Goal: Task Accomplishment & Management: Manage account settings

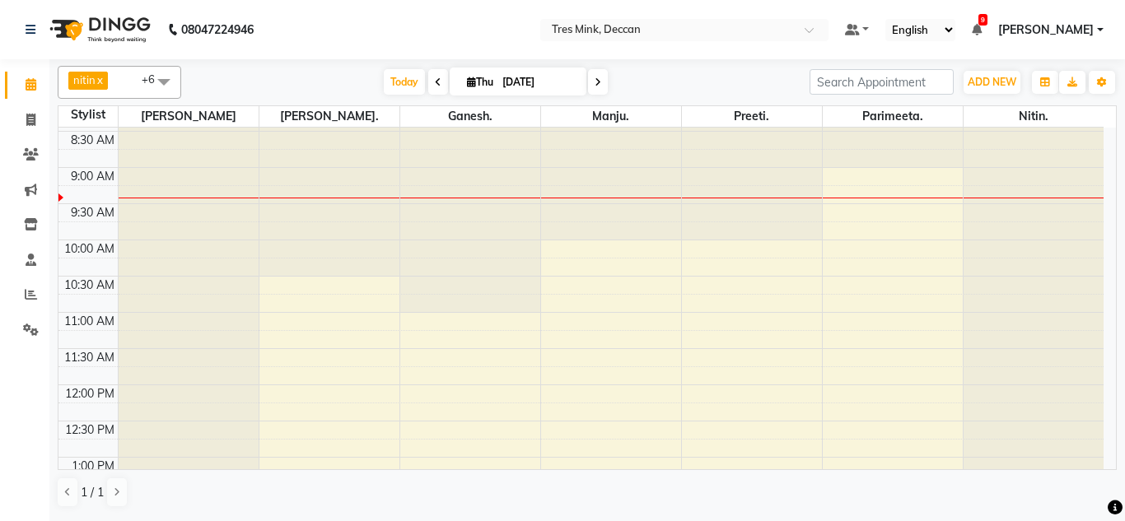
scroll to position [31, 0]
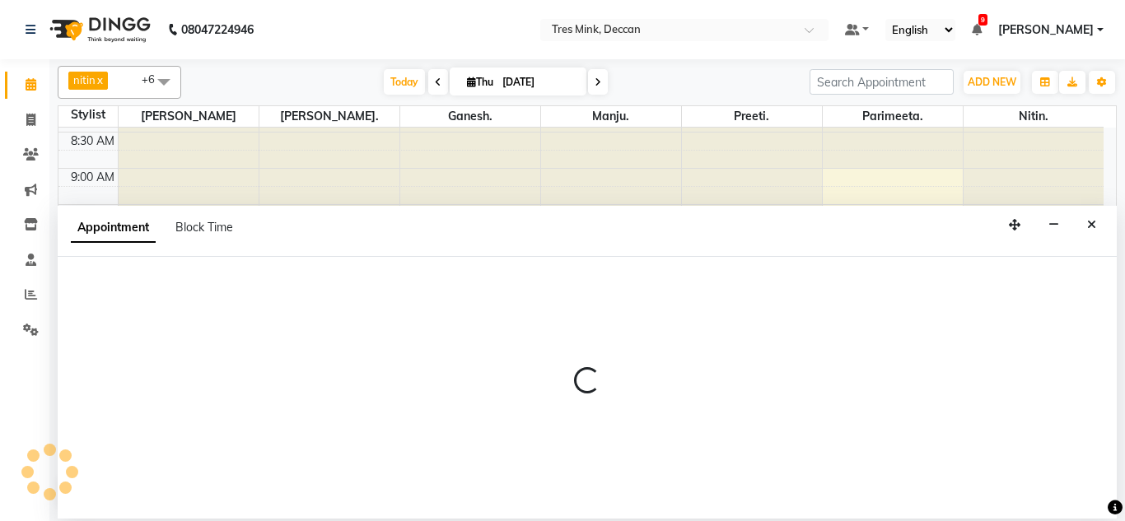
select select "61556"
select select "tentative"
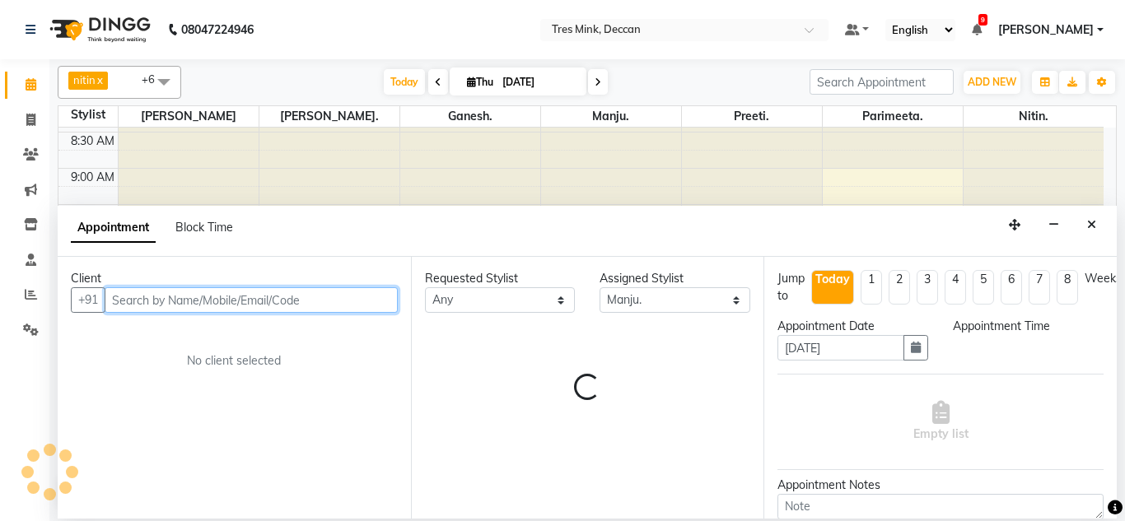
select select "615"
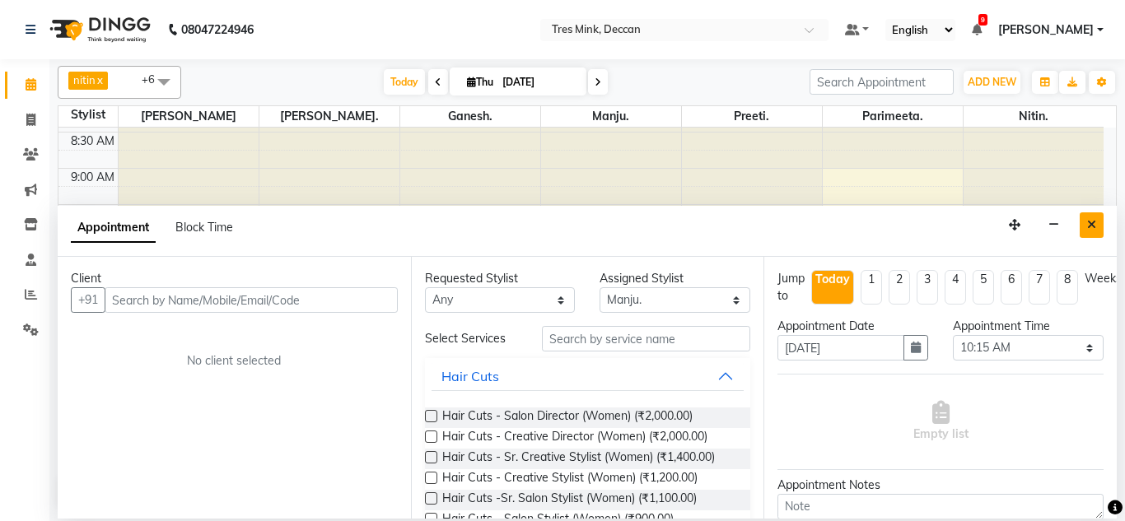
click at [1087, 222] on icon "Close" at bounding box center [1091, 225] width 9 height 12
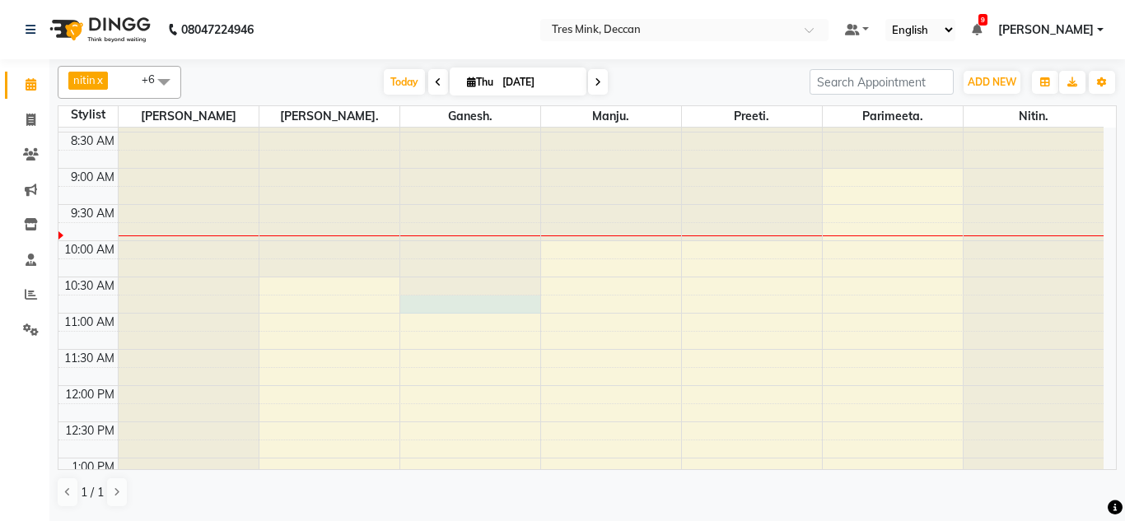
click at [468, 96] on div at bounding box center [470, 96] width 140 height 0
select select "59501"
select select "645"
select select "tentative"
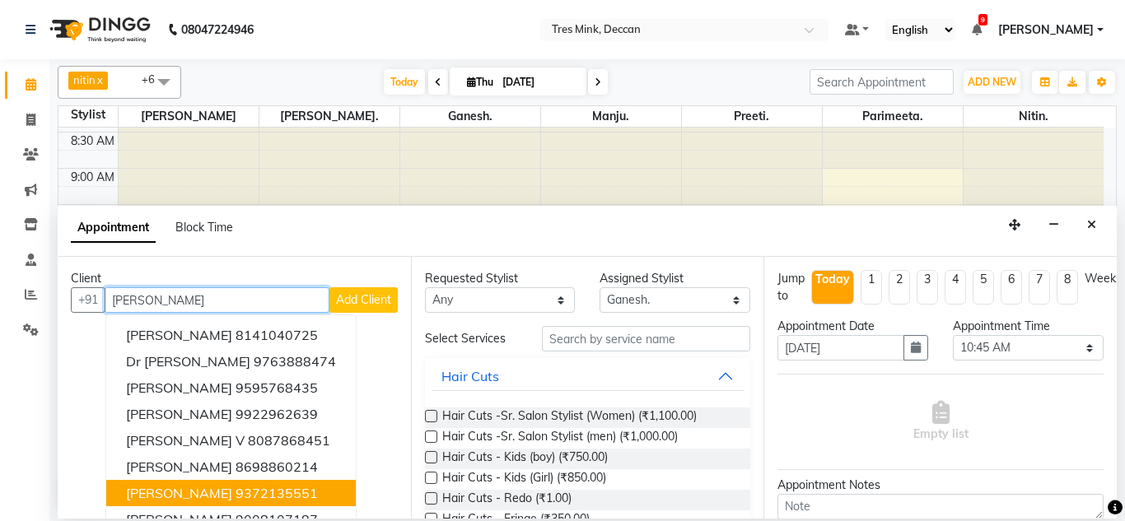
click at [264, 492] on button "[PERSON_NAME] 9372135551" at bounding box center [230, 493] width 249 height 26
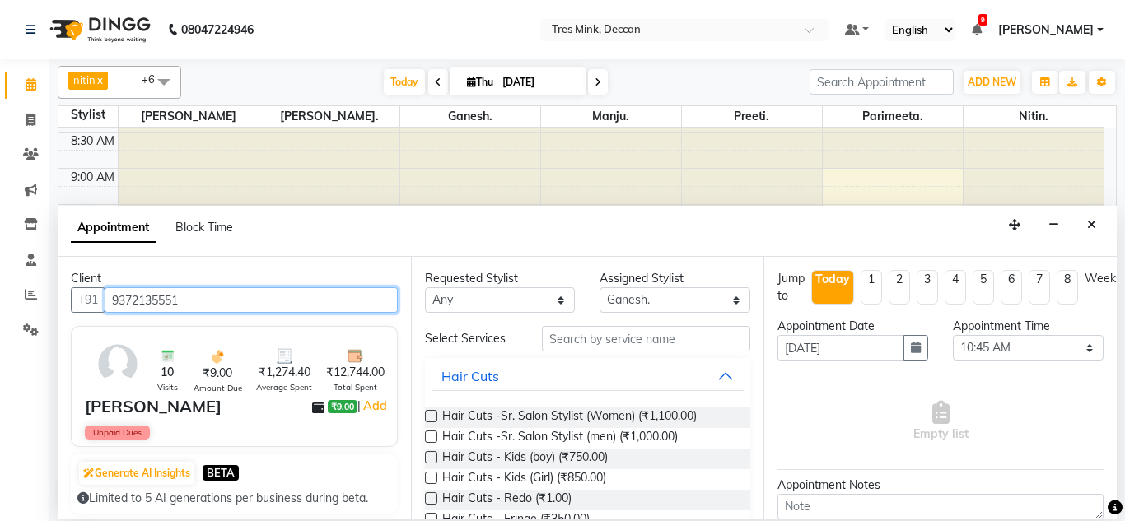
type input "9372135551"
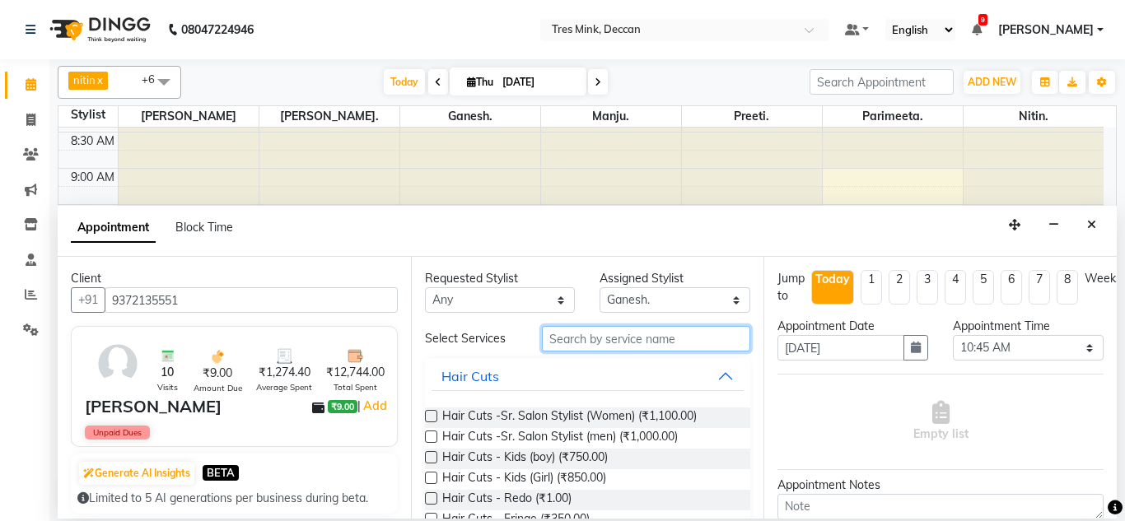
click at [649, 337] on input "text" at bounding box center [646, 339] width 209 height 26
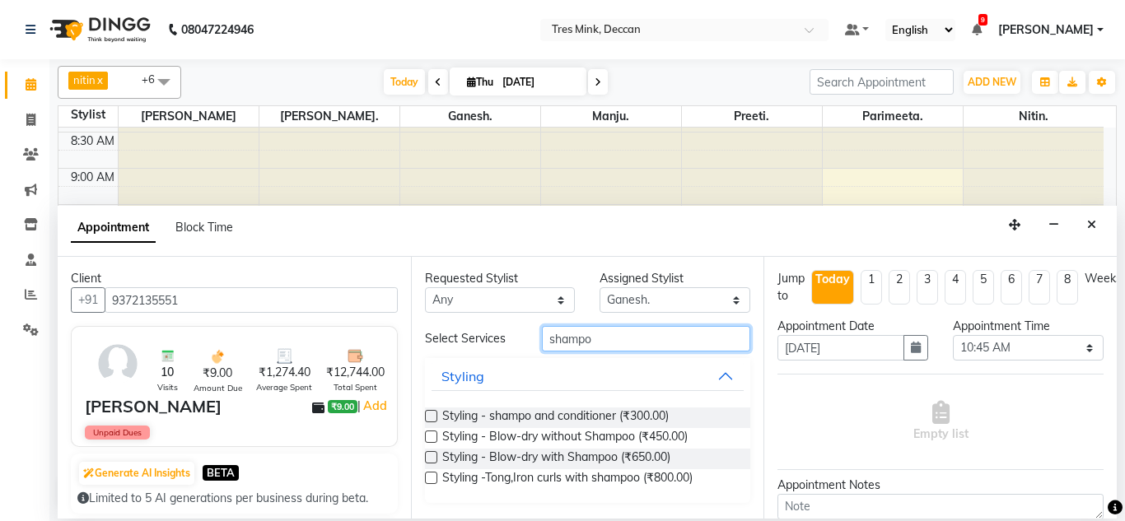
type input "shampo"
click at [432, 462] on label at bounding box center [431, 457] width 12 height 12
click at [432, 462] on input "checkbox" at bounding box center [430, 459] width 11 height 11
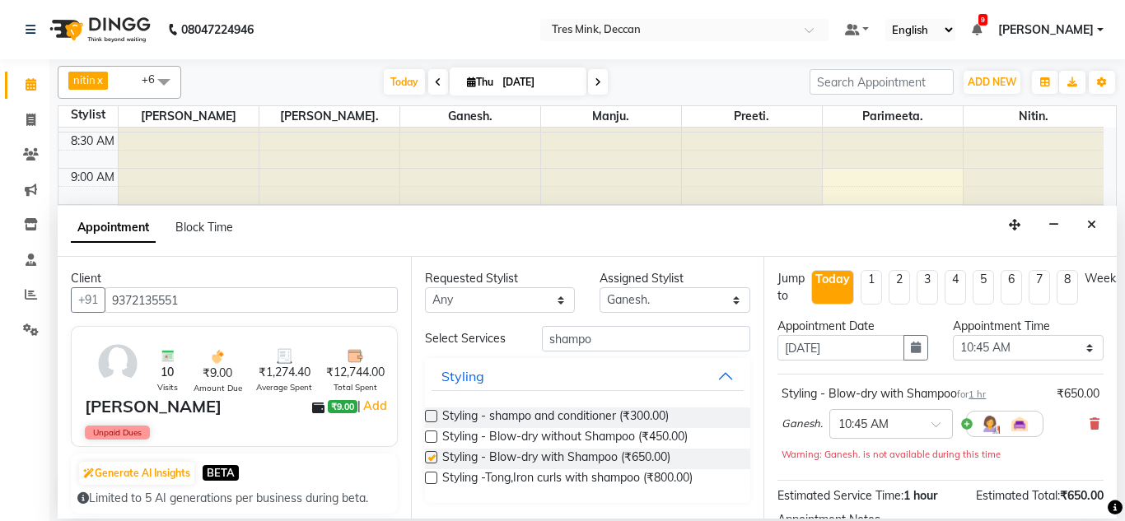
checkbox input "false"
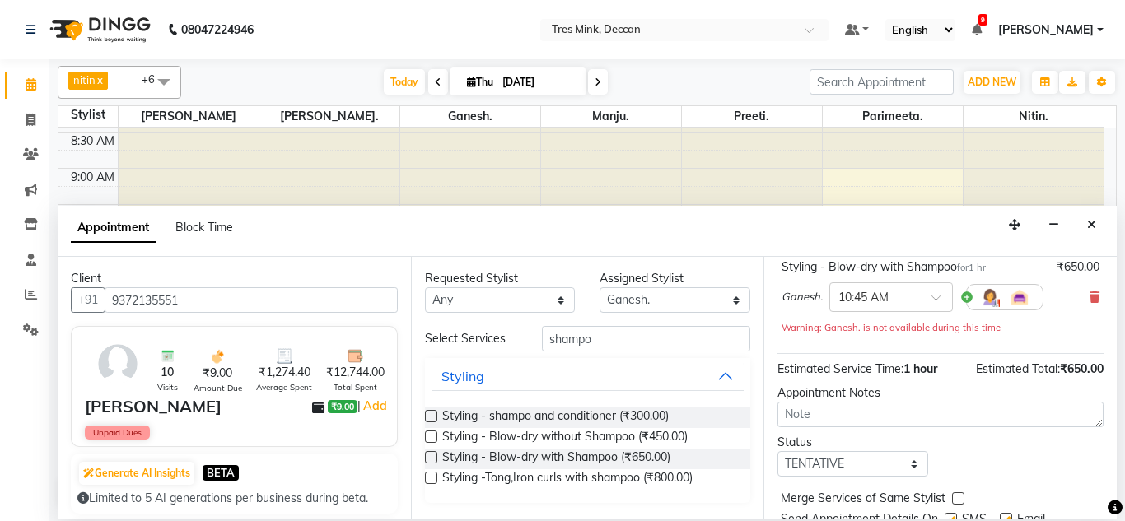
scroll to position [126, 0]
click at [865, 403] on textarea at bounding box center [940, 416] width 326 height 26
type textarea "g"
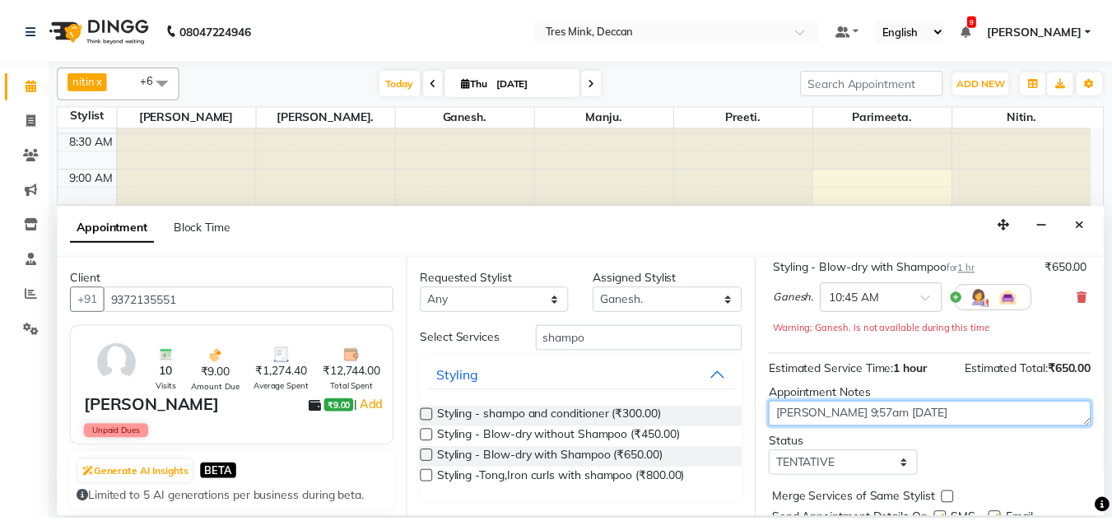
scroll to position [201, 0]
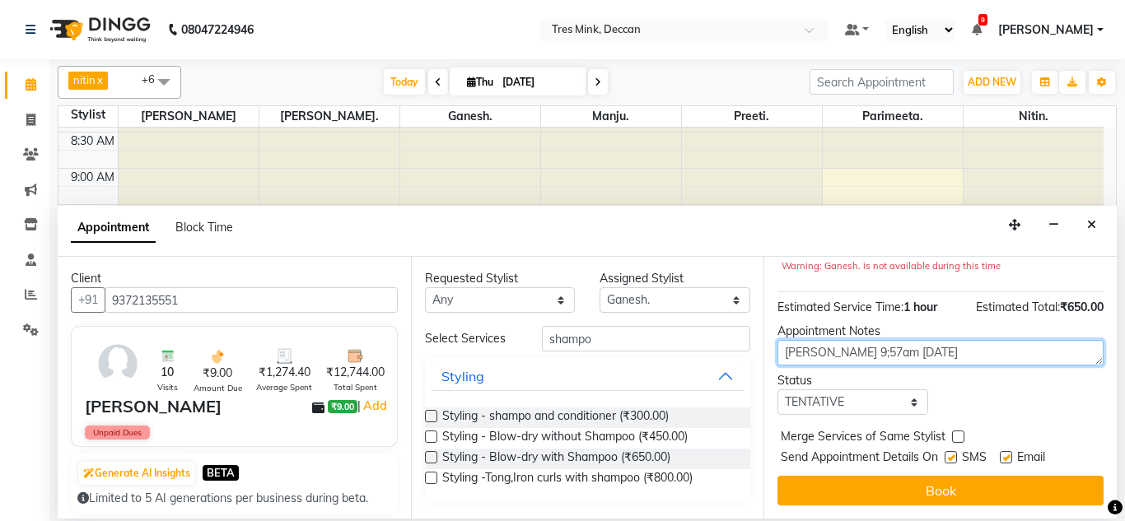
type textarea "[PERSON_NAME] 9;57am [DATE]"
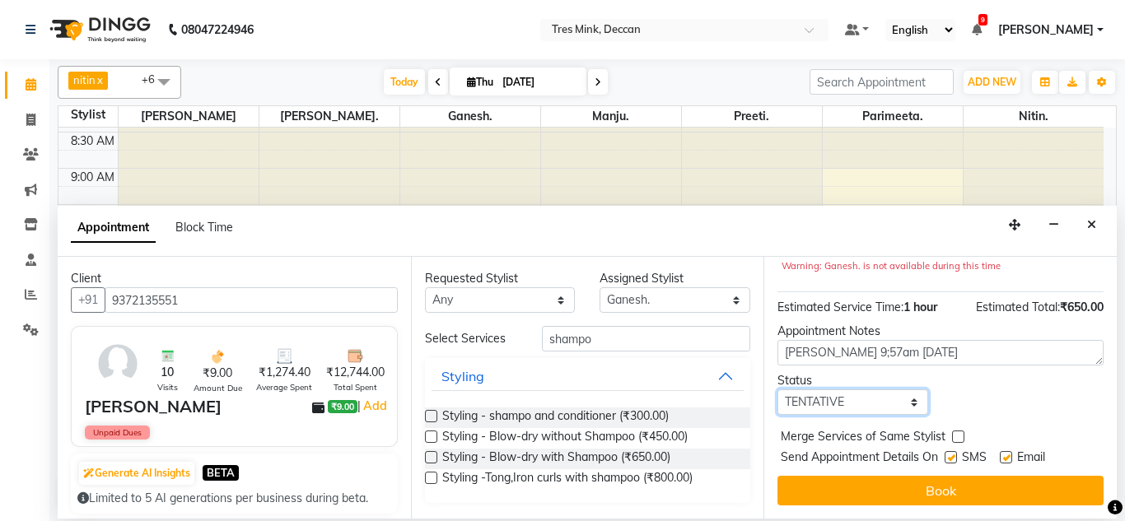
drag, startPoint x: 816, startPoint y: 391, endPoint x: 826, endPoint y: 452, distance: 61.7
click at [826, 452] on div "Jump to [DATE] 1 2 3 4 5 6 7 8 Weeks Appointment Date [DATE] Appointment Time S…" at bounding box center [939, 388] width 353 height 262
select select "confirm booking"
click at [777, 389] on select "Select TENTATIVE CONFIRM CHECK-IN UPCOMING" at bounding box center [852, 402] width 151 height 26
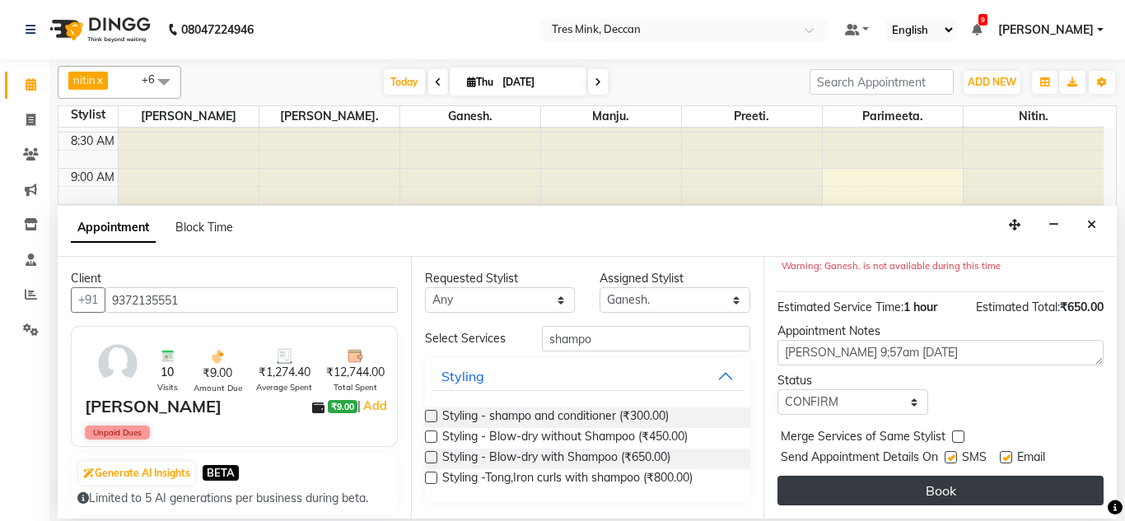
click at [830, 476] on button "Book" at bounding box center [940, 491] width 326 height 30
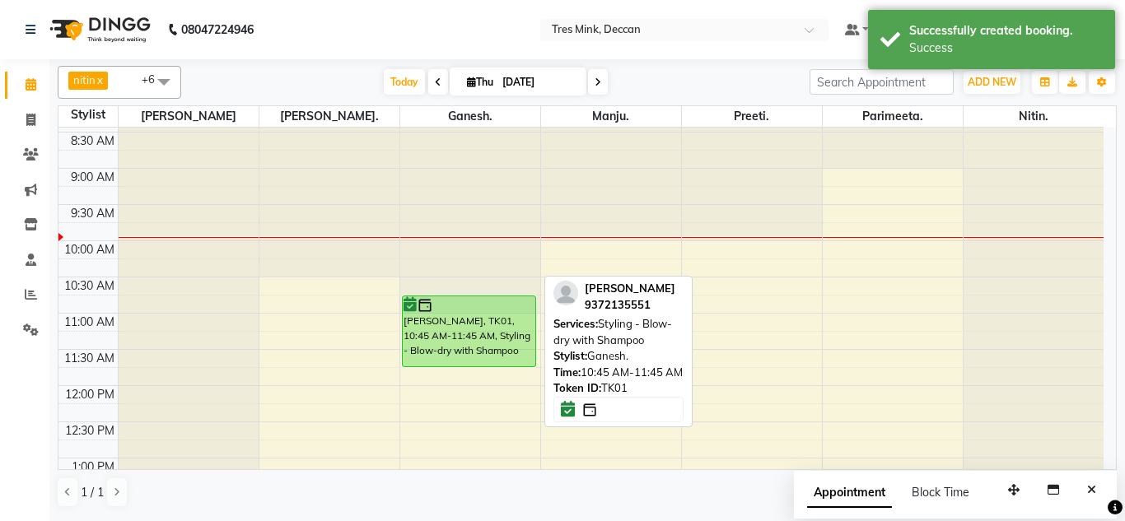
click at [453, 345] on div "[PERSON_NAME], TK01, 10:45 AM-11:45 AM, Styling - Blow-dry with Shampoo" at bounding box center [469, 331] width 133 height 70
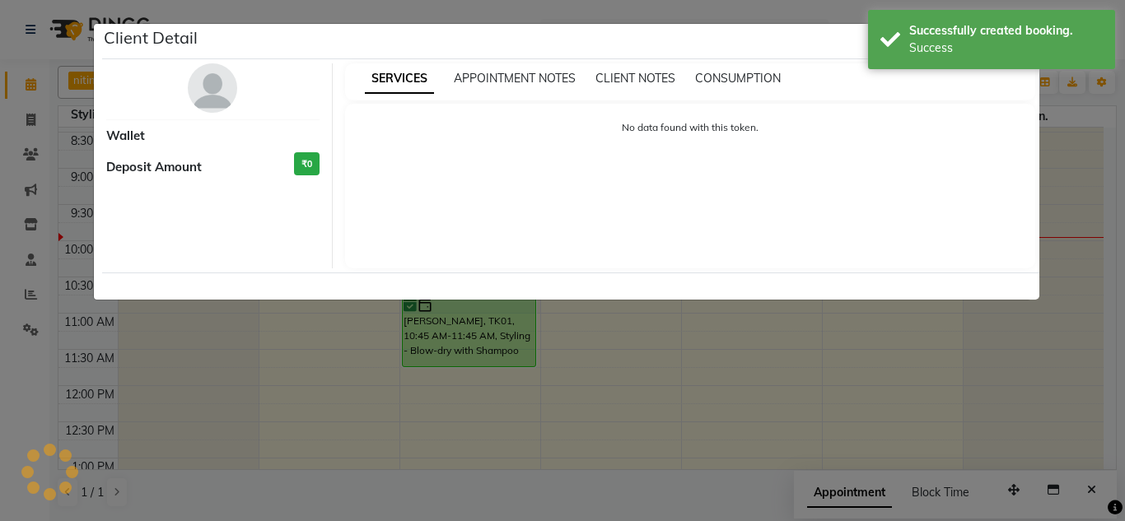
select select "6"
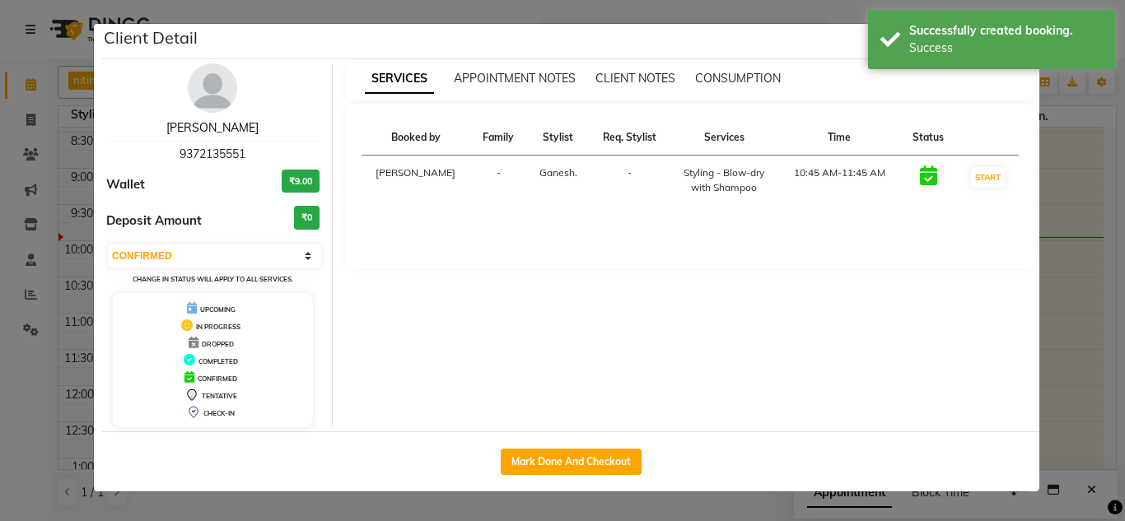
click at [212, 130] on link "[PERSON_NAME]" at bounding box center [212, 127] width 92 height 15
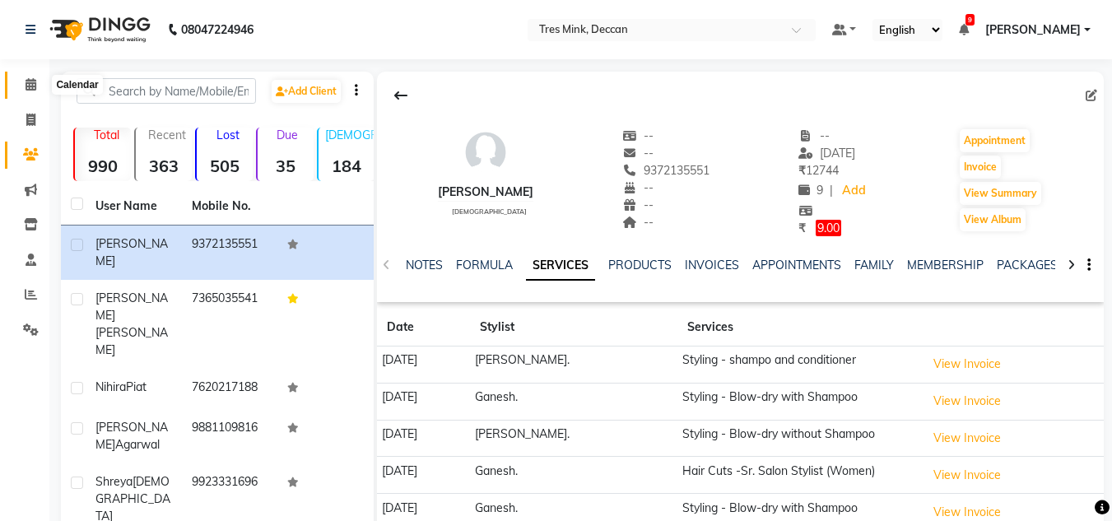
click at [27, 84] on icon at bounding box center [31, 84] width 11 height 12
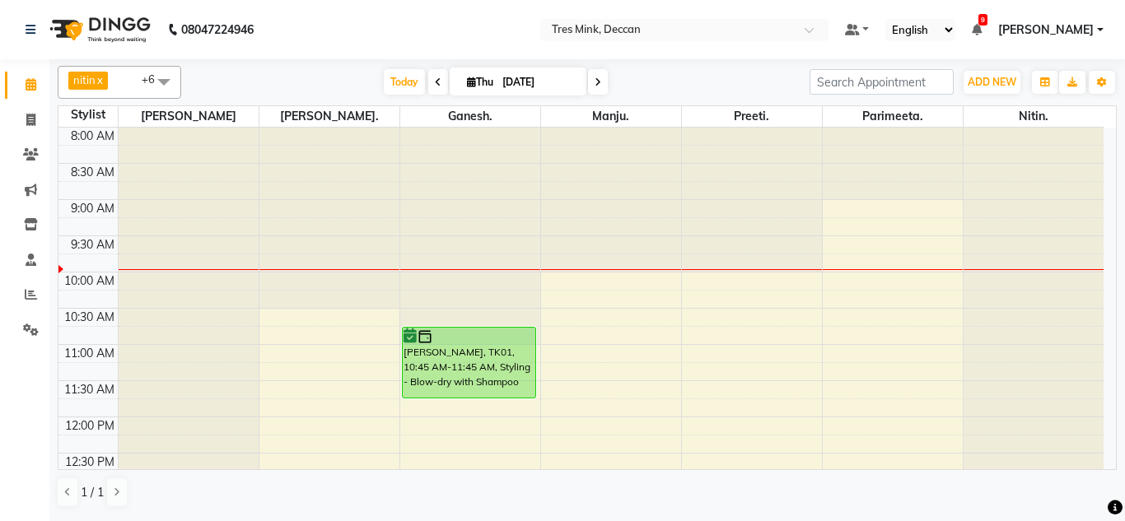
click at [435, 77] on icon at bounding box center [438, 82] width 7 height 10
type input "[DATE]"
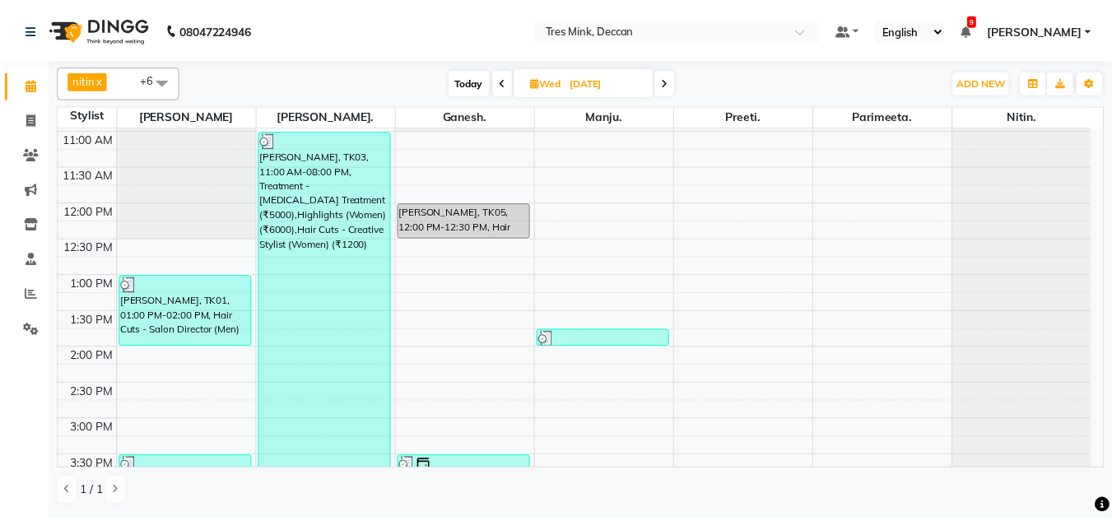
scroll to position [216, 0]
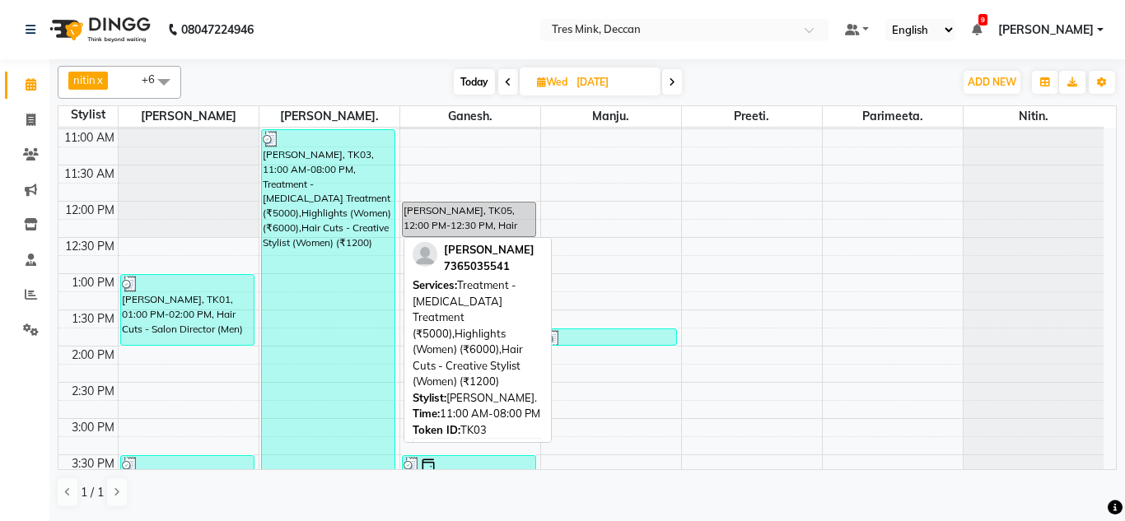
click at [364, 239] on div "[PERSON_NAME], TK03, 11:00 AM-08:00 PM, Treatment - [MEDICAL_DATA] Treatment (₹…" at bounding box center [328, 455] width 133 height 650
select select "3"
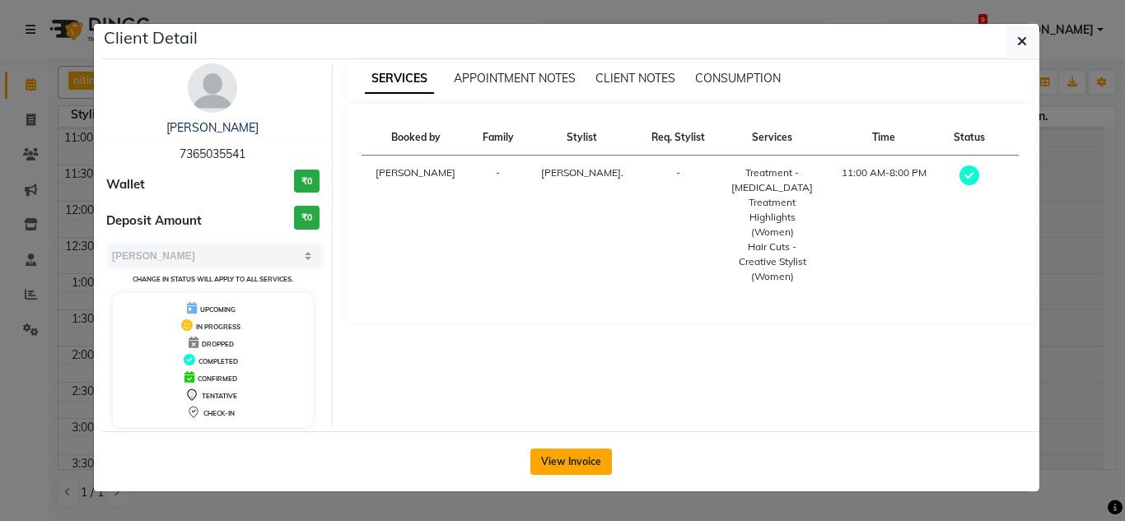
click at [566, 467] on button "View Invoice" at bounding box center [571, 462] width 82 height 26
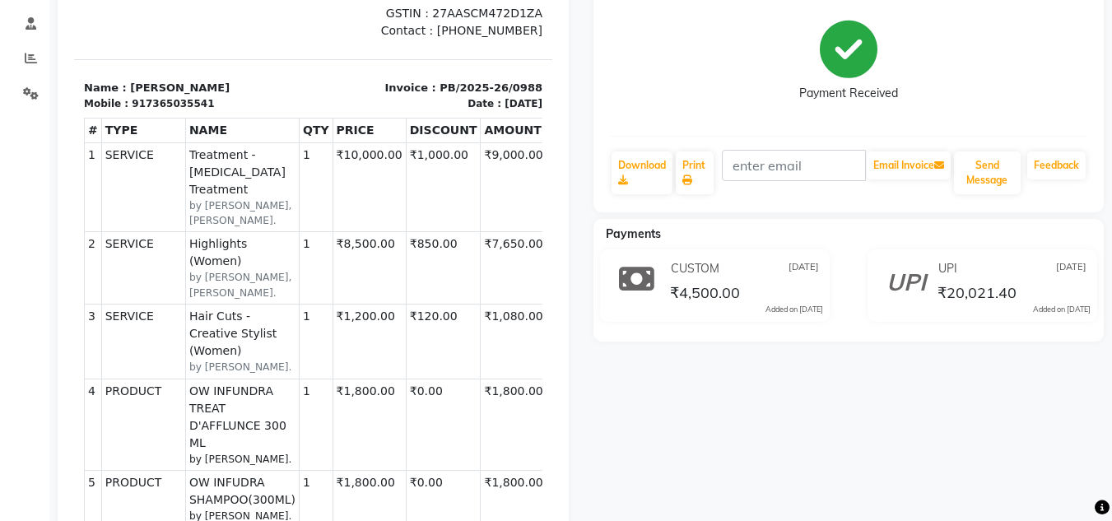
scroll to position [237, 0]
click at [270, 198] on small "by [PERSON_NAME], [PERSON_NAME]." at bounding box center [242, 213] width 106 height 30
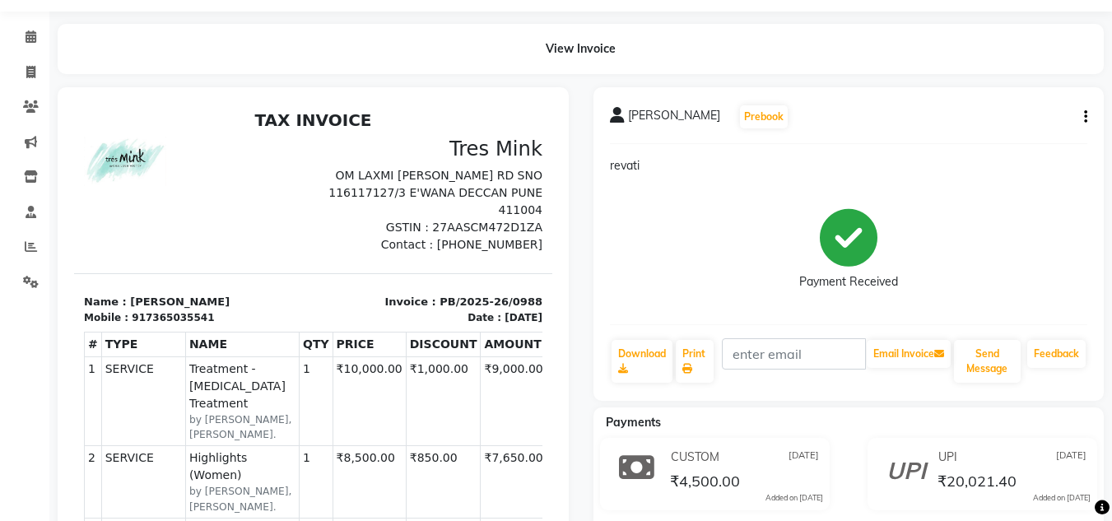
scroll to position [41, 0]
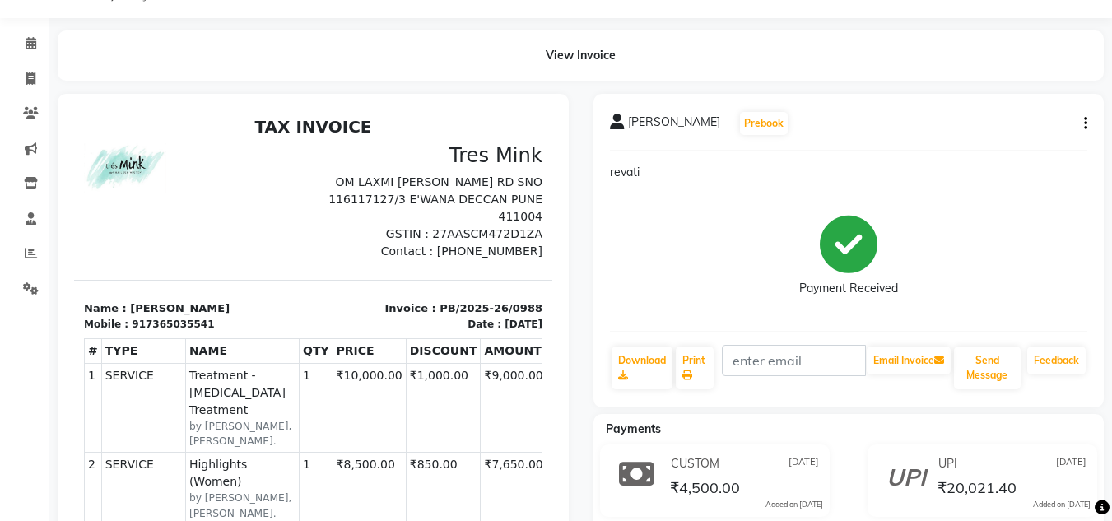
click at [1087, 124] on icon "button" at bounding box center [1085, 124] width 3 height 1
click at [1013, 104] on div "Split Service Amount" at bounding box center [1004, 103] width 113 height 21
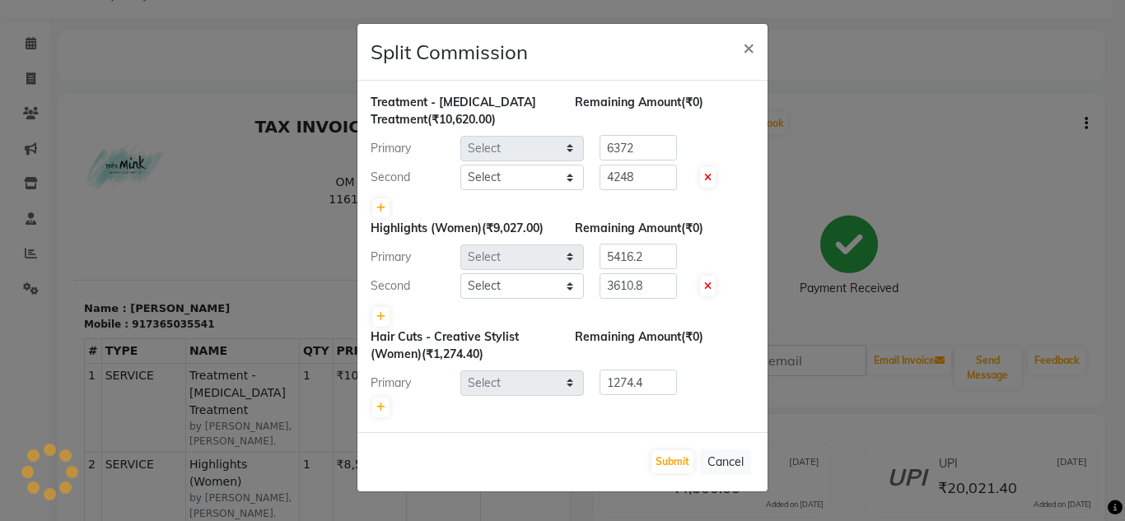
select select "59499"
select select "59501"
select select "59499"
select select "59501"
select select "59499"
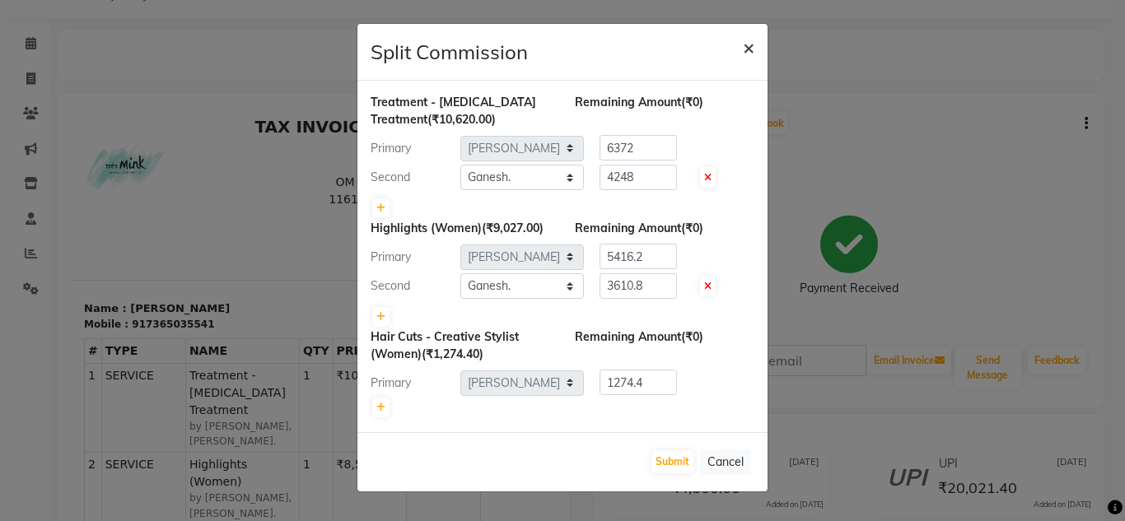
click at [743, 49] on span "×" at bounding box center [749, 47] width 12 height 25
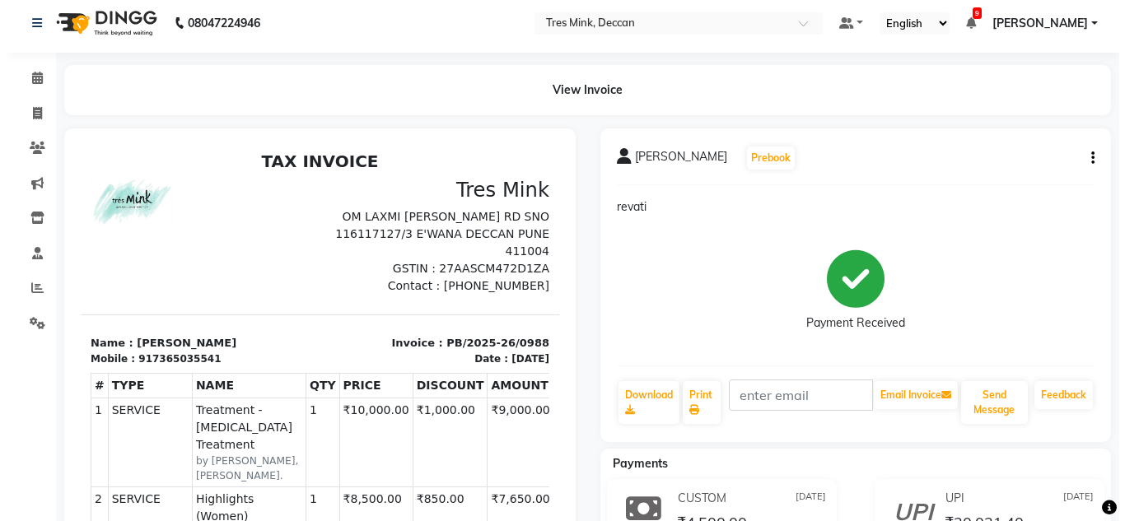
scroll to position [0, 0]
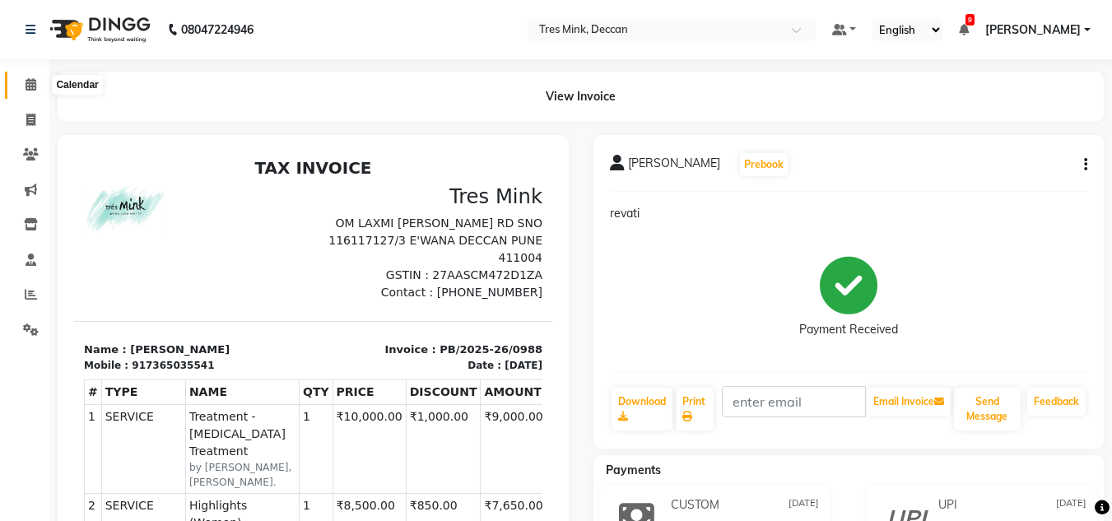
click at [23, 80] on span at bounding box center [30, 85] width 29 height 19
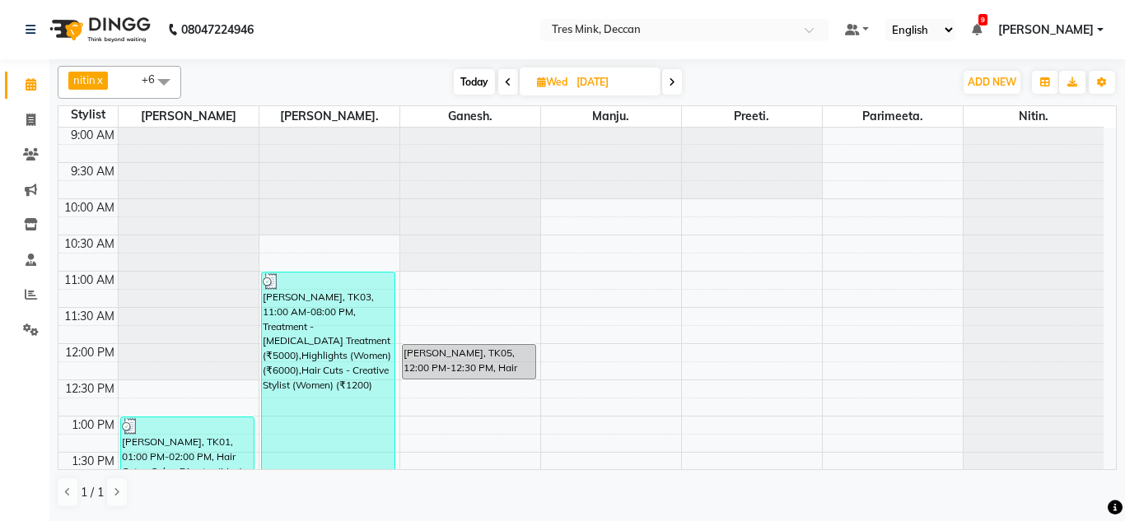
scroll to position [63, 0]
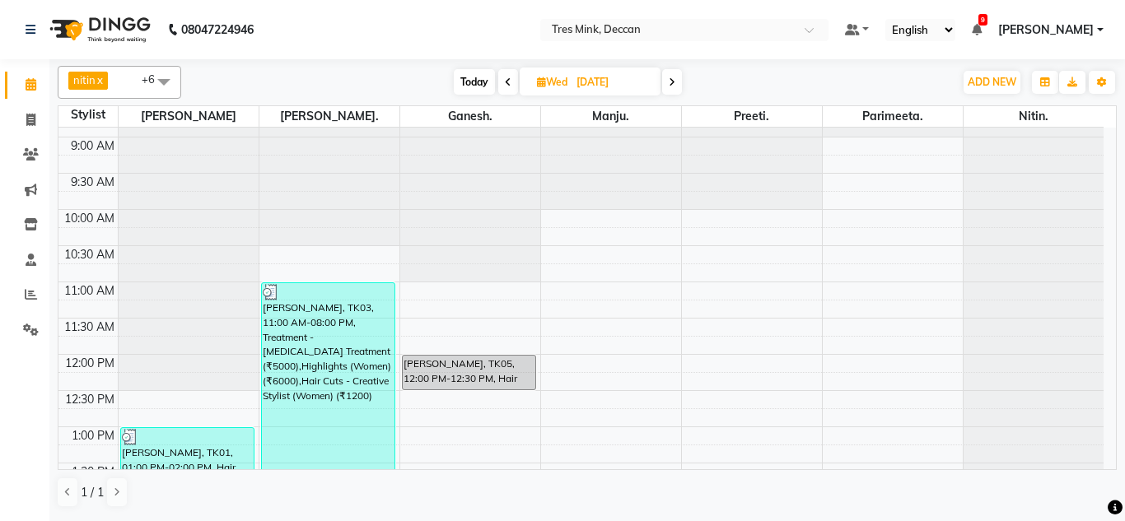
click at [472, 82] on span "Today" at bounding box center [474, 82] width 41 height 26
type input "[DATE]"
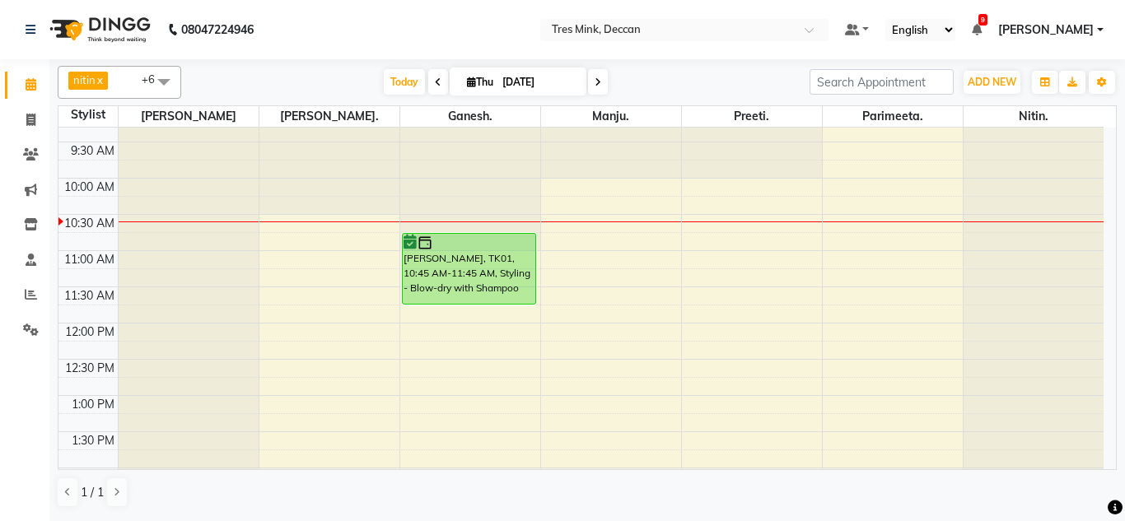
scroll to position [0, 0]
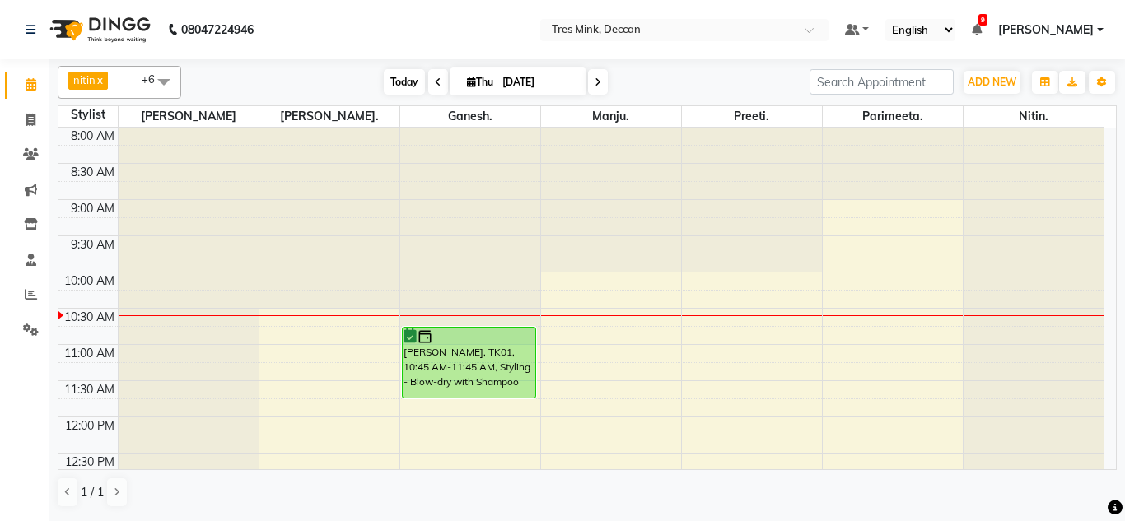
click at [396, 79] on span "Today" at bounding box center [404, 82] width 41 height 26
drag, startPoint x: 427, startPoint y: 82, endPoint x: 305, endPoint y: 68, distance: 123.5
click at [305, 68] on div "nitin x Manager x Manju. x [PERSON_NAME]. x Ganesh. x Preeti. x [PERSON_NAME] x…" at bounding box center [587, 82] width 1059 height 33
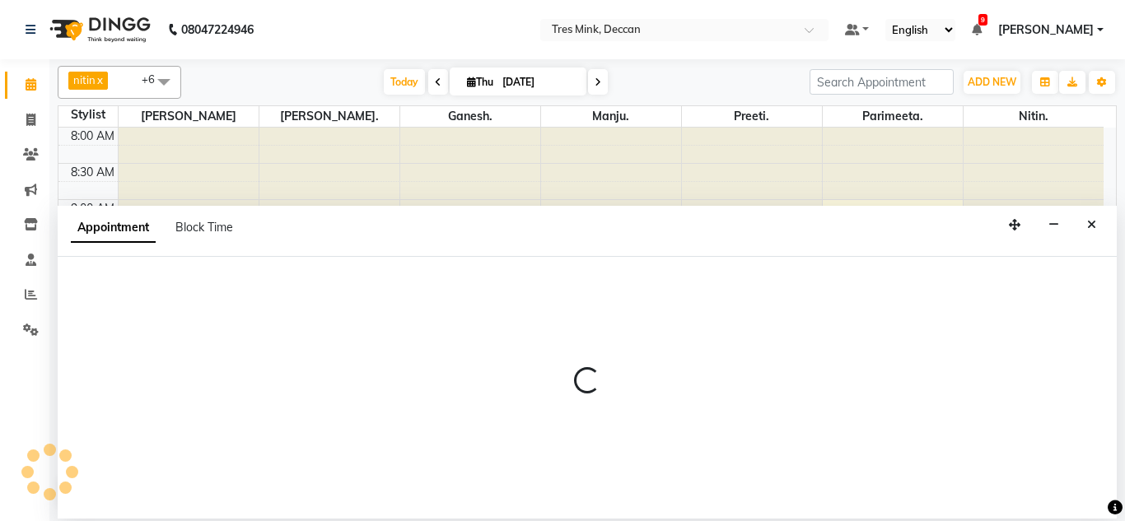
select select "59502"
select select "tentative"
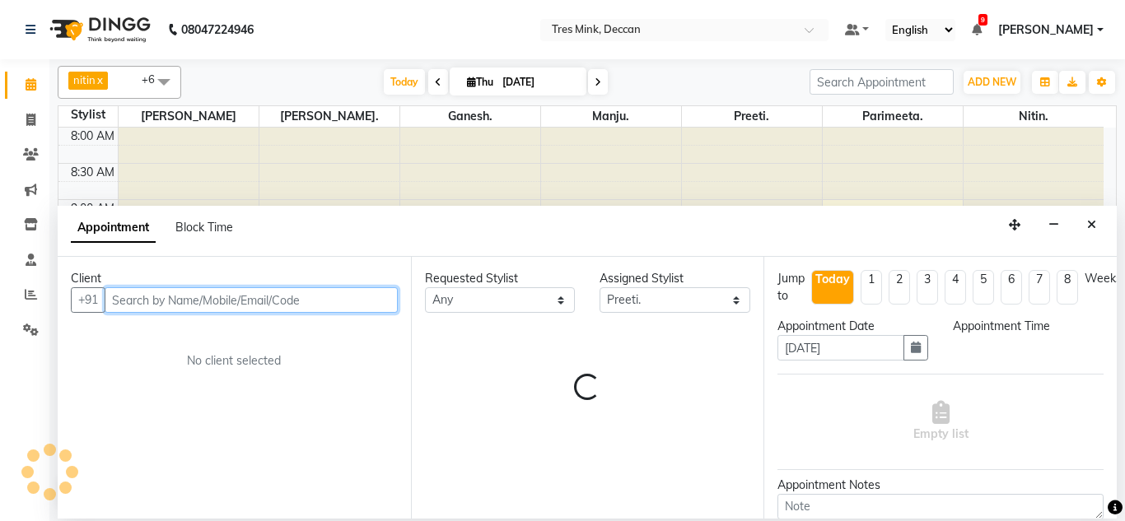
select select "660"
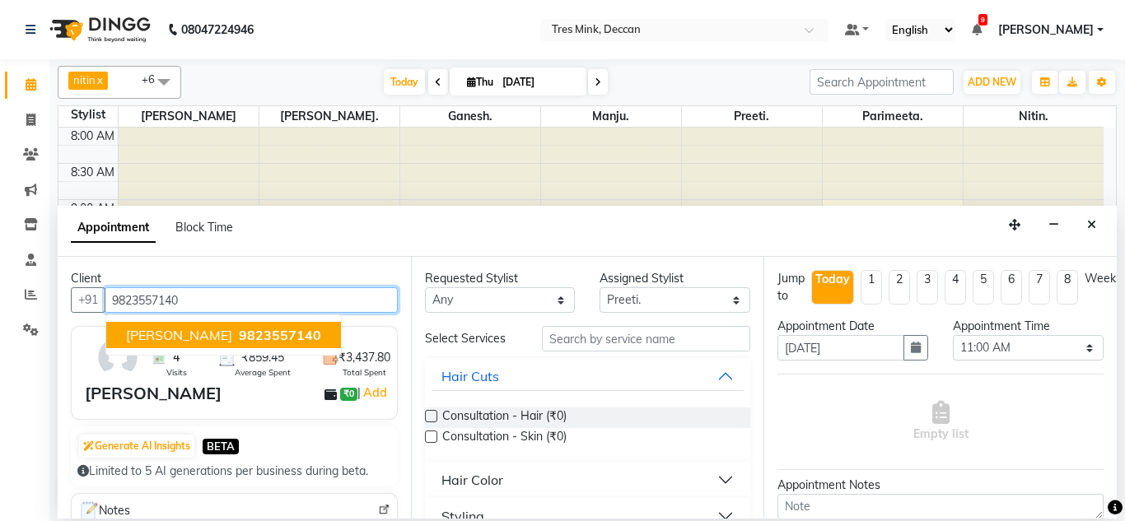
click at [239, 342] on span "9823557140" at bounding box center [280, 335] width 82 height 16
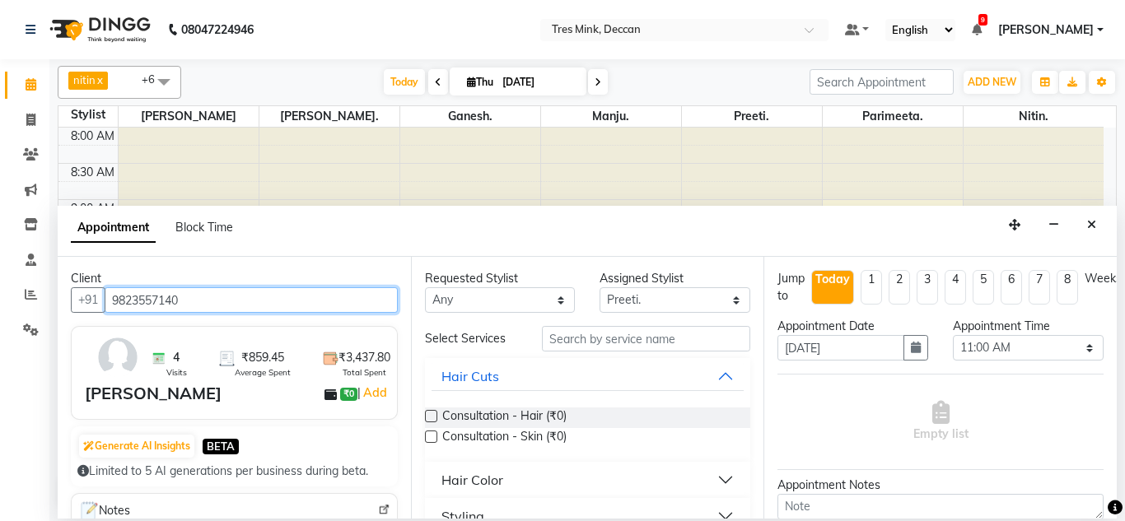
type input "9823557140"
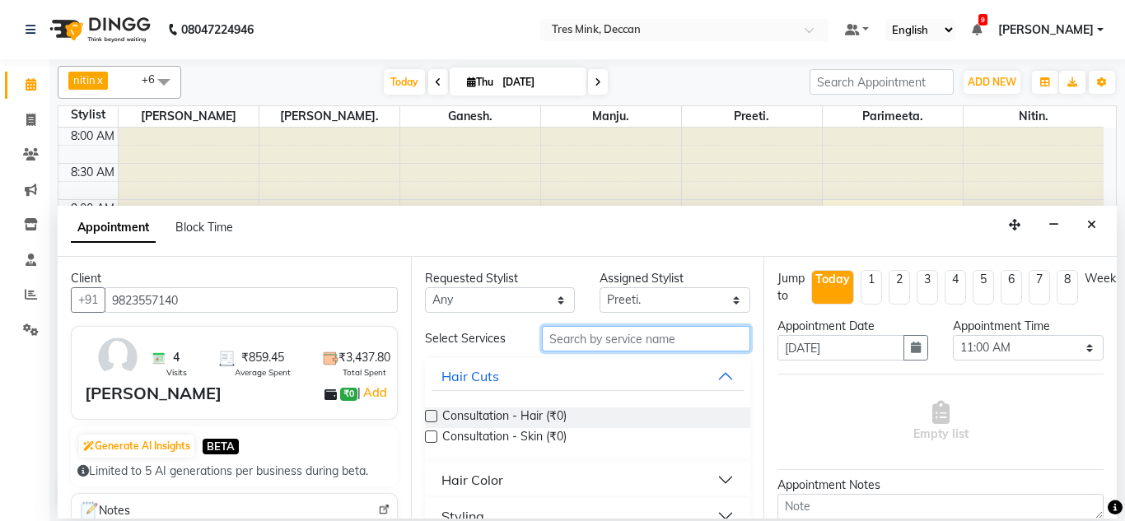
click at [656, 327] on input "text" at bounding box center [646, 339] width 209 height 26
type input "eye"
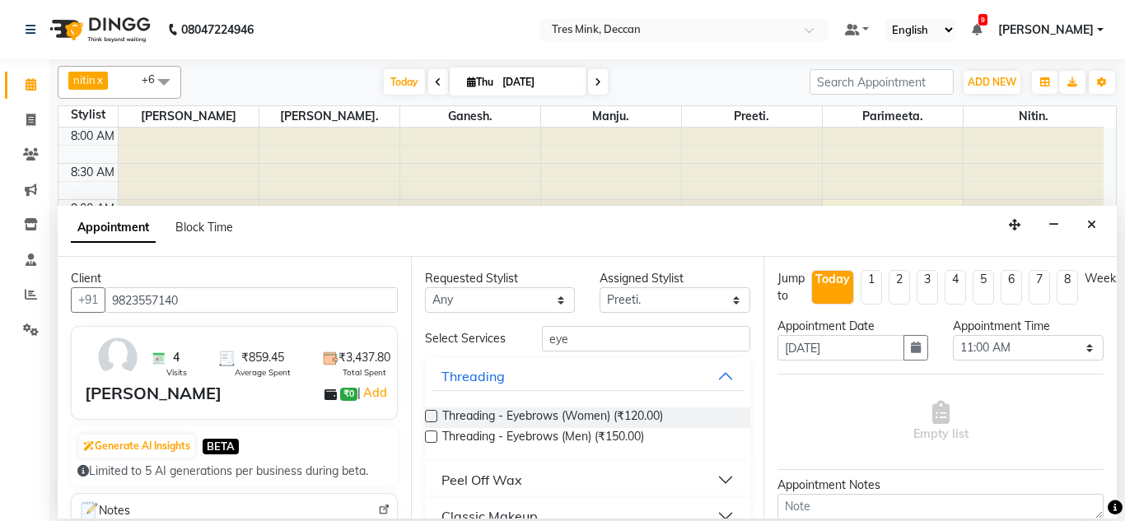
click at [428, 415] on label at bounding box center [431, 416] width 12 height 12
click at [428, 415] on input "checkbox" at bounding box center [430, 417] width 11 height 11
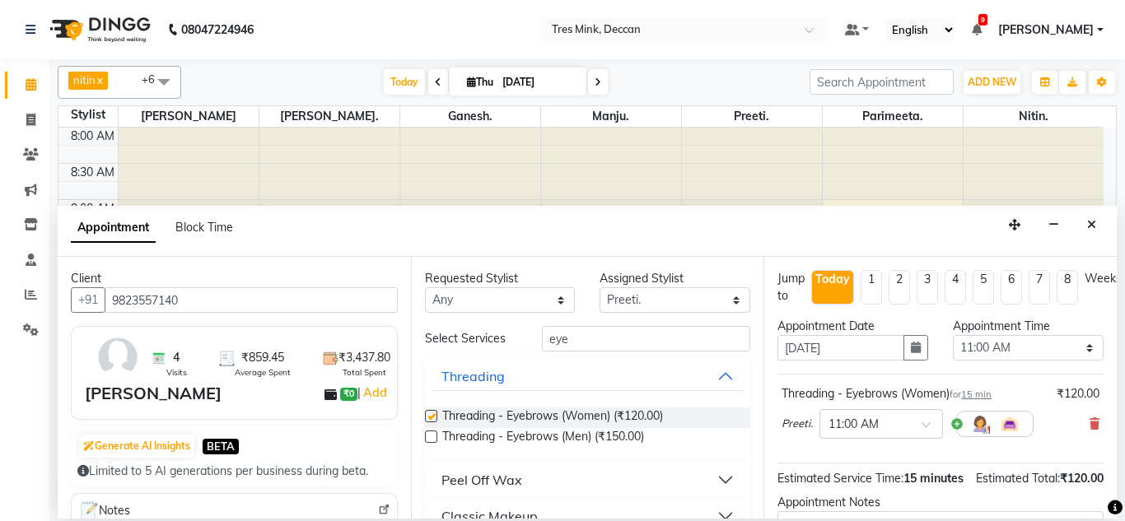
checkbox input "false"
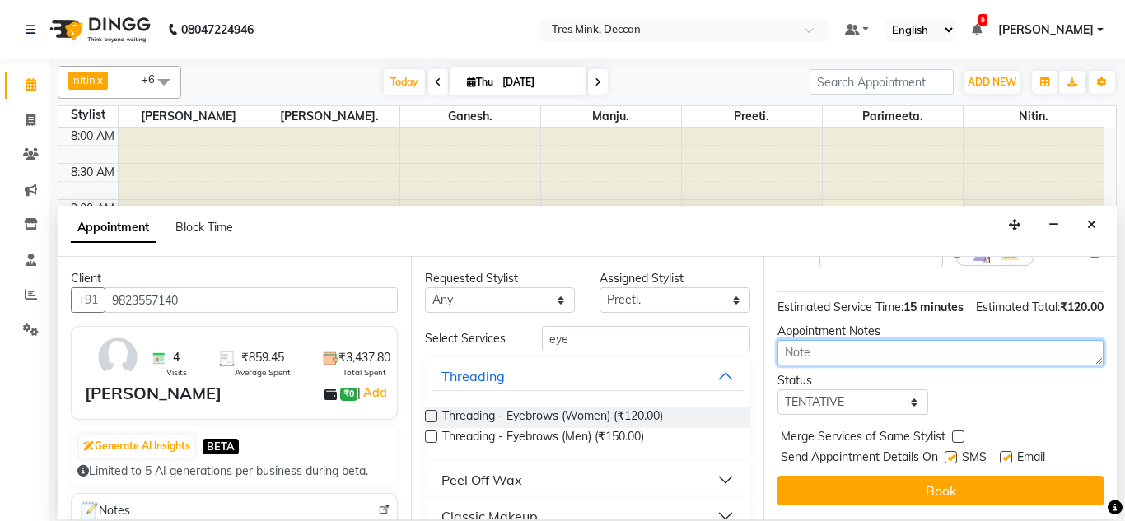
click at [855, 340] on textarea at bounding box center [940, 353] width 326 height 26
type textarea "[PERSON_NAME] 11;00am [DATE]"
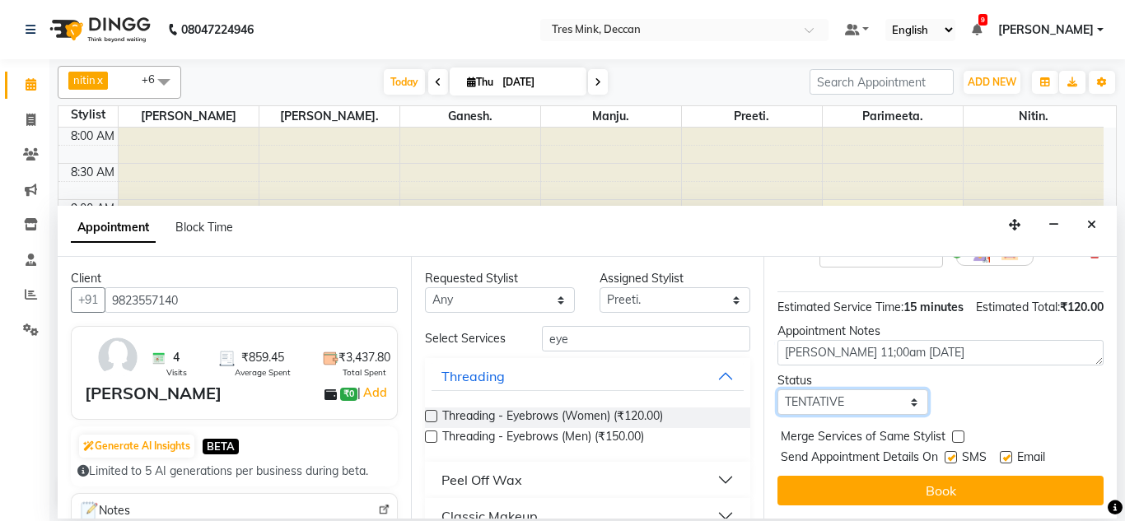
click at [856, 389] on select "Select TENTATIVE CONFIRM CHECK-IN UPCOMING" at bounding box center [852, 402] width 151 height 26
select select "confirm booking"
click at [777, 389] on select "Select TENTATIVE CONFIRM CHECK-IN UPCOMING" at bounding box center [852, 402] width 151 height 26
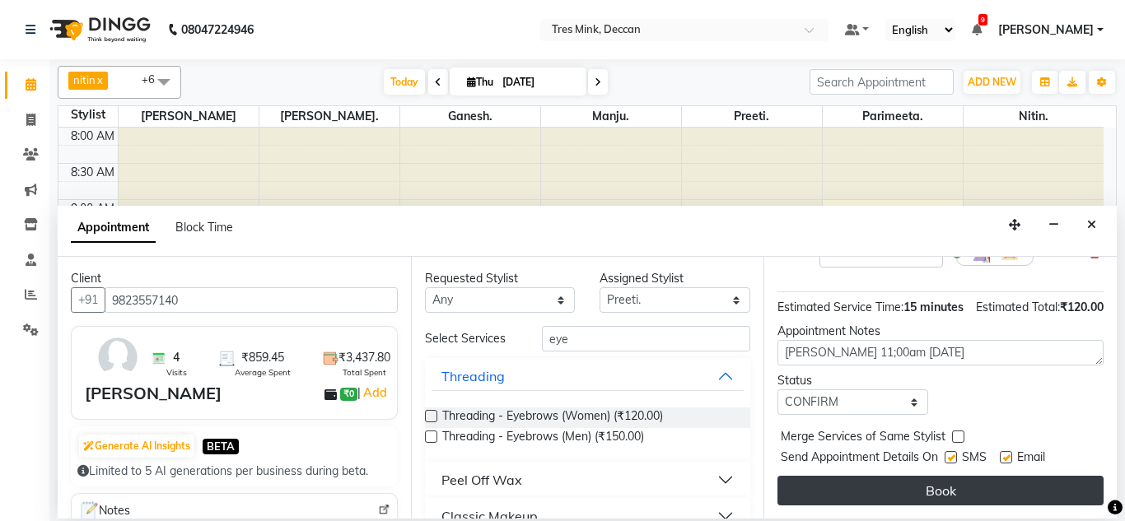
click at [851, 476] on button "Book" at bounding box center [940, 491] width 326 height 30
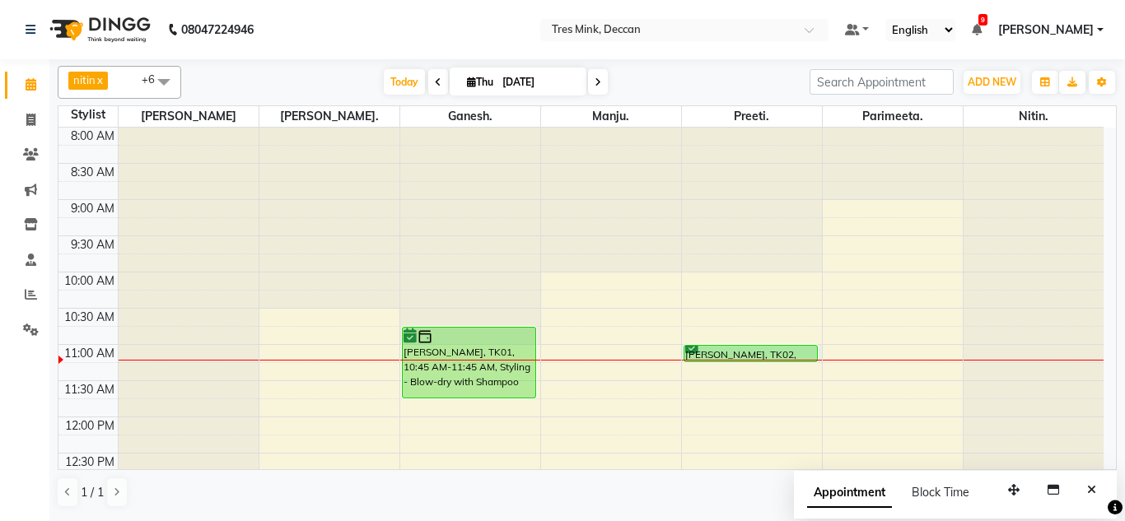
click at [727, 360] on div at bounding box center [752, 360] width 140 height 1
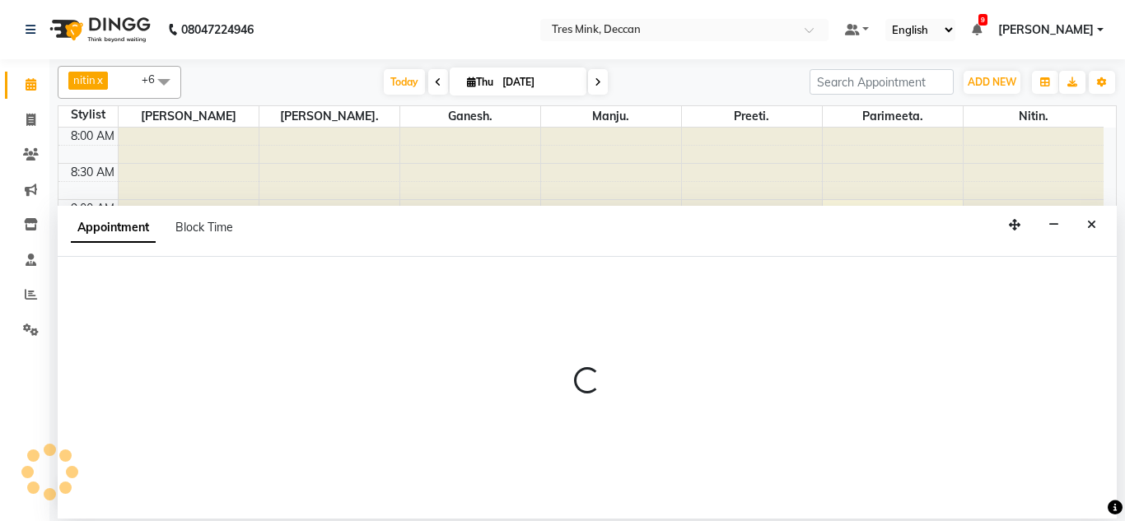
select select "59502"
select select "660"
select select "tentative"
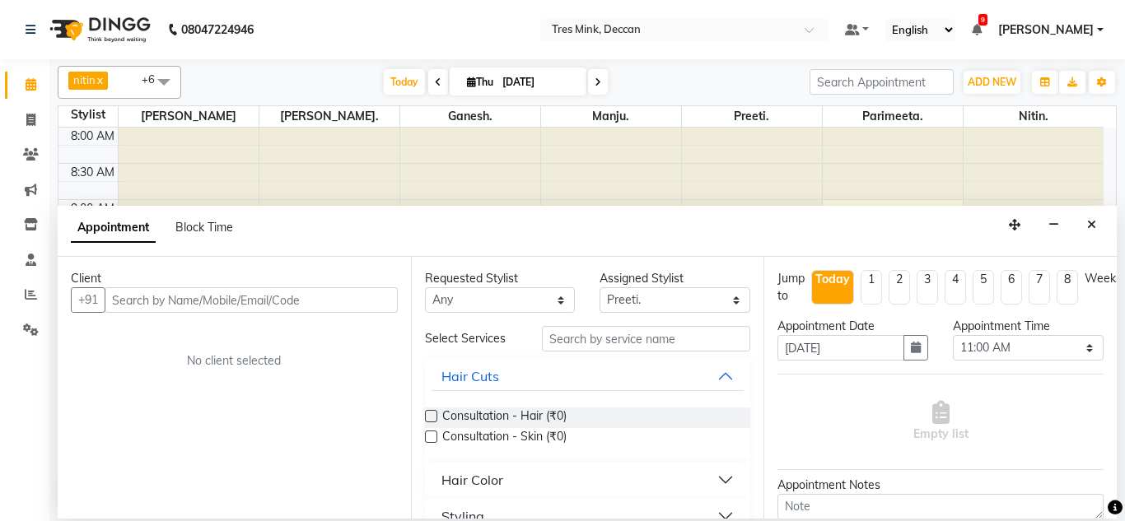
click at [276, 303] on input "text" at bounding box center [251, 300] width 293 height 26
click at [1079, 223] on button "Close" at bounding box center [1091, 225] width 24 height 26
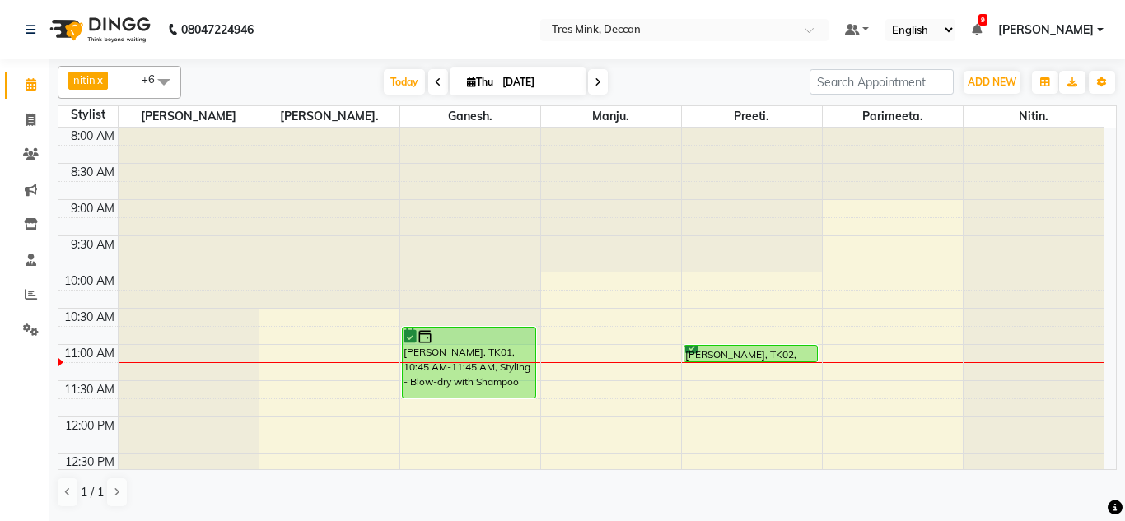
click at [600, 88] on span at bounding box center [598, 82] width 20 height 26
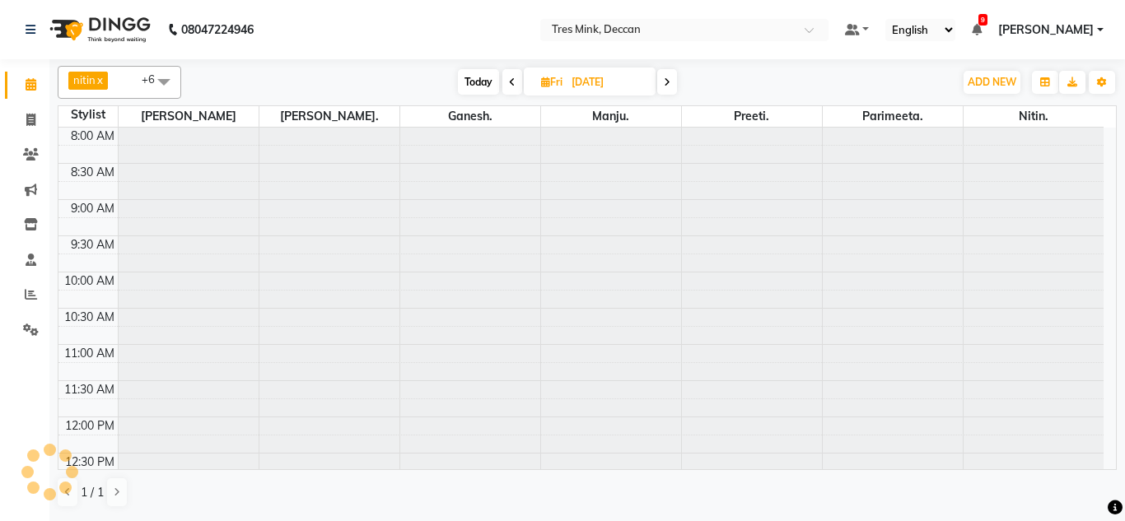
scroll to position [218, 0]
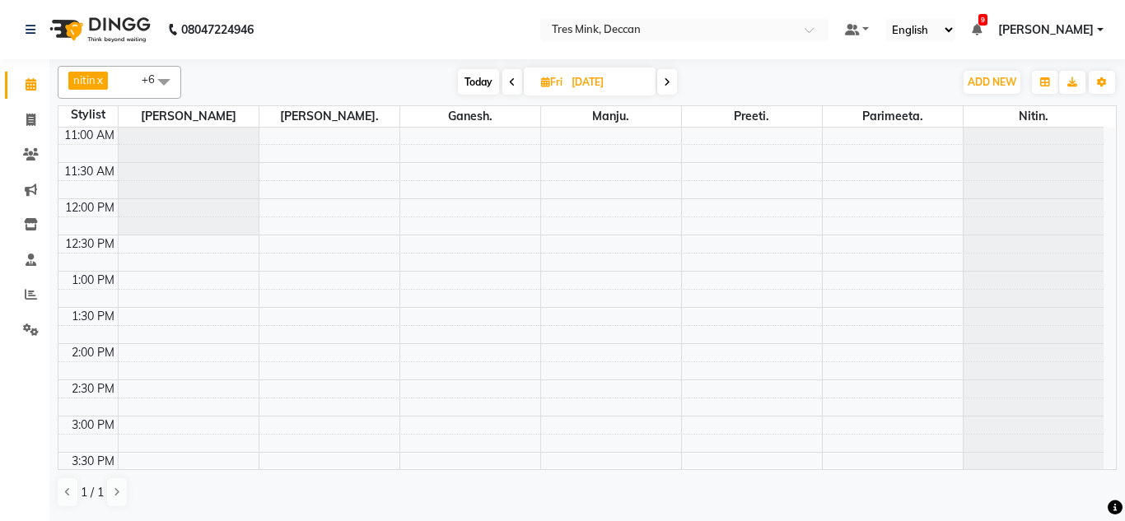
click at [665, 81] on icon at bounding box center [667, 82] width 7 height 10
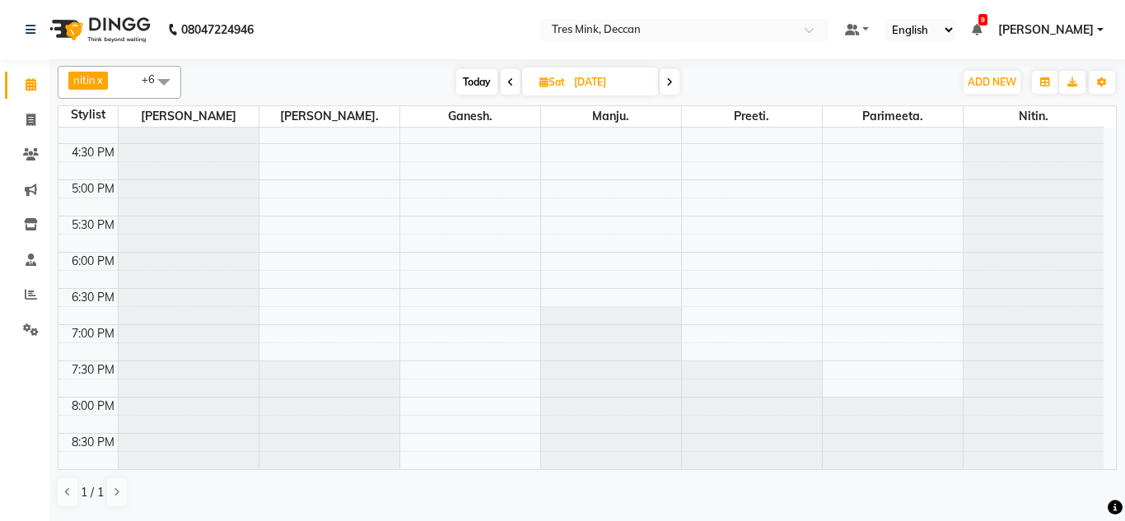
scroll to position [23, 0]
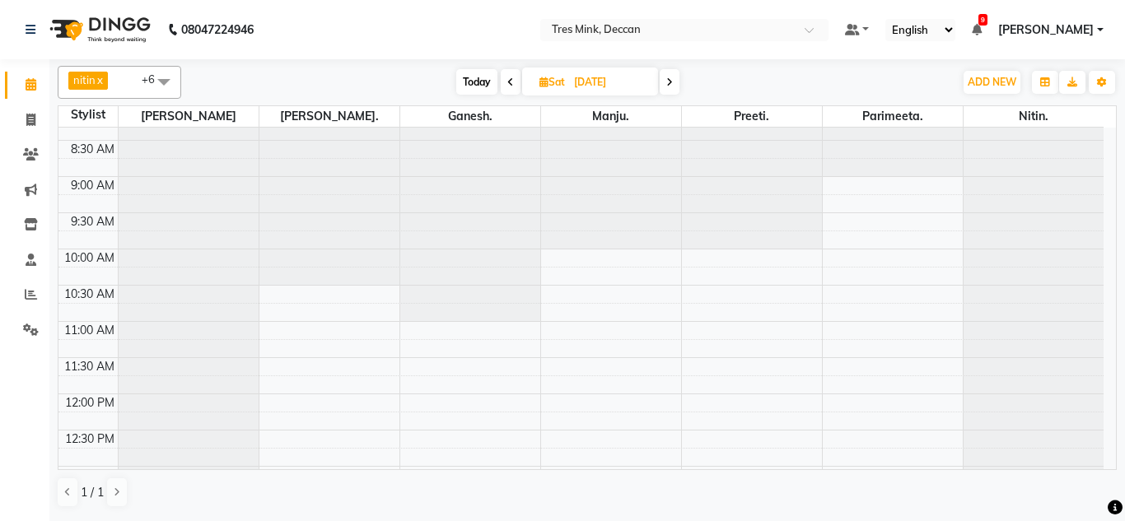
click at [667, 85] on icon at bounding box center [669, 82] width 7 height 10
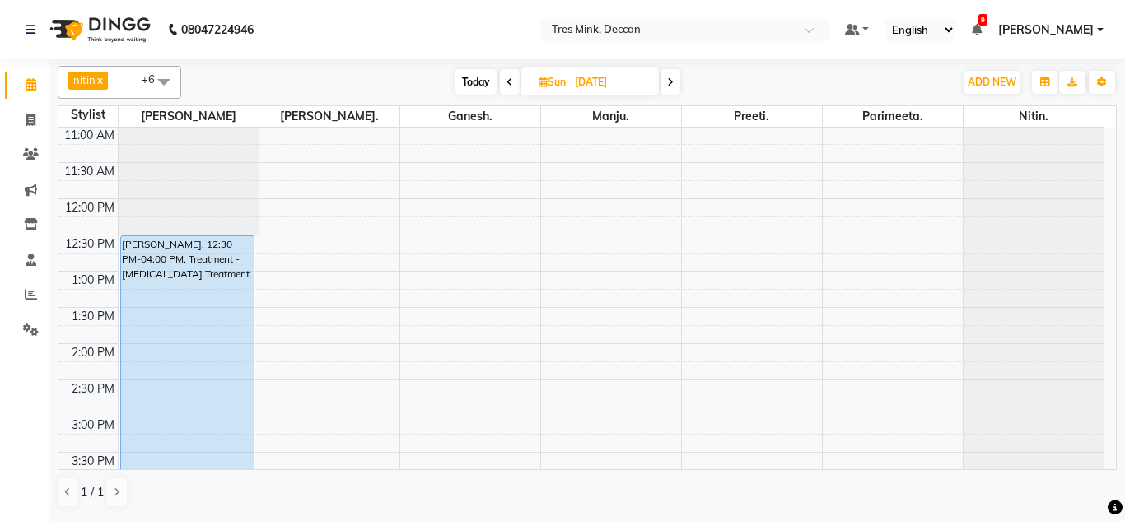
click at [514, 81] on span at bounding box center [510, 82] width 20 height 26
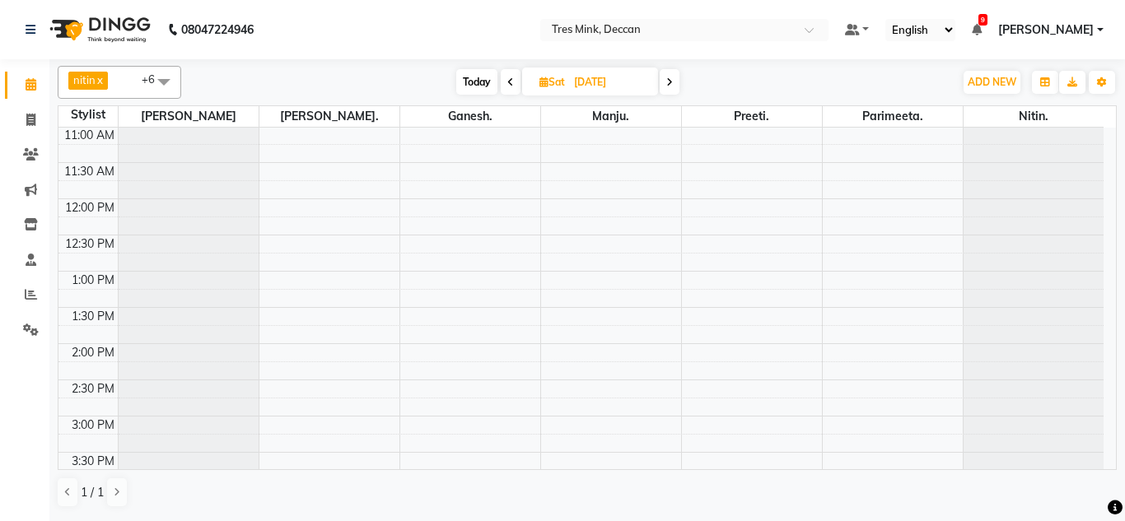
click at [514, 81] on span at bounding box center [511, 82] width 20 height 26
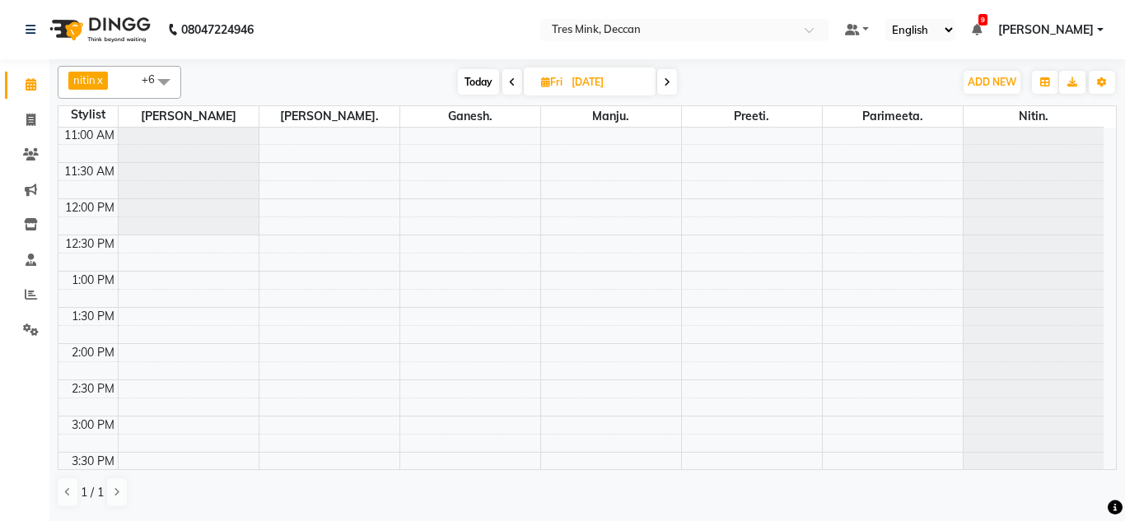
click at [514, 81] on icon at bounding box center [512, 82] width 7 height 10
type input "[DATE]"
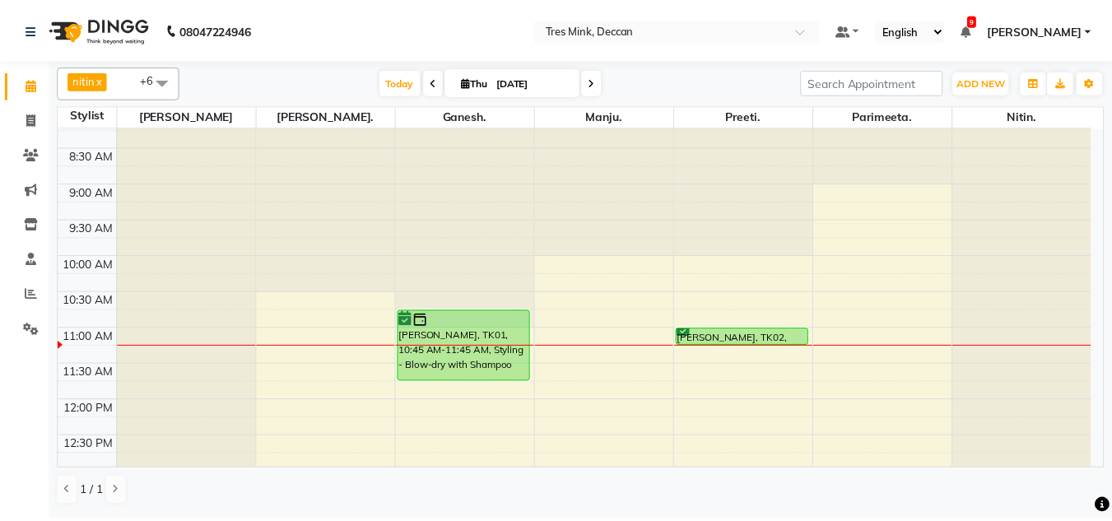
scroll to position [0, 0]
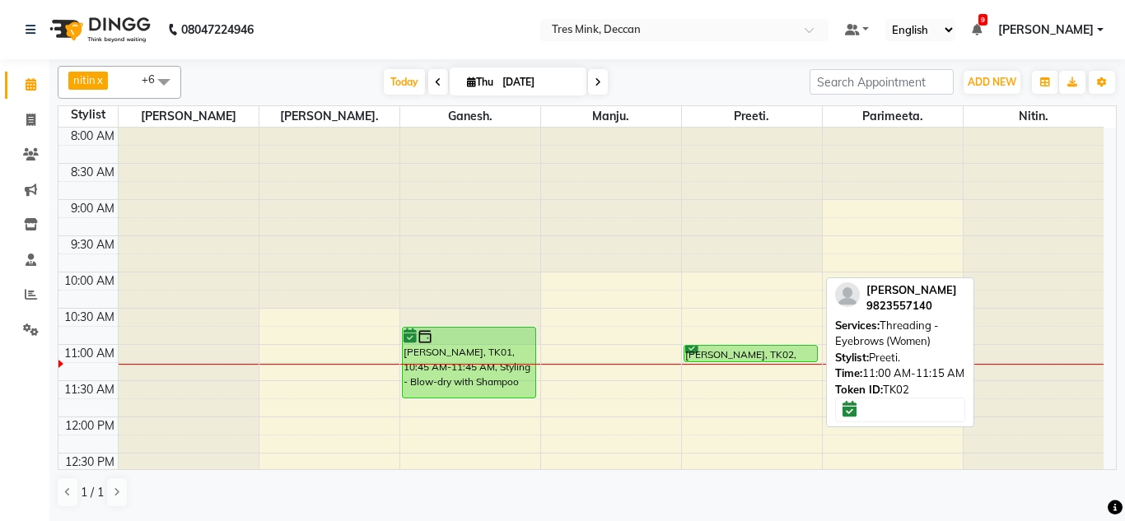
click at [748, 352] on div "[PERSON_NAME], TK02, 11:00 AM-11:15 AM, Threading - Eyebrows (Women)" at bounding box center [750, 354] width 133 height 16
select select "6"
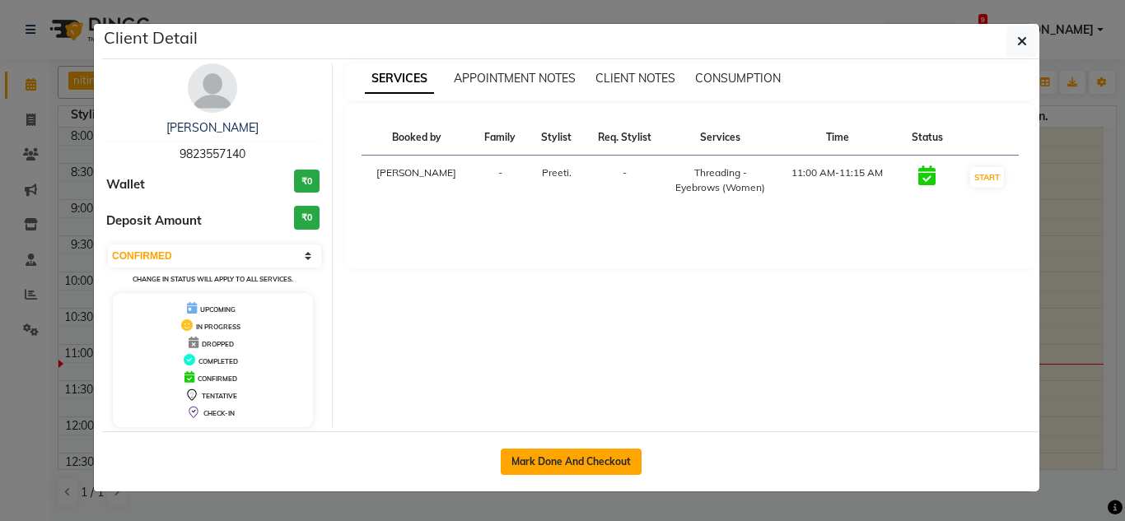
click at [563, 456] on button "Mark Done And Checkout" at bounding box center [571, 462] width 141 height 26
select select "service"
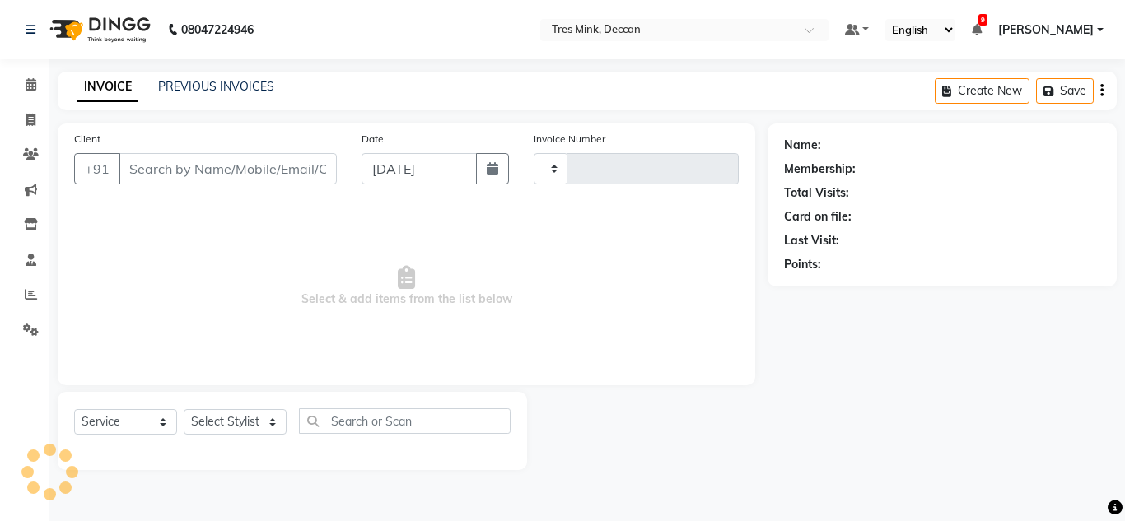
type input "0989"
select select "8055"
type input "9823557140"
select select "59502"
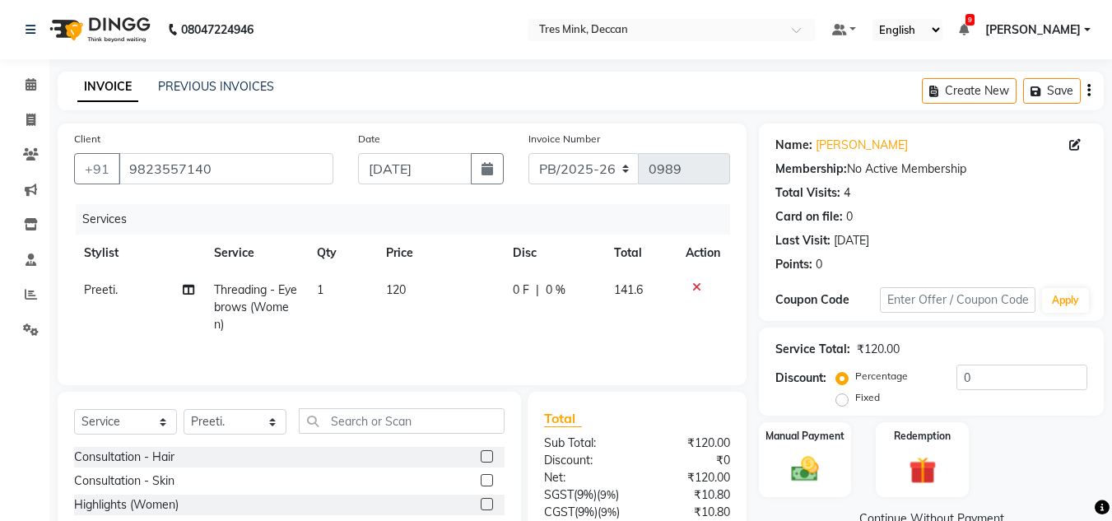
scroll to position [138, 0]
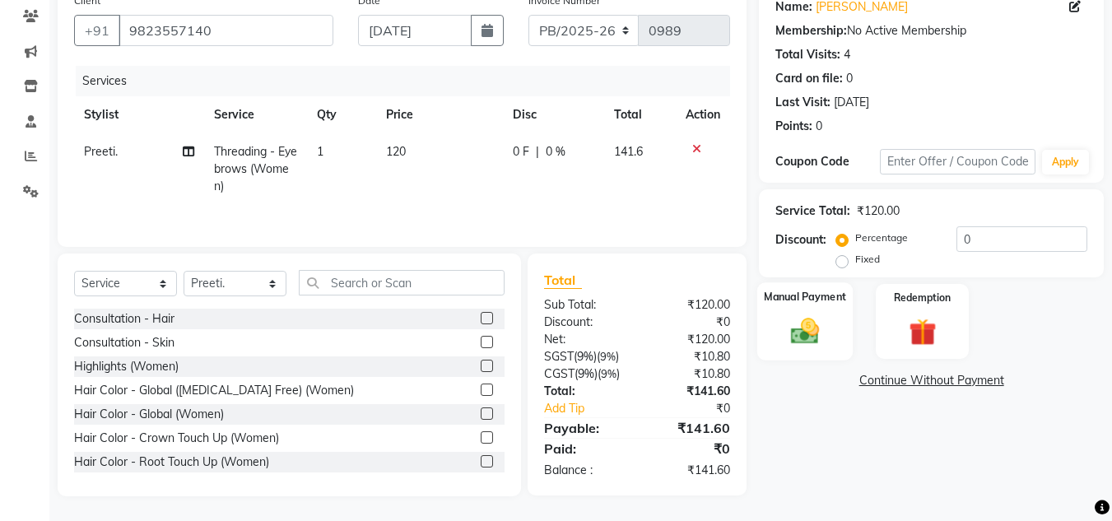
click at [827, 309] on div "Manual Payment" at bounding box center [805, 321] width 96 height 78
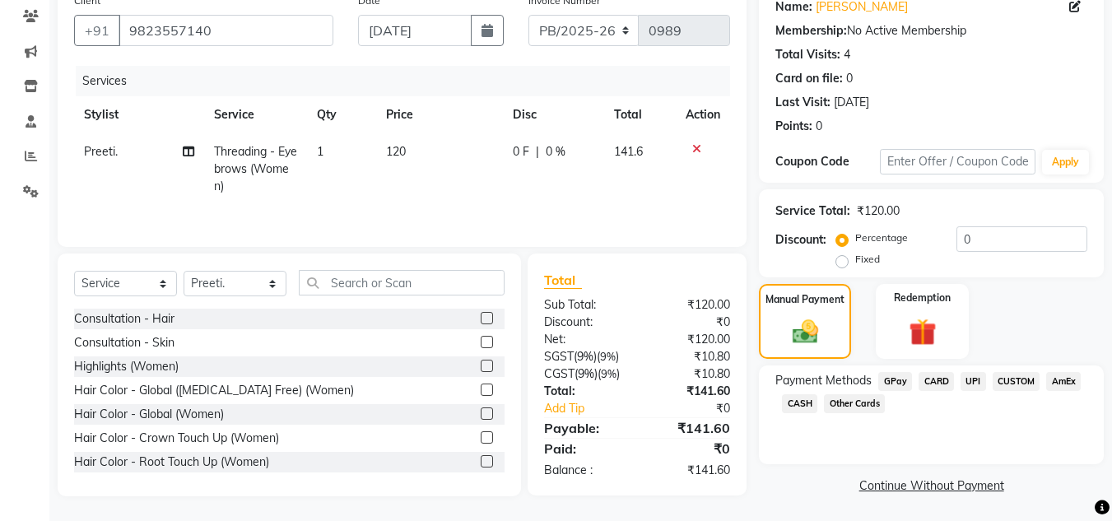
click at [970, 376] on span "UPI" at bounding box center [974, 381] width 26 height 19
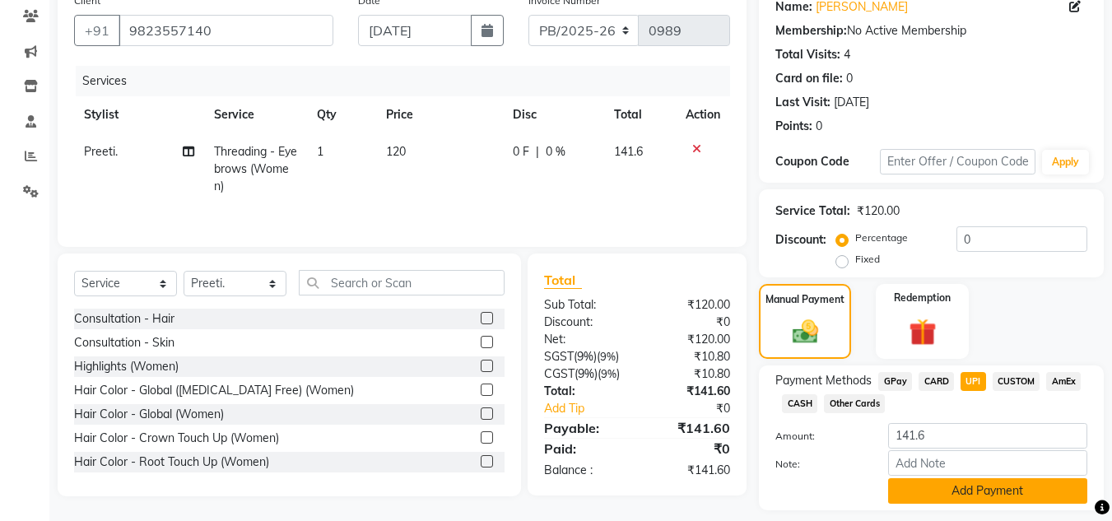
click at [966, 489] on button "Add Payment" at bounding box center [987, 491] width 199 height 26
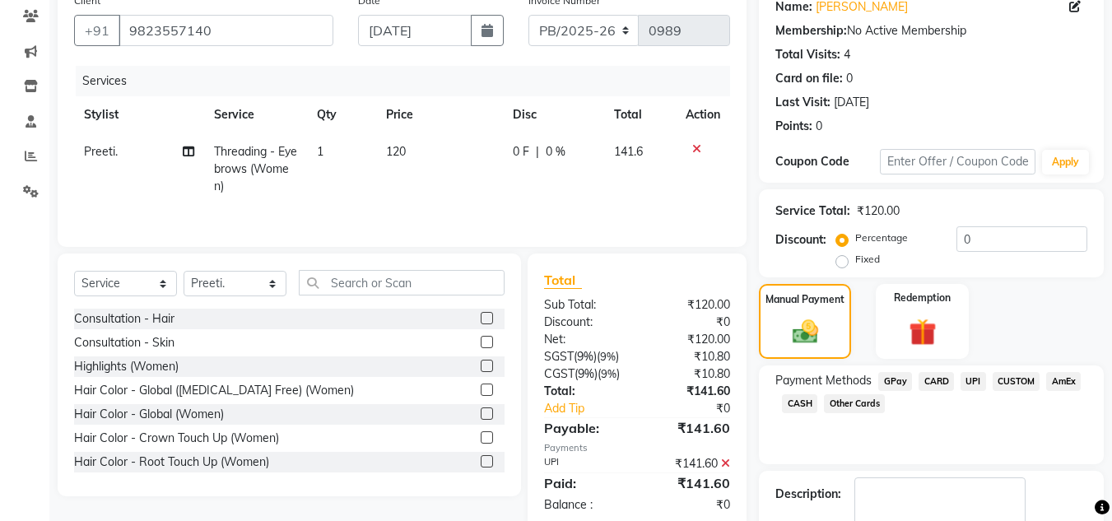
scroll to position [233, 0]
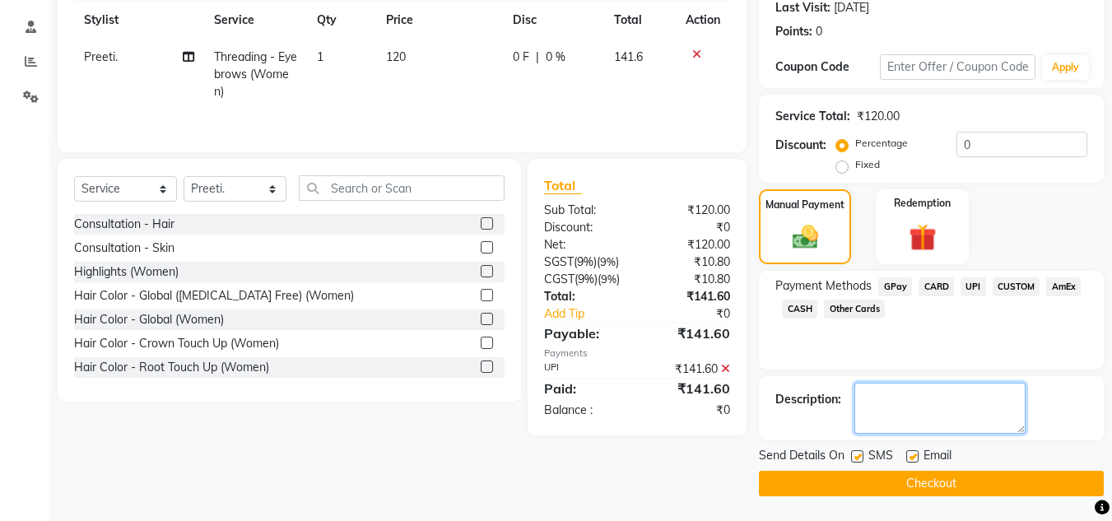
click at [957, 404] on textarea at bounding box center [940, 408] width 171 height 51
type textarea "[PERSON_NAME]"
click at [820, 482] on button "Checkout" at bounding box center [931, 484] width 345 height 26
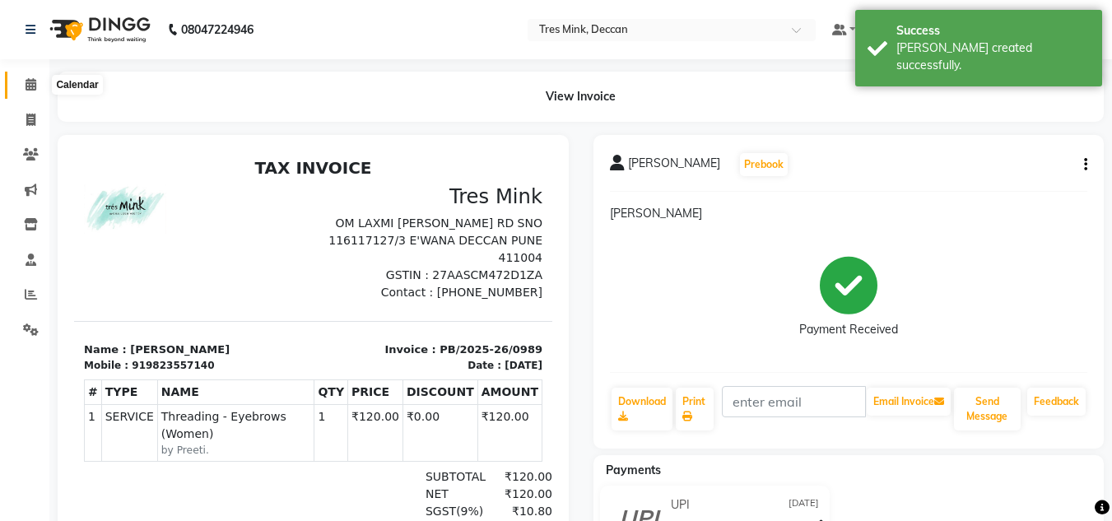
click at [30, 91] on span at bounding box center [30, 85] width 29 height 19
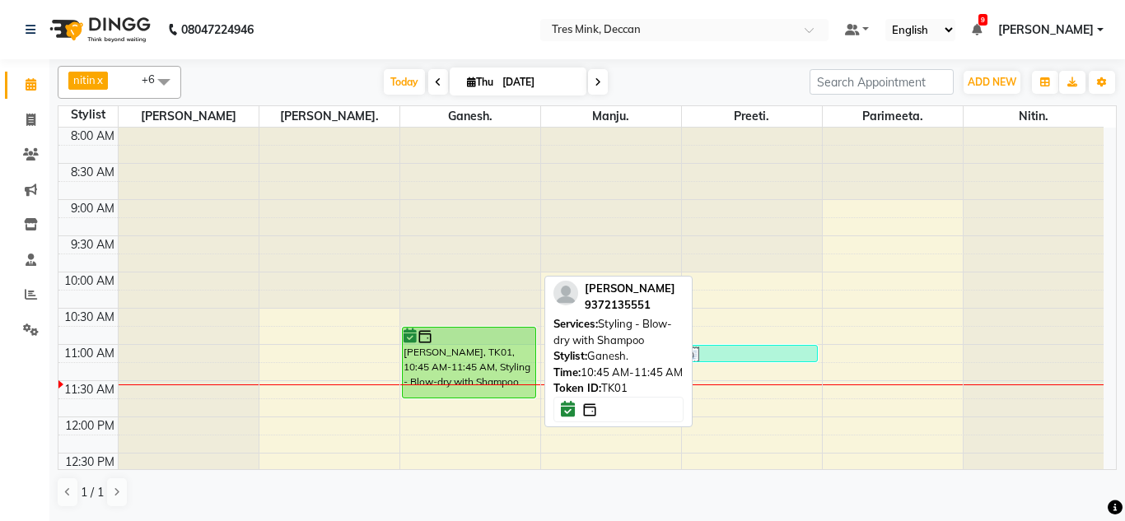
click at [488, 357] on div "[PERSON_NAME], TK01, 10:45 AM-11:45 AM, Styling - Blow-dry with Shampoo" at bounding box center [469, 363] width 133 height 70
select select "6"
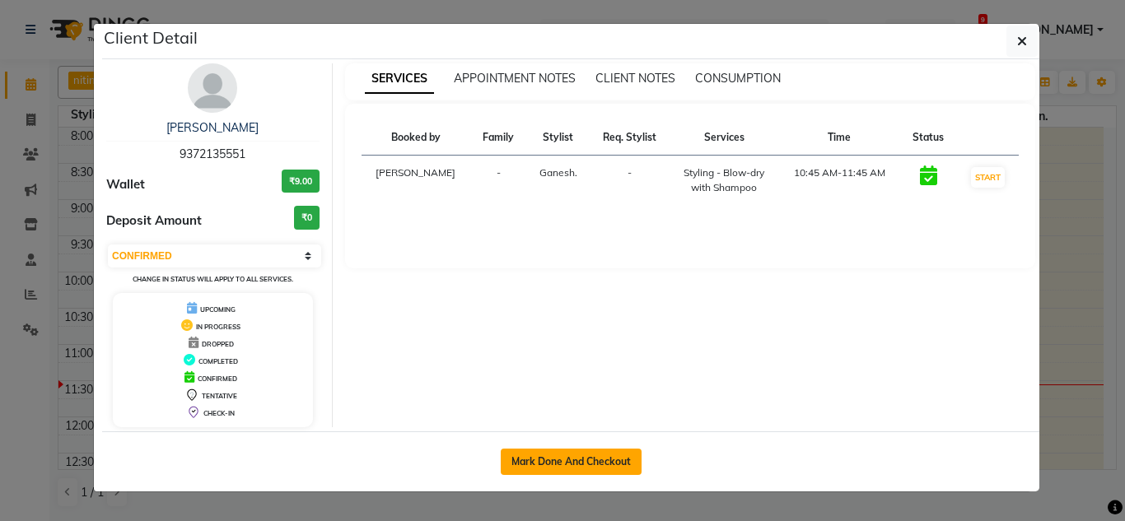
click at [582, 458] on button "Mark Done And Checkout" at bounding box center [571, 462] width 141 height 26
select select "service"
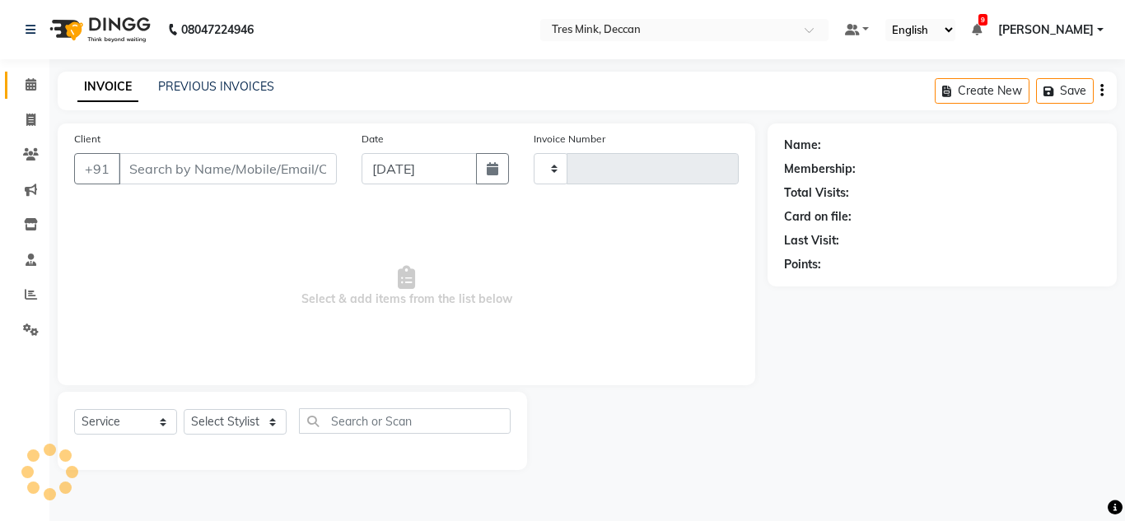
type input "0990"
select select "3"
select select "8055"
type input "9372135551"
select select "59501"
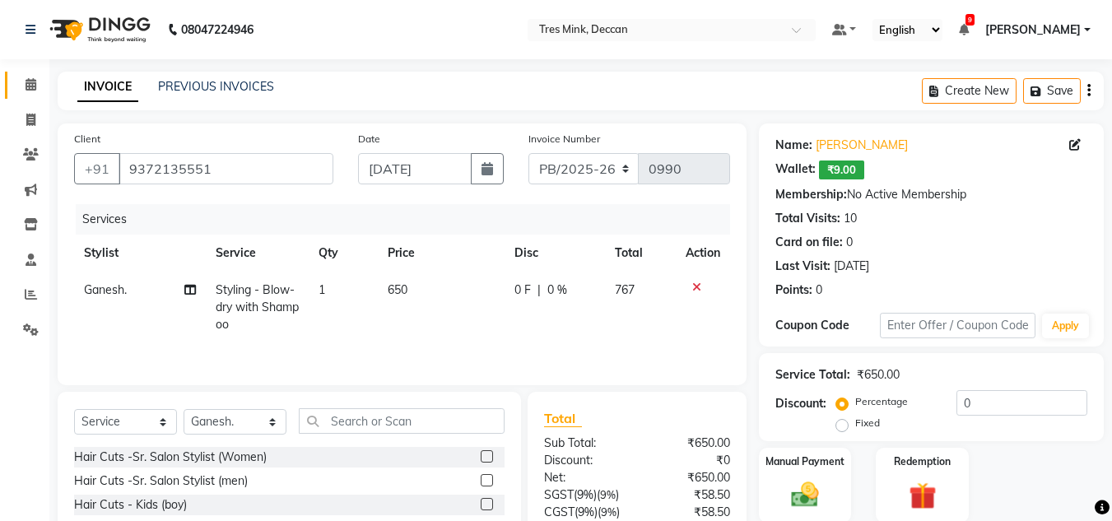
scroll to position [138, 0]
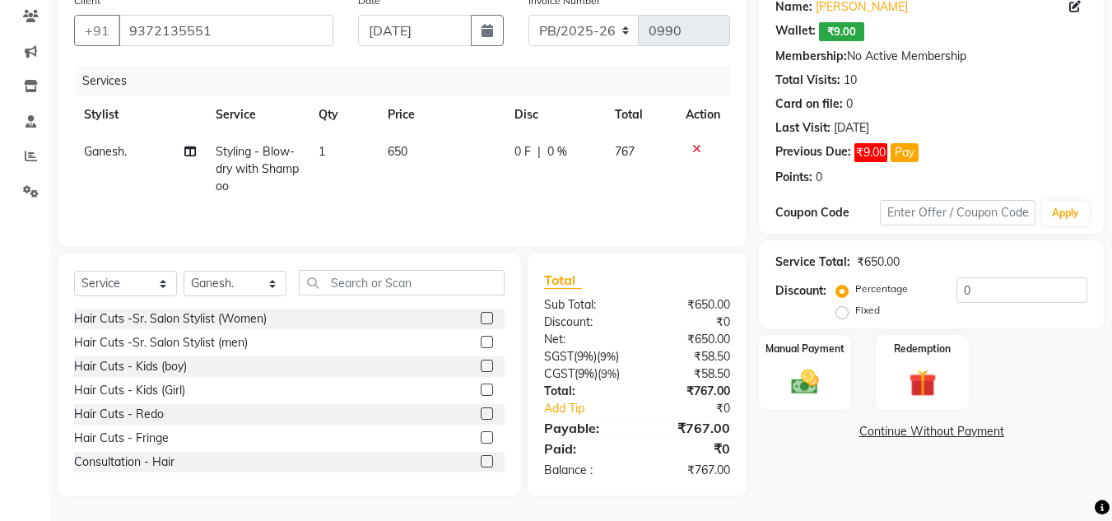
click at [410, 151] on td "650" at bounding box center [441, 169] width 127 height 72
select select "59501"
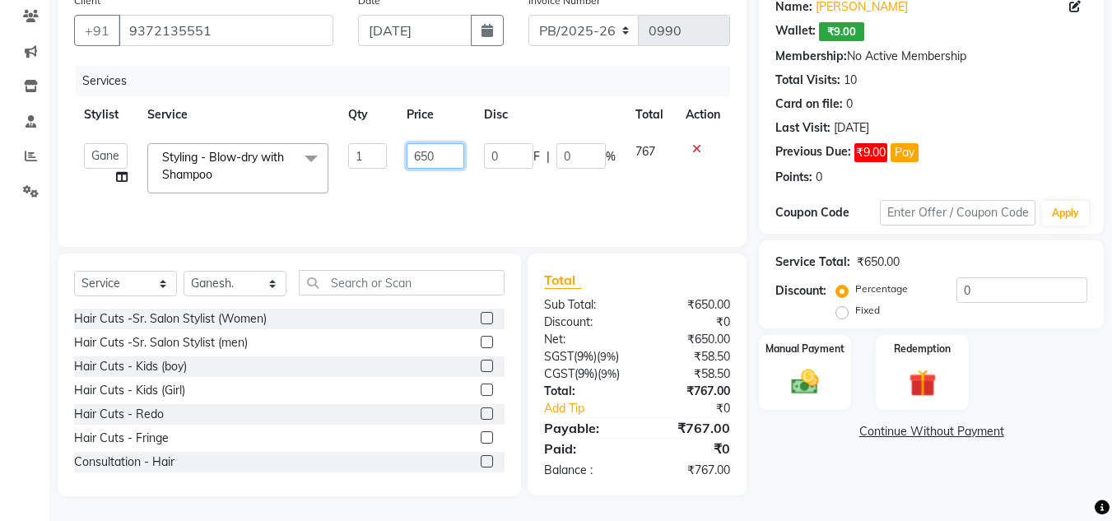
click at [452, 154] on input "650" at bounding box center [435, 156] width 57 height 26
type input "6"
type input "750"
click at [548, 196] on td "0 F | 0 %" at bounding box center [549, 168] width 151 height 70
select select "59501"
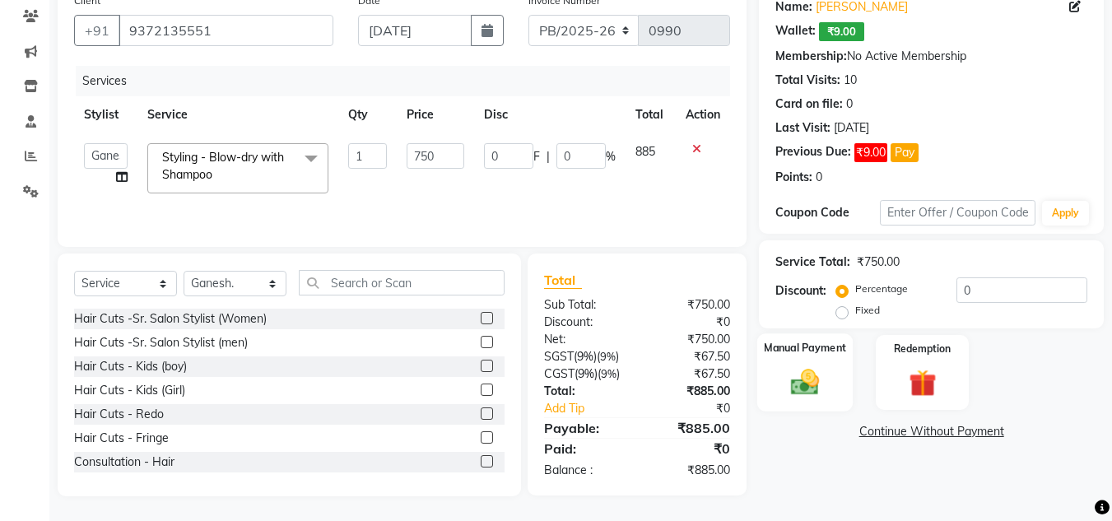
click at [827, 371] on img at bounding box center [805, 382] width 46 height 33
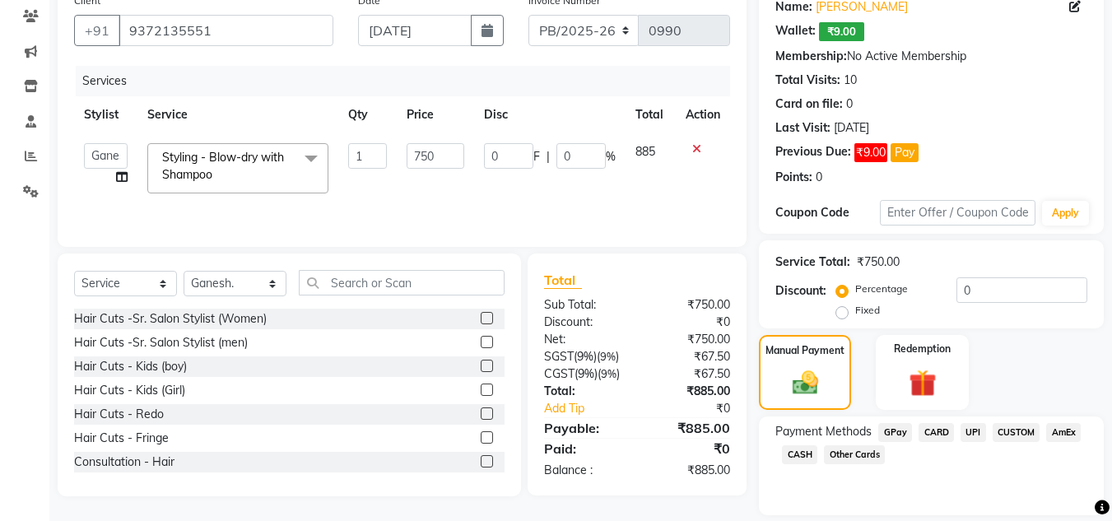
click at [972, 431] on span "UPI" at bounding box center [974, 432] width 26 height 19
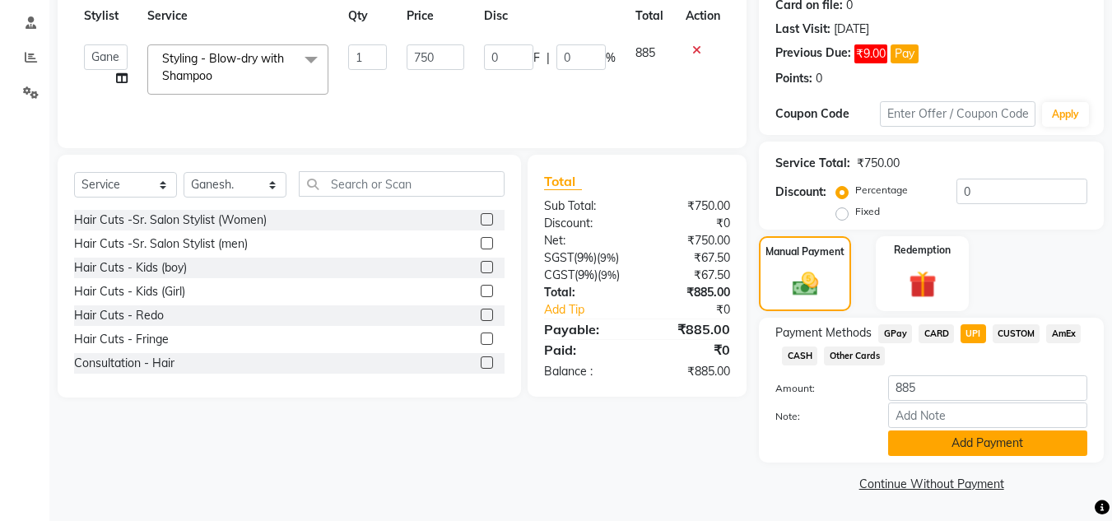
click at [948, 437] on button "Add Payment" at bounding box center [987, 444] width 199 height 26
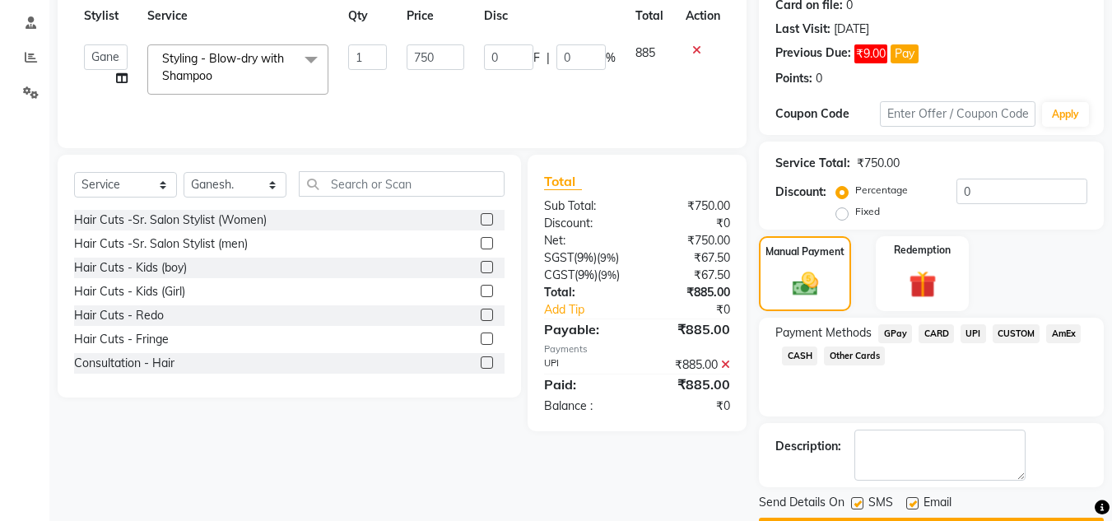
scroll to position [284, 0]
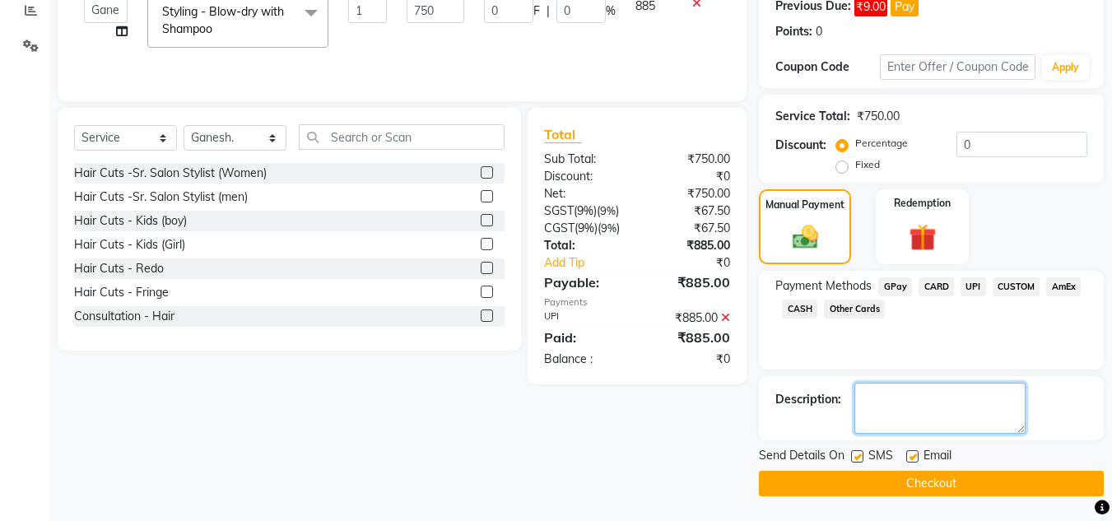
click at [930, 401] on textarea at bounding box center [940, 408] width 171 height 51
type textarea "[PERSON_NAME]"
click at [882, 482] on button "Checkout" at bounding box center [931, 484] width 345 height 26
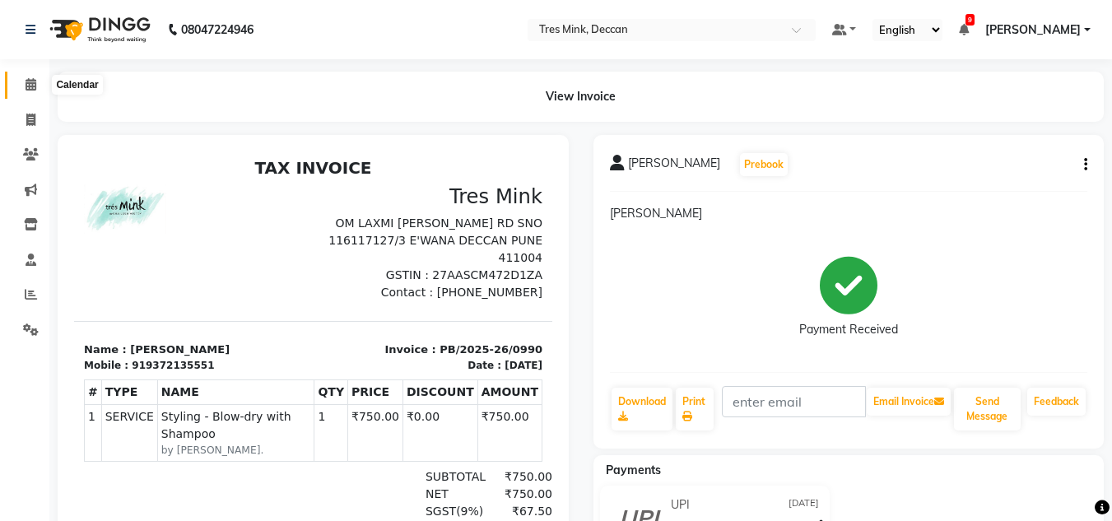
click at [30, 82] on icon at bounding box center [31, 84] width 11 height 12
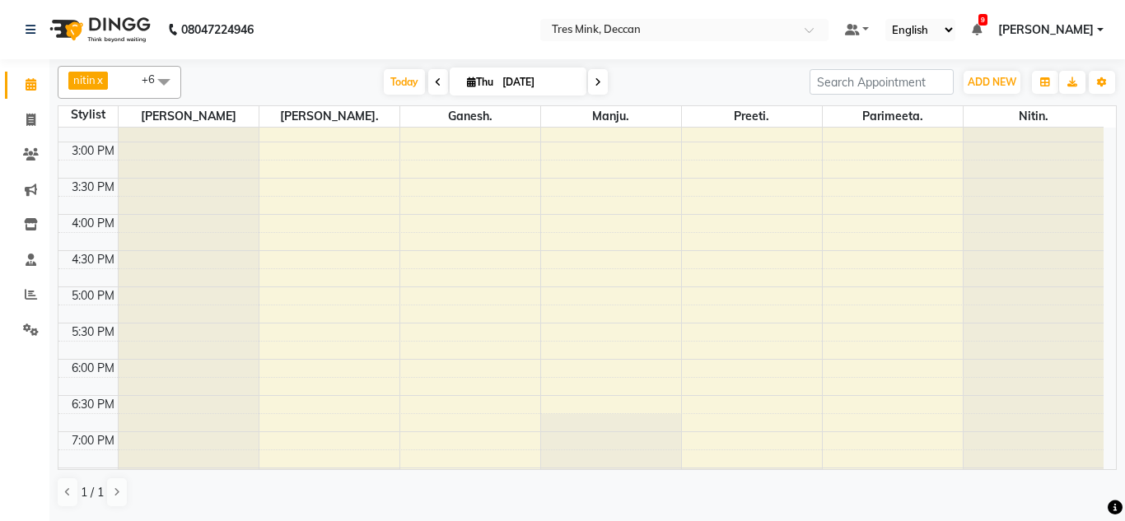
scroll to position [493, 0]
click at [459, 328] on div "8:00 AM 8:30 AM 9:00 AM 9:30 AM 10:00 AM 10:30 AM 11:00 AM 11:30 AM 12:00 PM 12…" at bounding box center [580, 104] width 1045 height 941
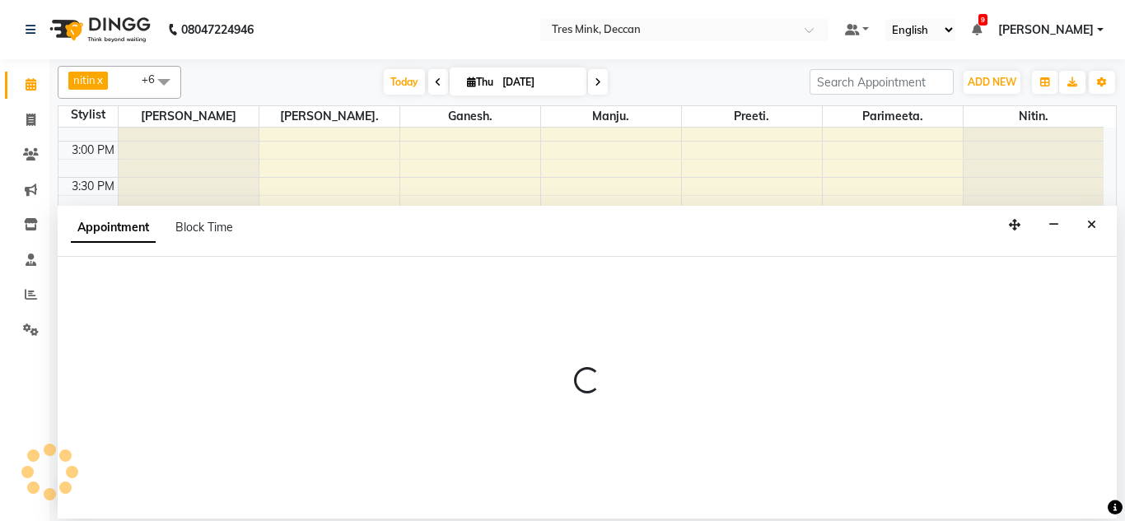
select select "59501"
select select "1050"
select select "tentative"
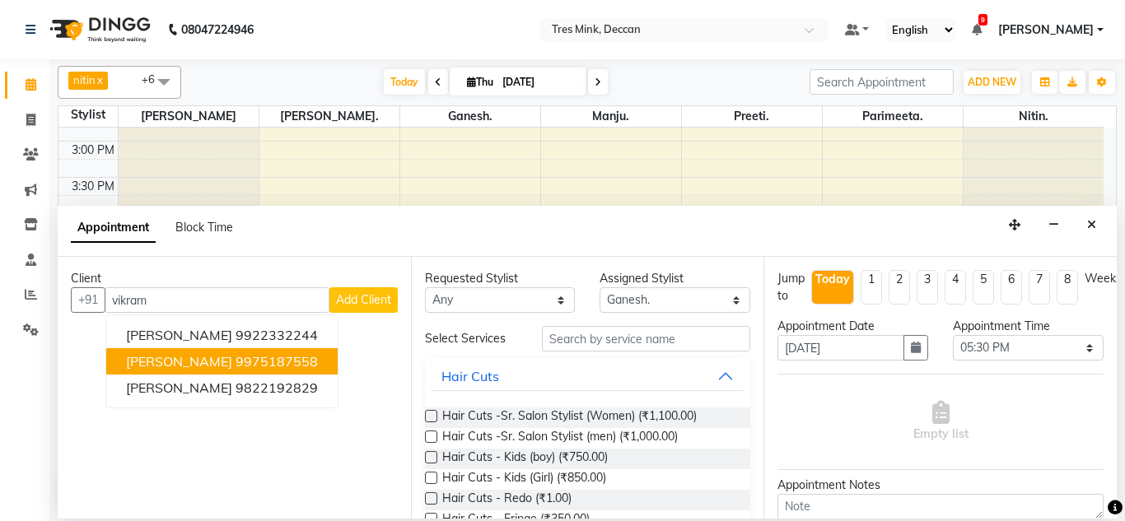
click at [256, 364] on ngb-highlight "9975187558" at bounding box center [276, 361] width 82 height 16
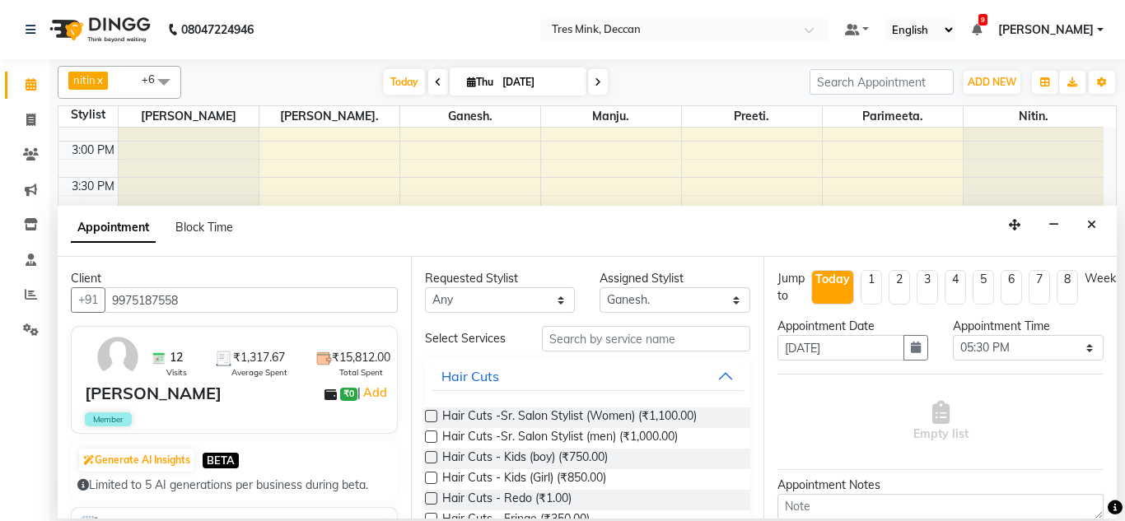
type input "9975187558"
click at [431, 440] on label at bounding box center [431, 437] width 12 height 12
click at [431, 440] on input "checkbox" at bounding box center [430, 438] width 11 height 11
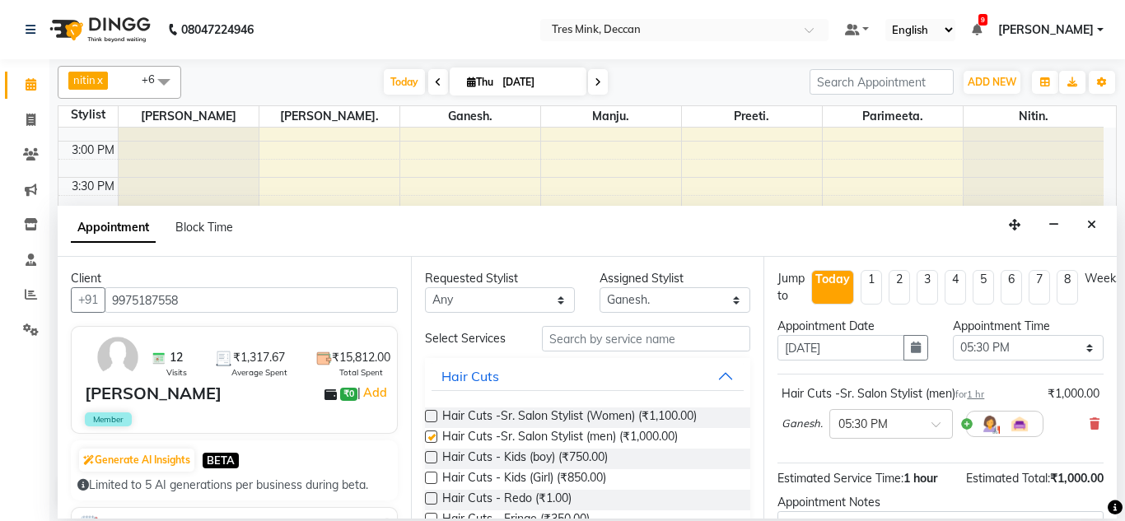
checkbox input "false"
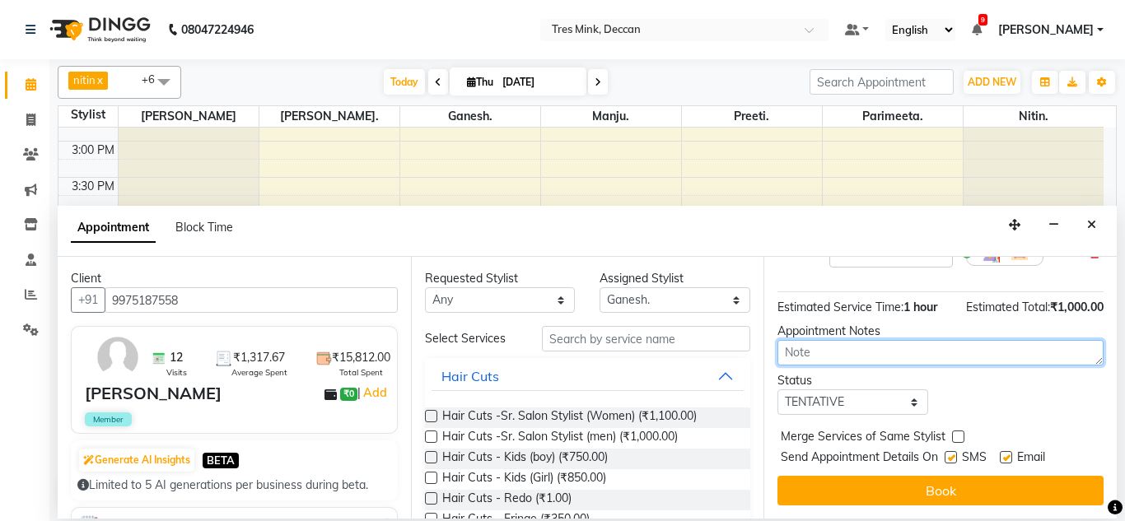
click at [904, 345] on textarea at bounding box center [940, 353] width 326 height 26
type textarea "z"
type textarea "g"
type textarea "[PERSON_NAME] 11;52AM9/4/25"
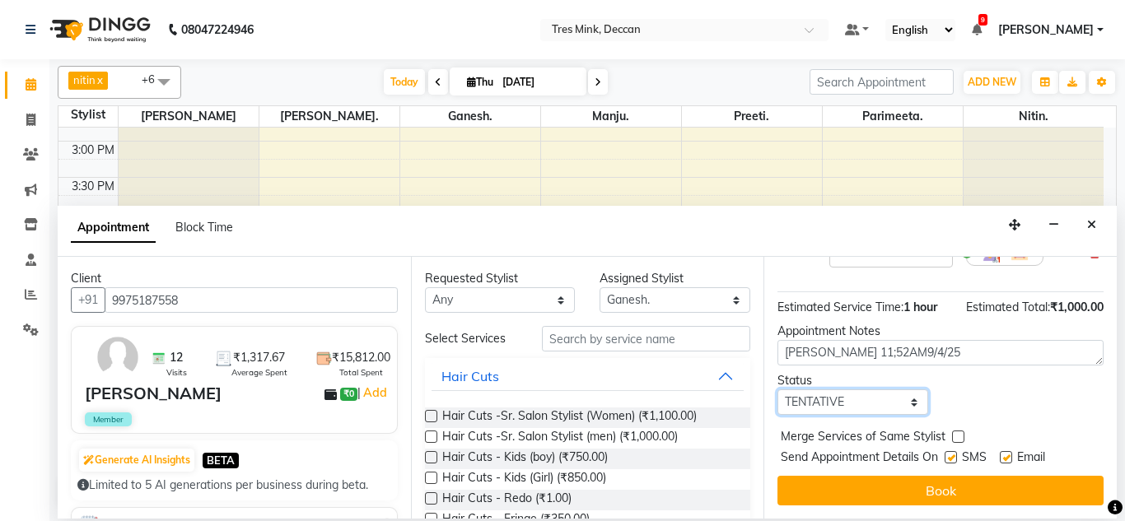
click at [825, 389] on select "Select TENTATIVE CONFIRM CHECK-IN UPCOMING" at bounding box center [852, 402] width 151 height 26
select select "confirm booking"
click at [777, 389] on select "Select TENTATIVE CONFIRM CHECK-IN UPCOMING" at bounding box center [852, 402] width 151 height 26
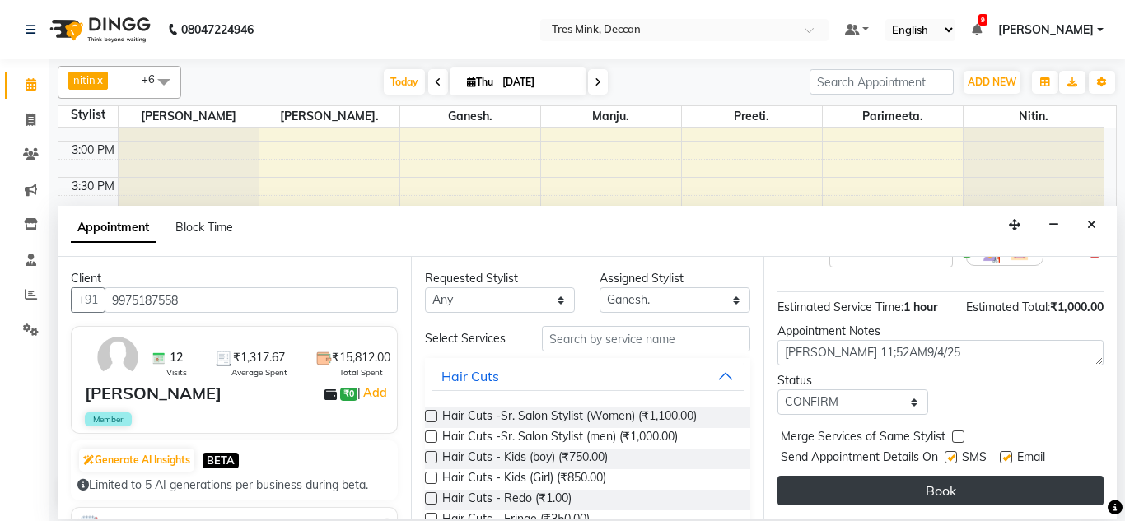
click at [887, 480] on button "Book" at bounding box center [940, 491] width 326 height 30
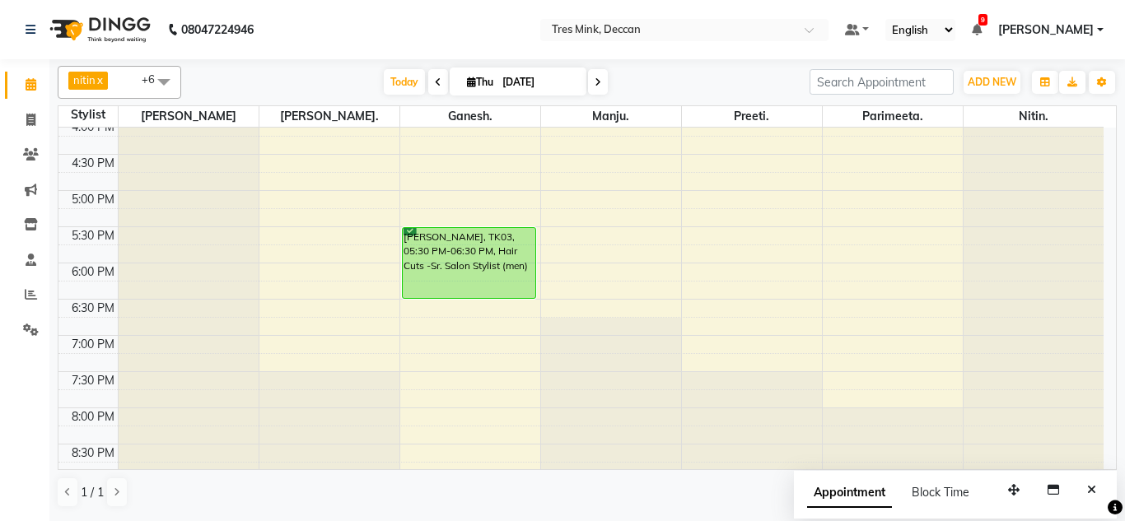
scroll to position [599, 0]
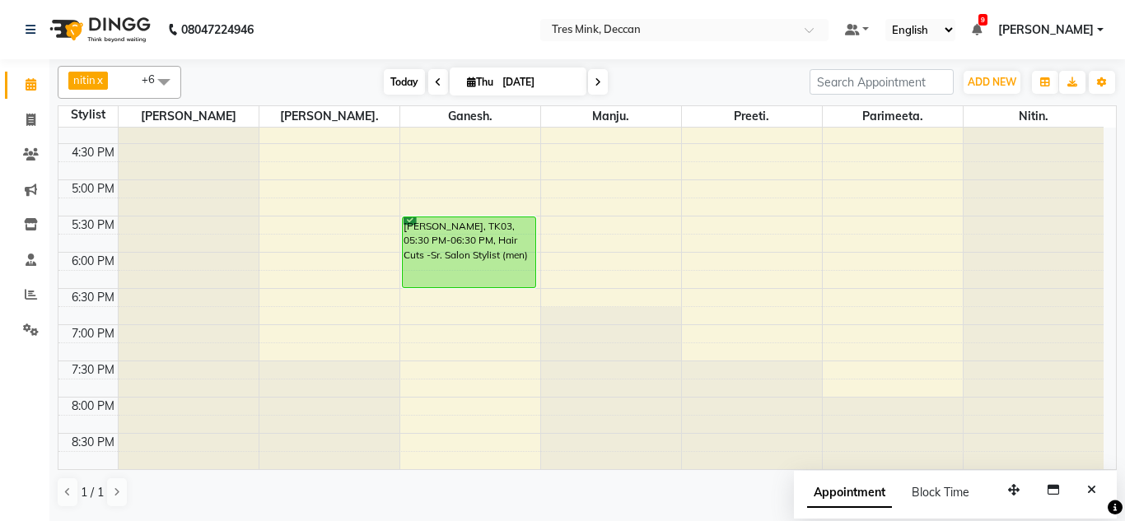
click at [401, 76] on span "Today" at bounding box center [404, 82] width 41 height 26
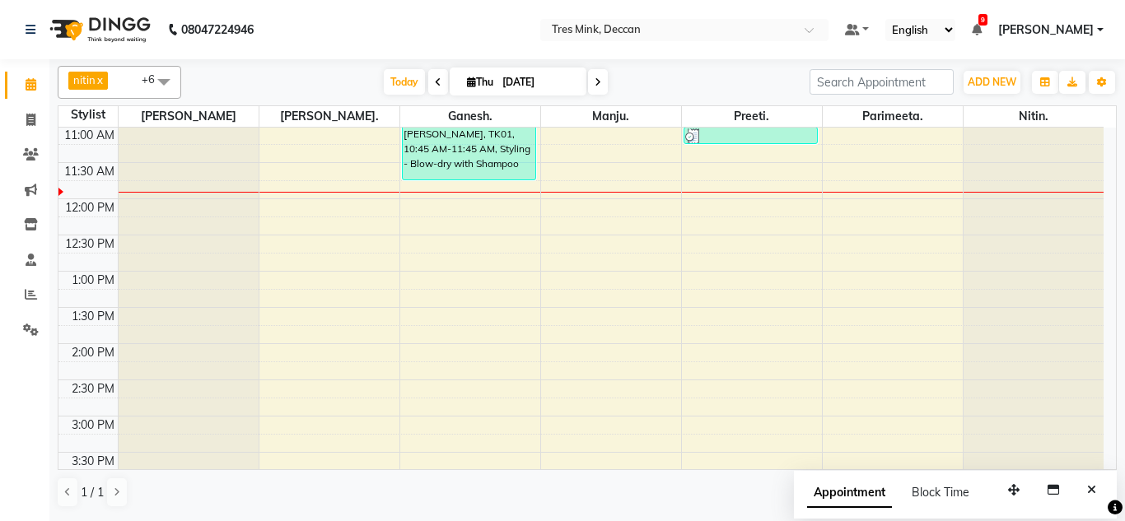
click at [439, 83] on span at bounding box center [438, 82] width 20 height 26
type input "[DATE]"
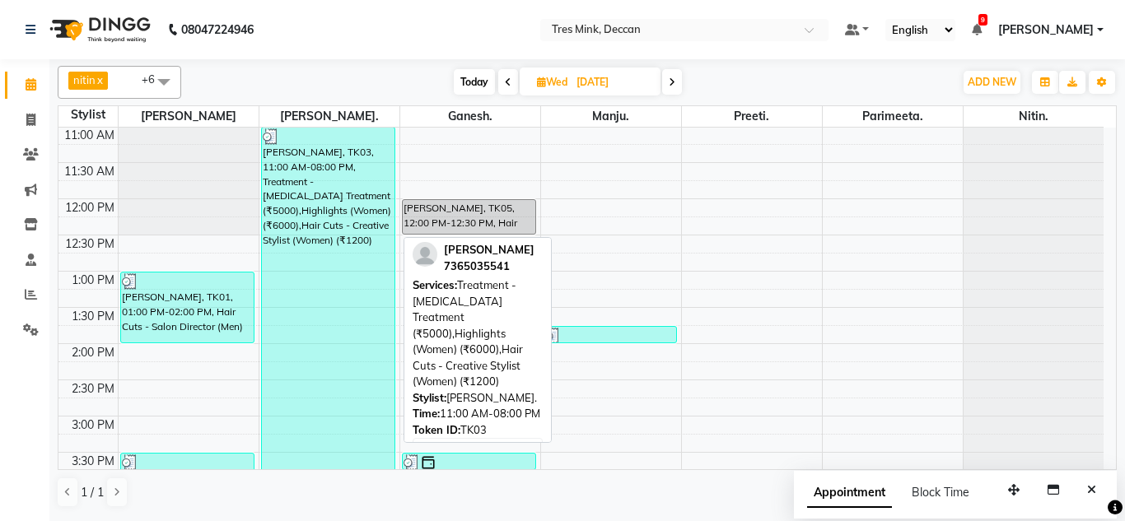
click at [331, 269] on div "[PERSON_NAME], TK03, 11:00 AM-08:00 PM, Treatment - [MEDICAL_DATA] Treatment (₹…" at bounding box center [328, 453] width 133 height 650
select select "3"
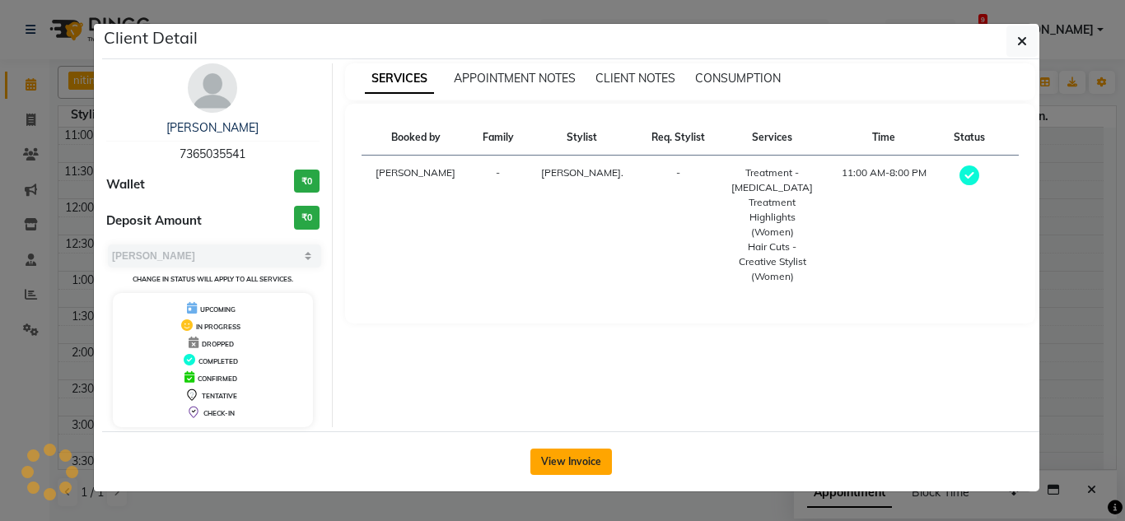
click at [570, 463] on button "View Invoice" at bounding box center [571, 462] width 82 height 26
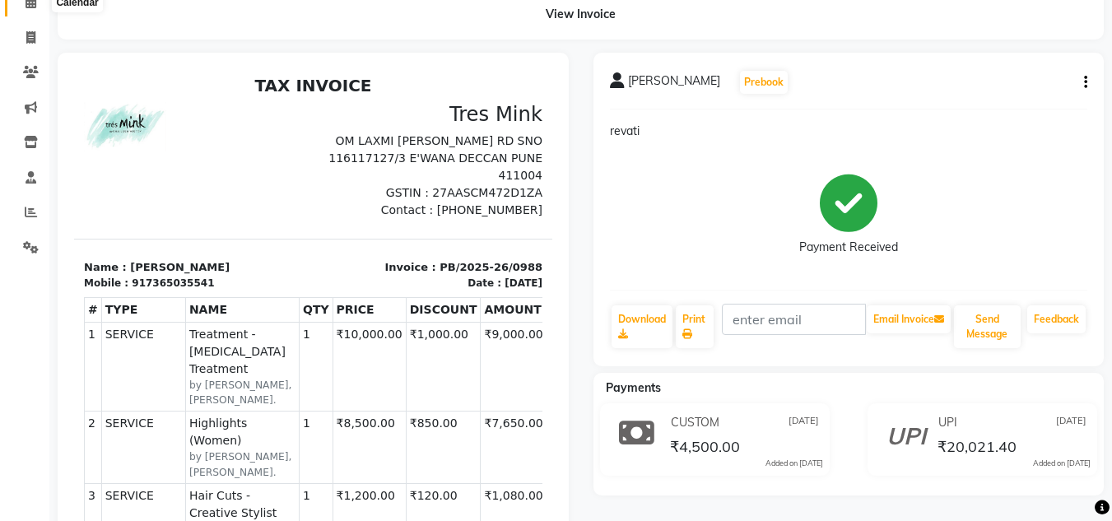
drag, startPoint x: 26, startPoint y: 3, endPoint x: 85, endPoint y: 40, distance: 68.8
click at [26, 3] on icon at bounding box center [31, 2] width 11 height 12
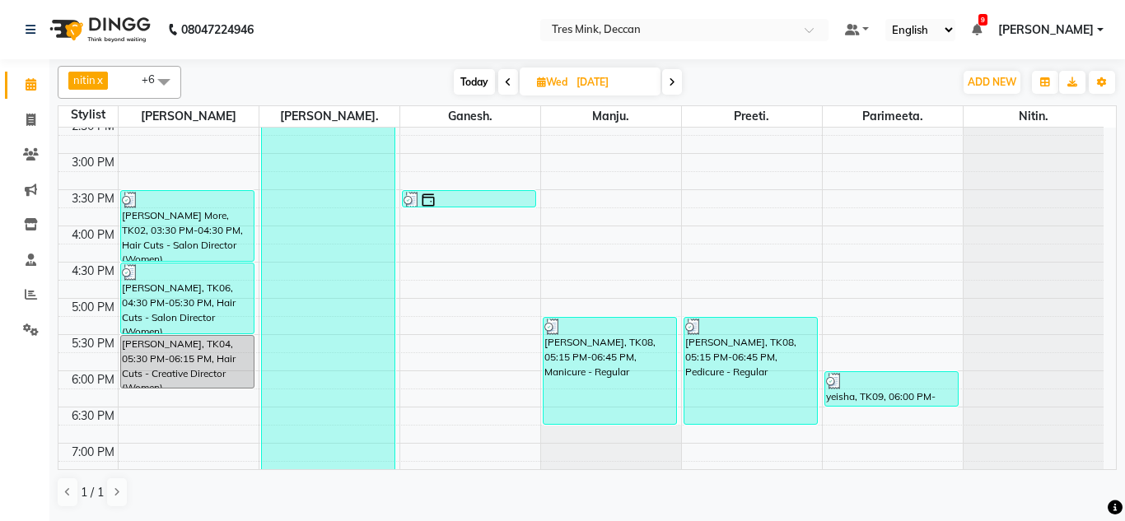
scroll to position [599, 0]
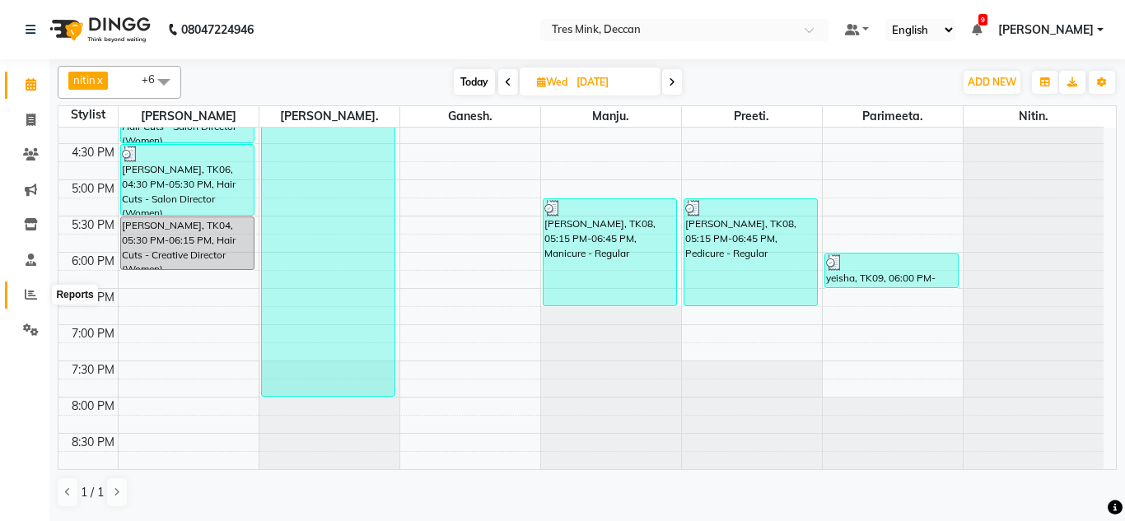
click at [31, 291] on icon at bounding box center [31, 294] width 12 height 12
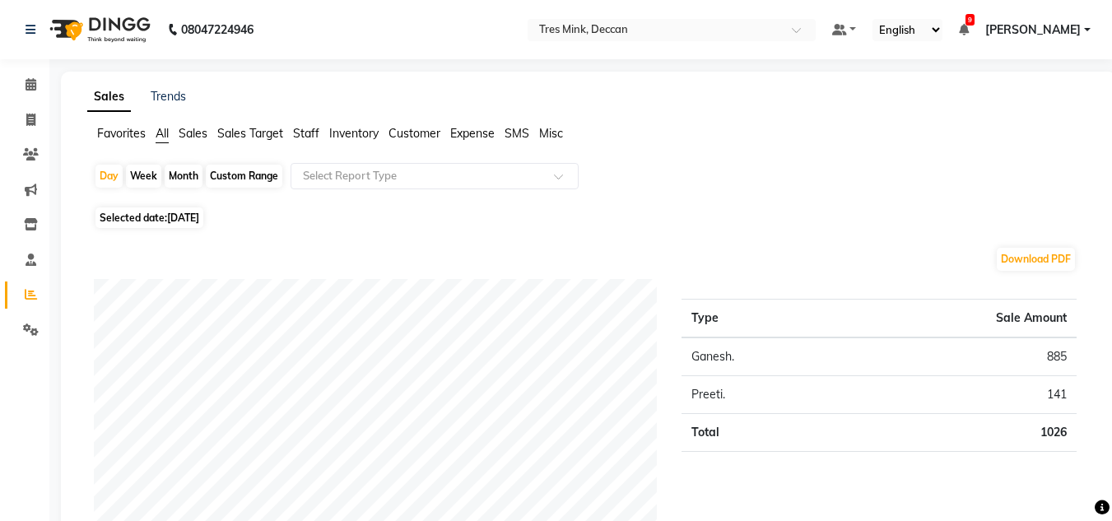
click at [190, 170] on div "Month" at bounding box center [184, 176] width 38 height 23
select select "9"
select select "2025"
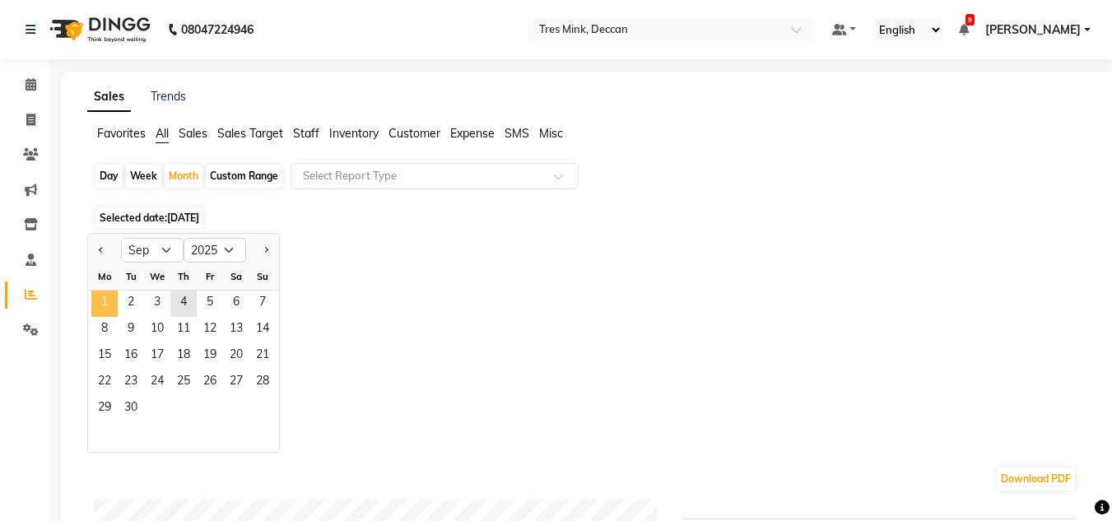
click at [105, 310] on span "1" at bounding box center [104, 304] width 26 height 26
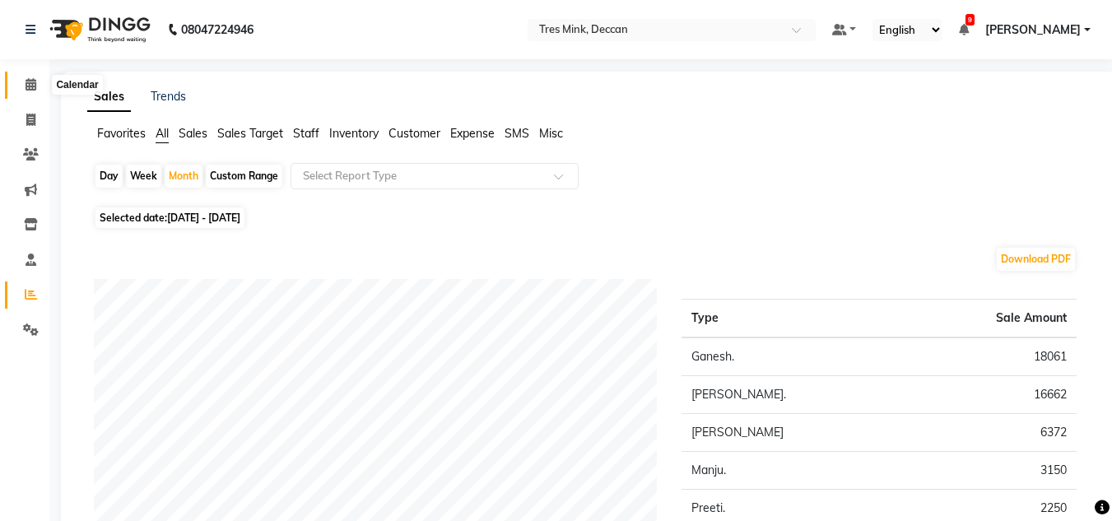
click at [27, 88] on icon at bounding box center [31, 84] width 11 height 12
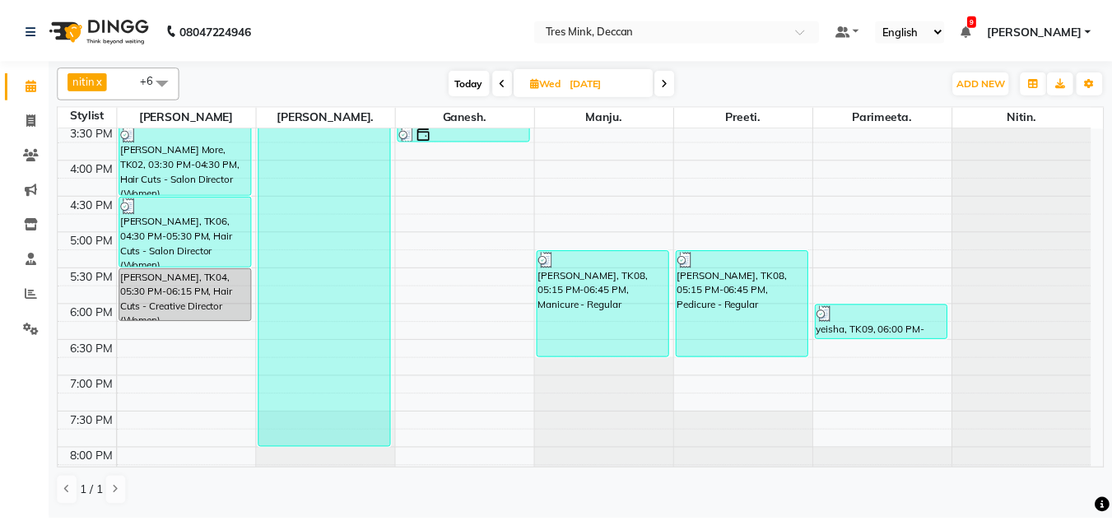
scroll to position [576, 0]
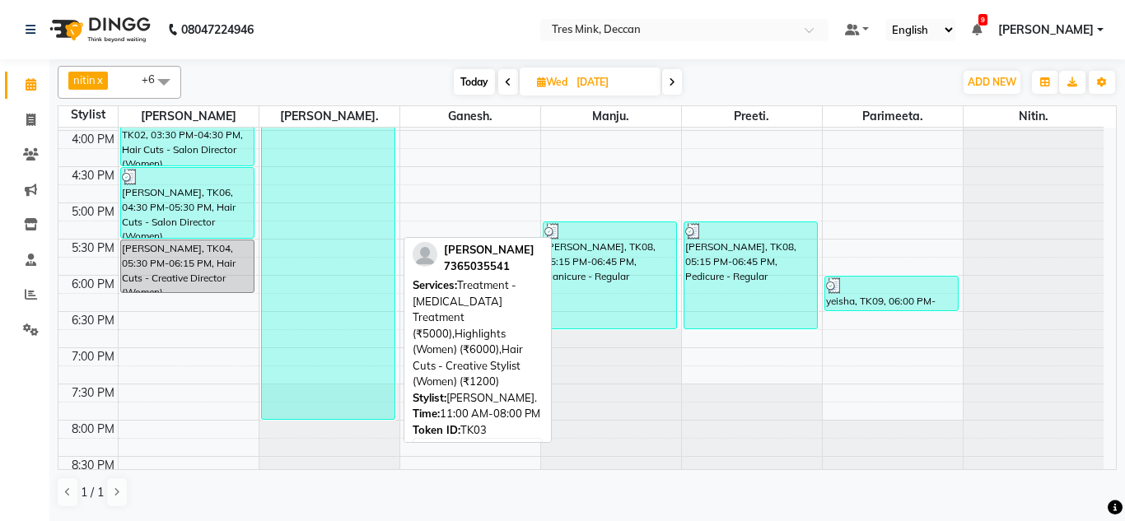
click at [338, 297] on div "[PERSON_NAME], TK03, 11:00 AM-08:00 PM, Treatment - [MEDICAL_DATA] Treatment (₹…" at bounding box center [328, 94] width 133 height 650
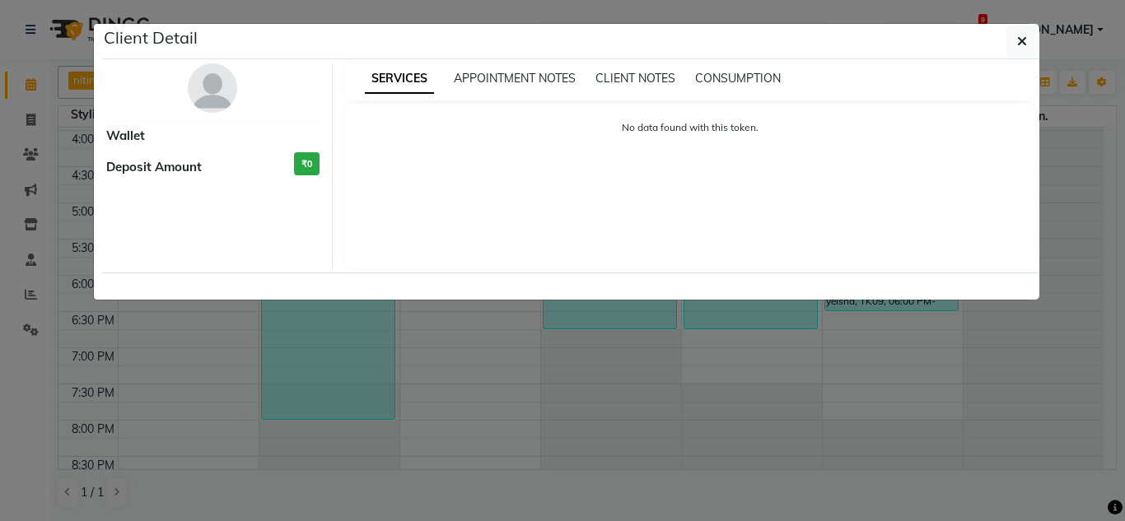
select select "3"
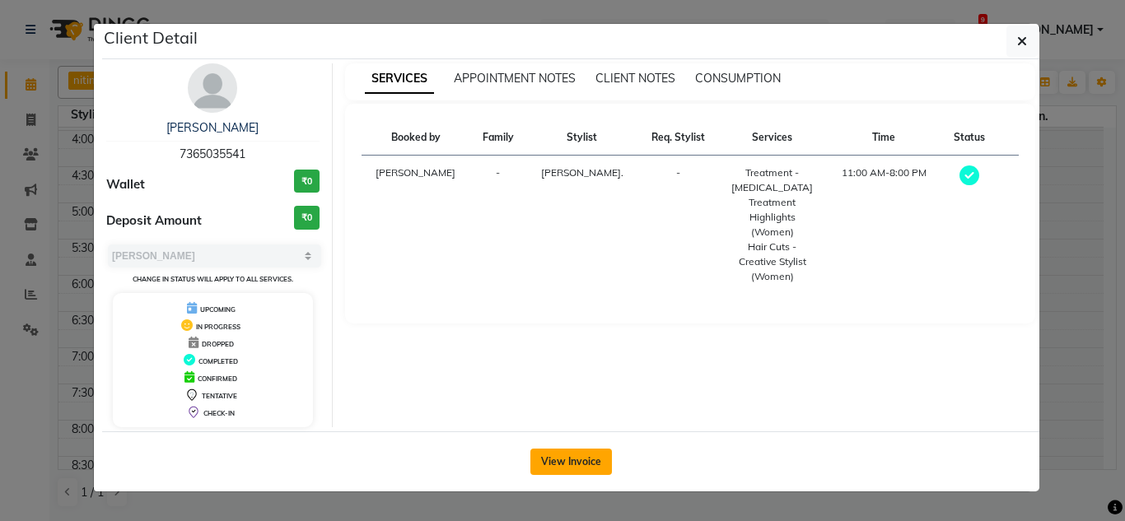
click at [545, 458] on button "View Invoice" at bounding box center [571, 462] width 82 height 26
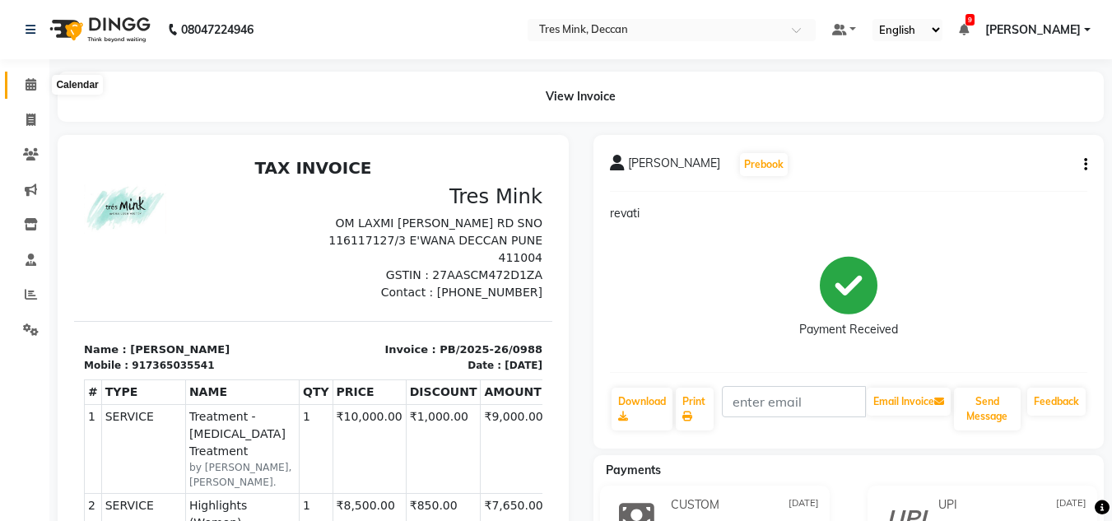
drag, startPoint x: 27, startPoint y: 84, endPoint x: 49, endPoint y: 79, distance: 22.0
click at [26, 84] on icon at bounding box center [31, 84] width 11 height 12
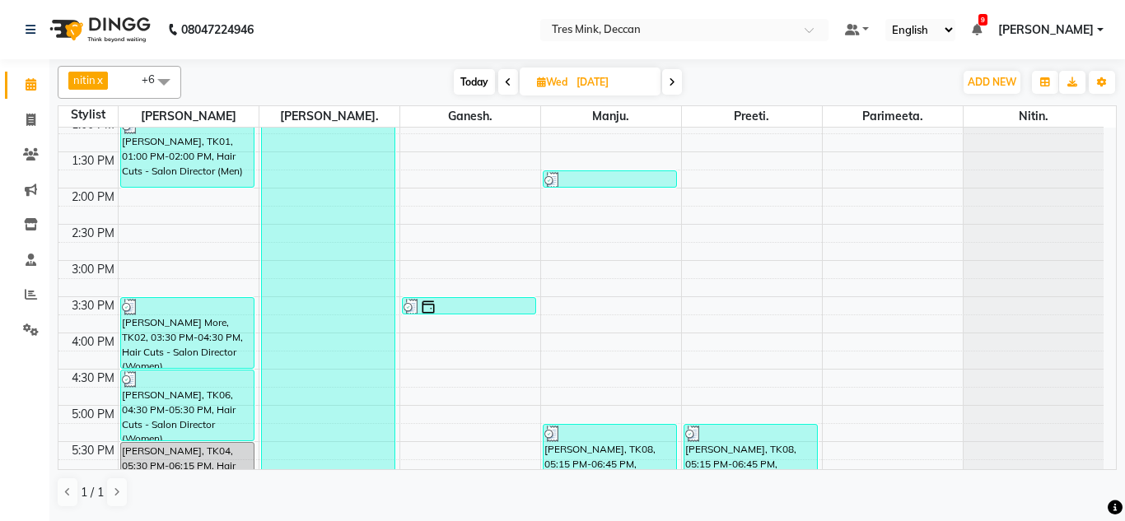
scroll to position [494, 0]
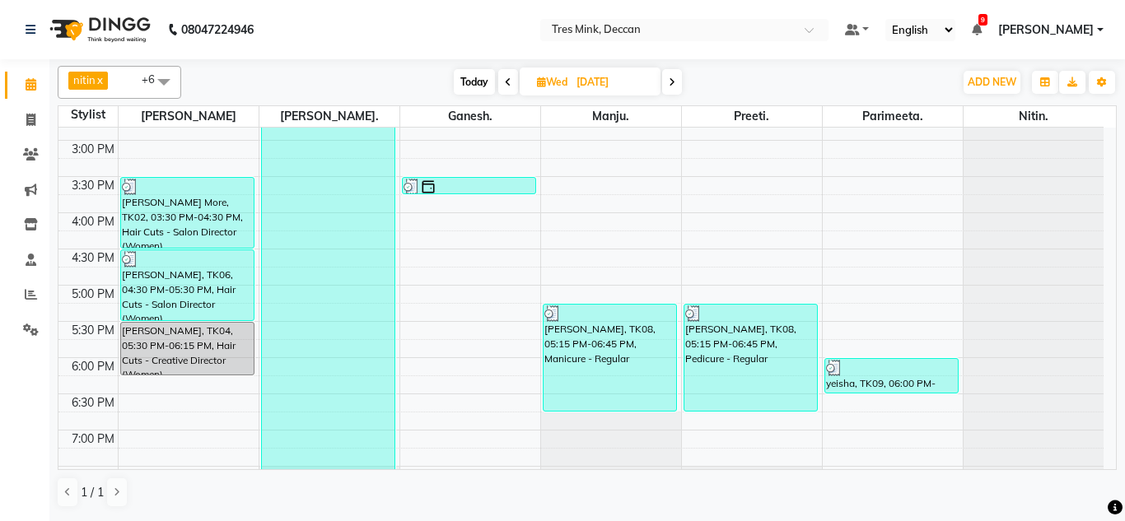
click at [670, 75] on span at bounding box center [672, 82] width 20 height 26
type input "[DATE]"
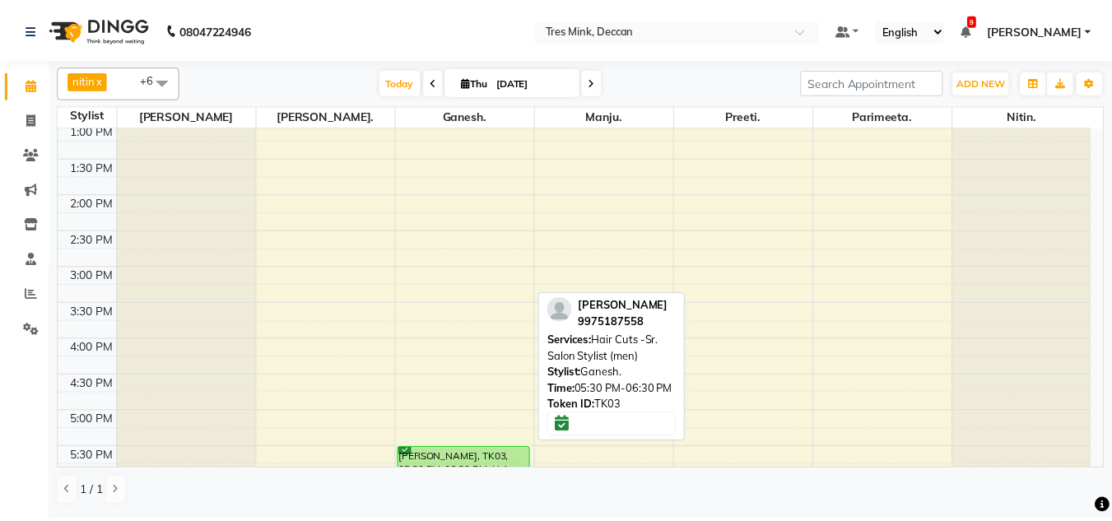
scroll to position [329, 0]
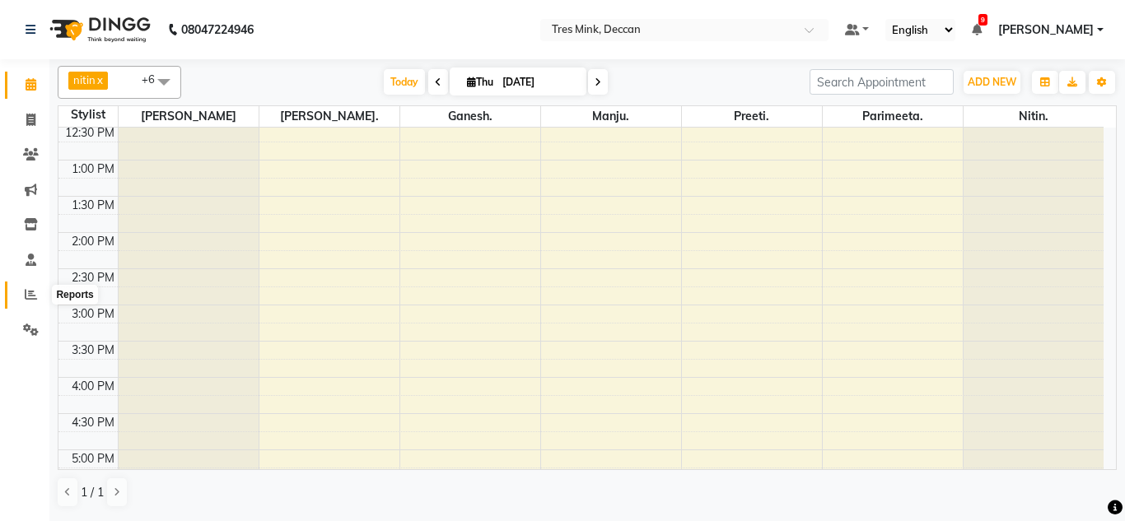
click at [35, 295] on icon at bounding box center [31, 294] width 12 height 12
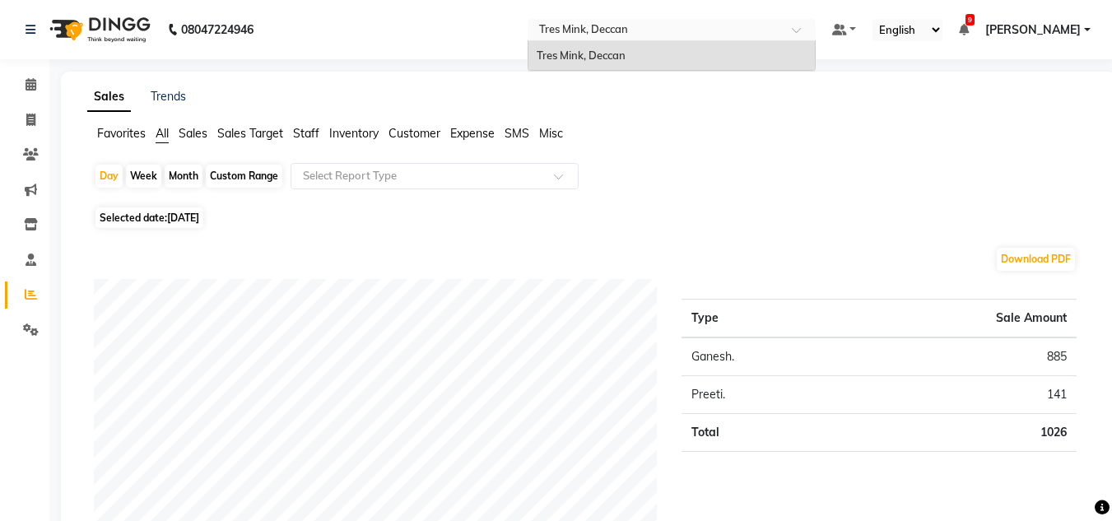
click at [536, 28] on input "text" at bounding box center [655, 31] width 239 height 16
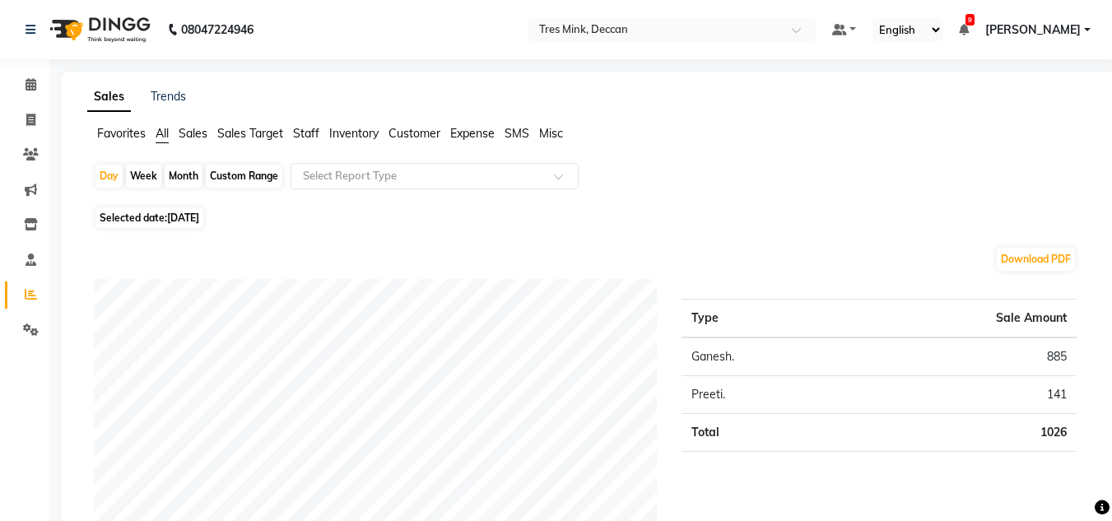
click at [529, 104] on div "Sales Trends" at bounding box center [588, 96] width 1023 height 17
click at [26, 85] on icon at bounding box center [31, 84] width 11 height 12
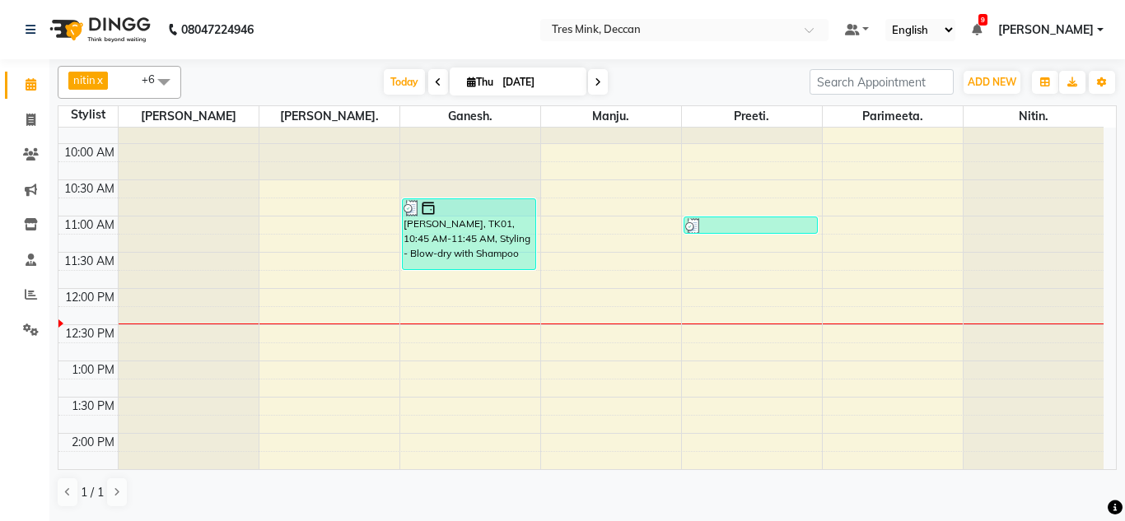
scroll to position [165, 0]
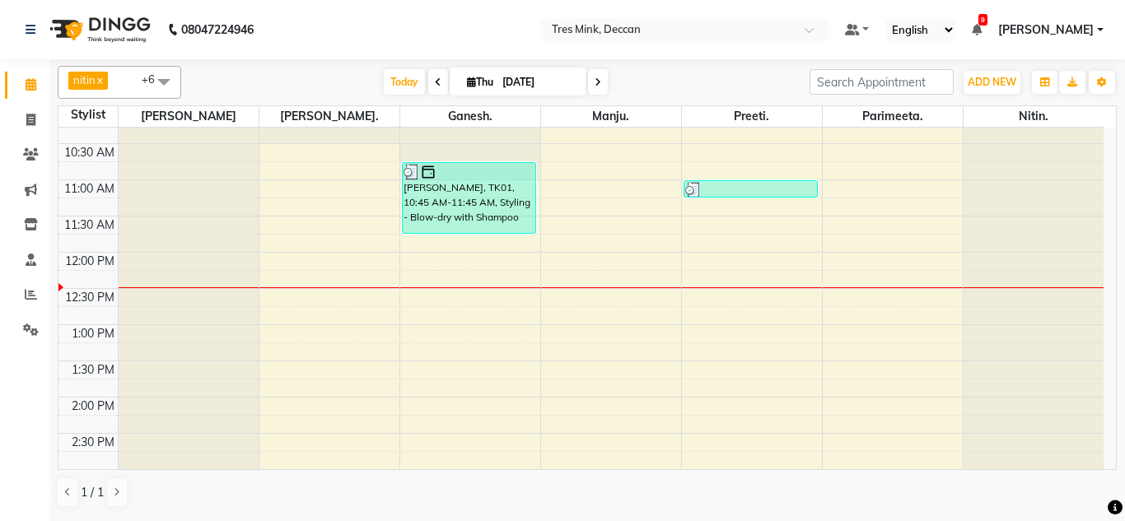
click at [588, 77] on span at bounding box center [598, 82] width 20 height 26
type input "[DATE]"
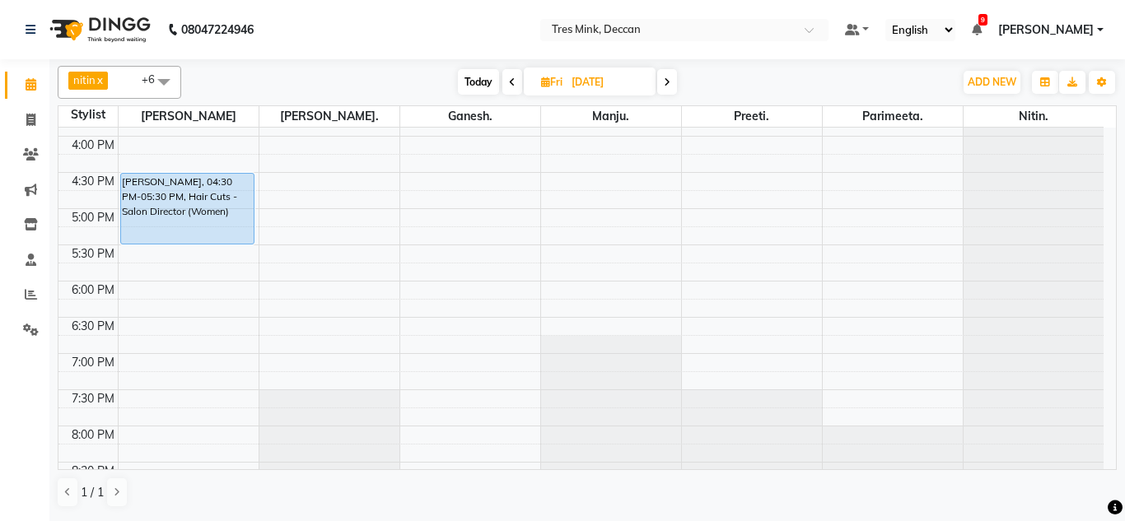
scroll to position [599, 0]
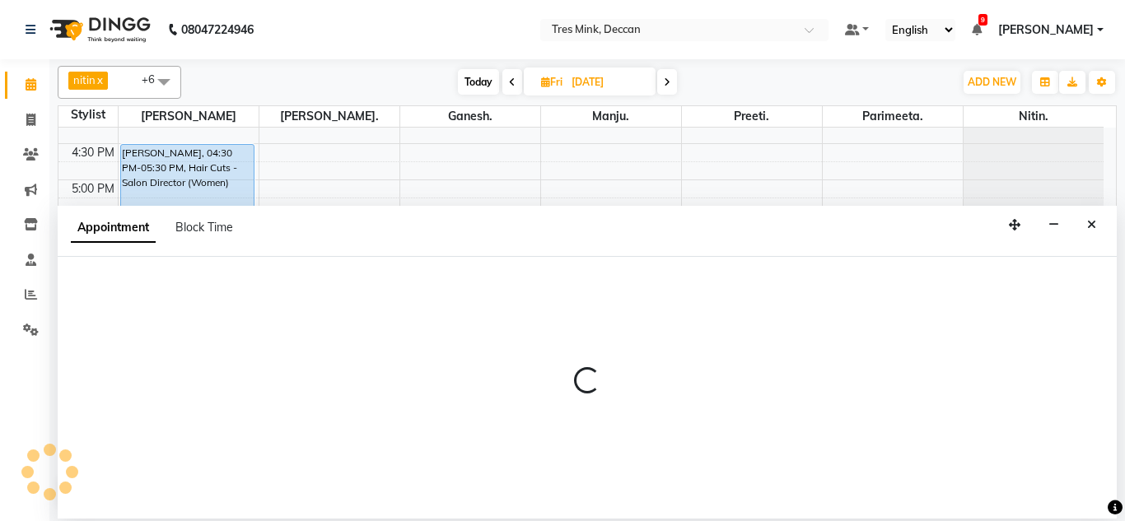
select select "59501"
select select "1080"
select select "tentative"
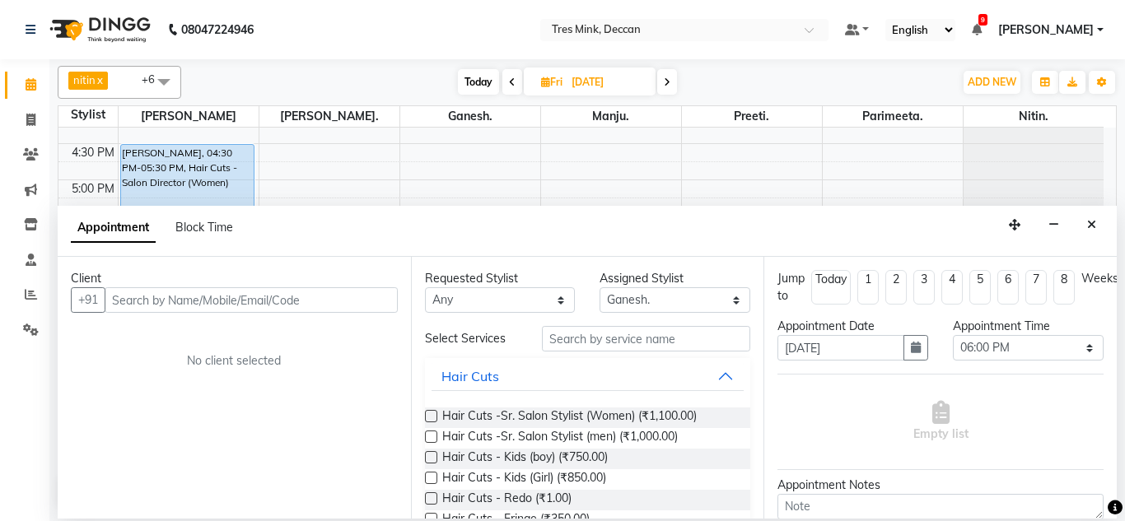
click at [148, 296] on input "text" at bounding box center [251, 300] width 293 height 26
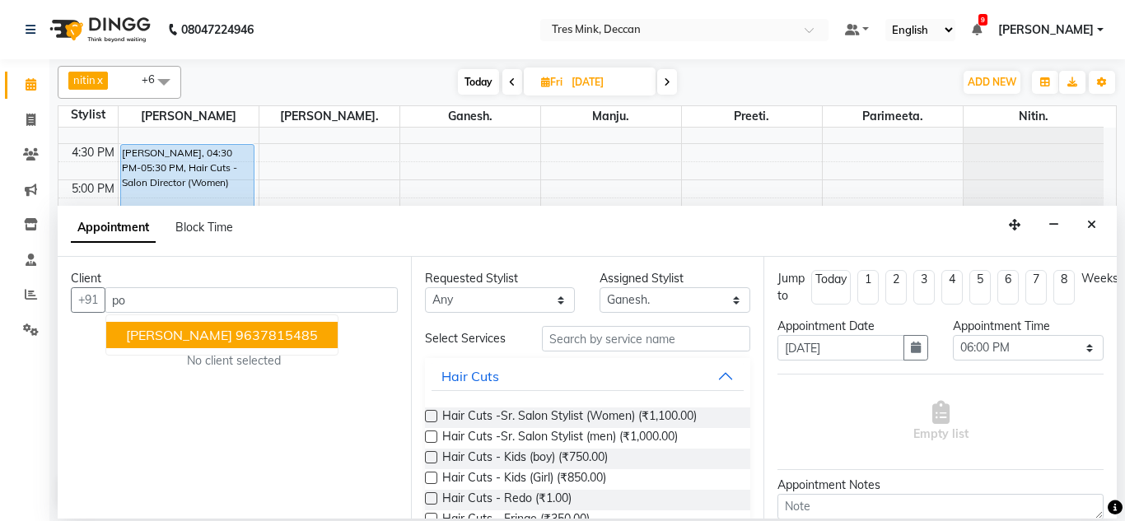
type input "p"
type input "g"
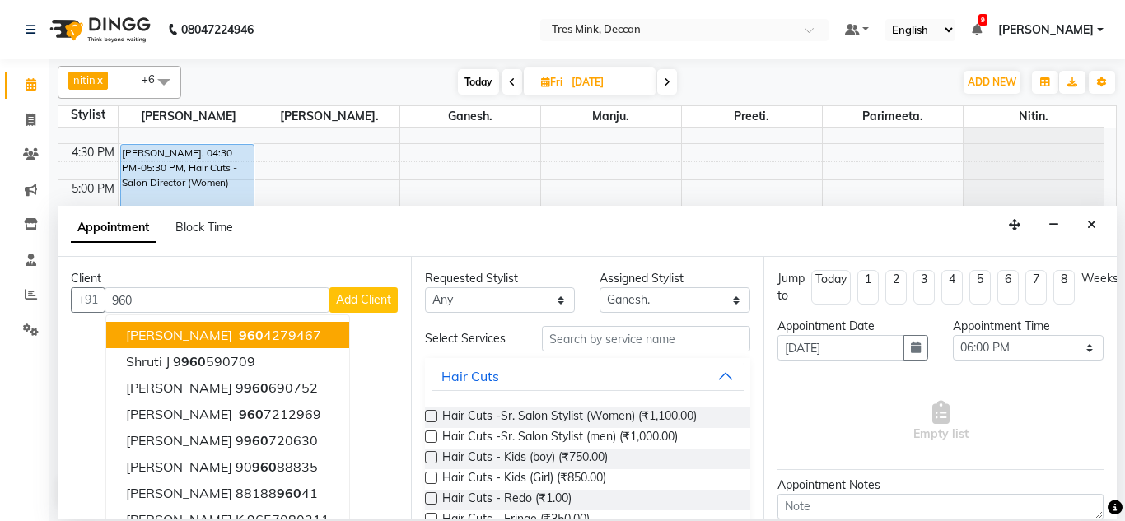
click at [192, 332] on span "[PERSON_NAME]" at bounding box center [179, 335] width 106 height 16
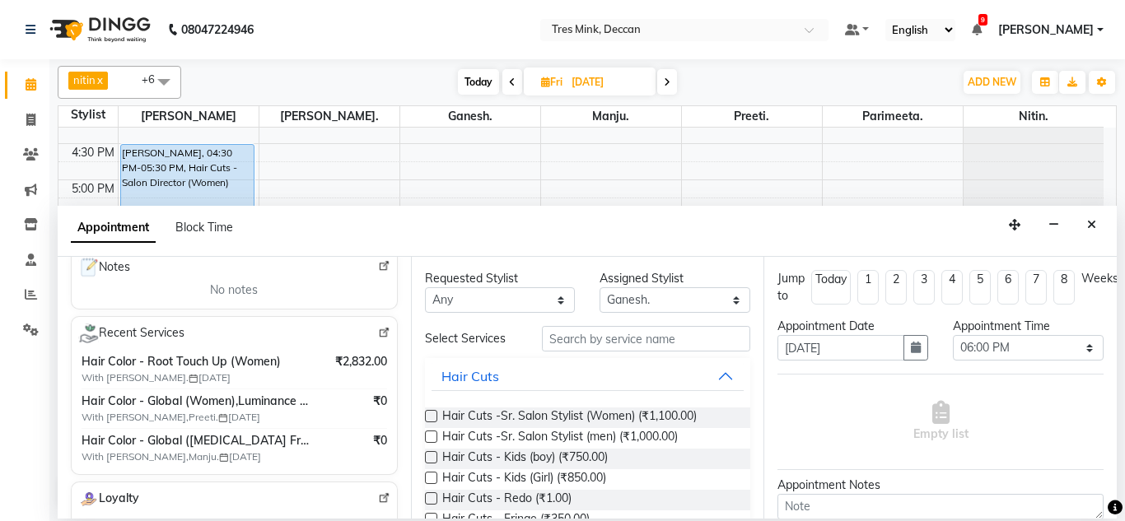
scroll to position [329, 0]
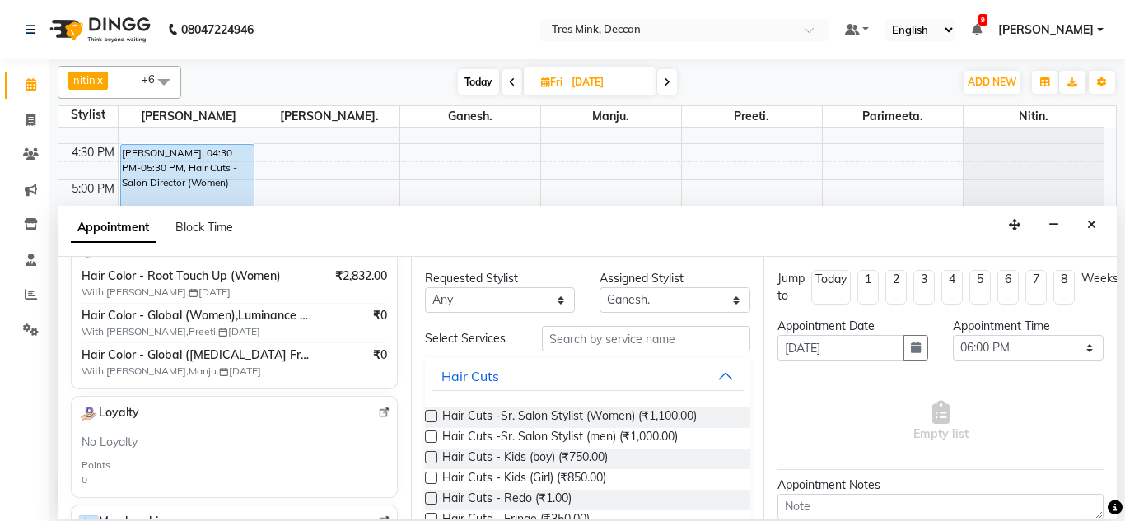
type input "9604279467"
click at [565, 345] on input "text" at bounding box center [646, 339] width 209 height 26
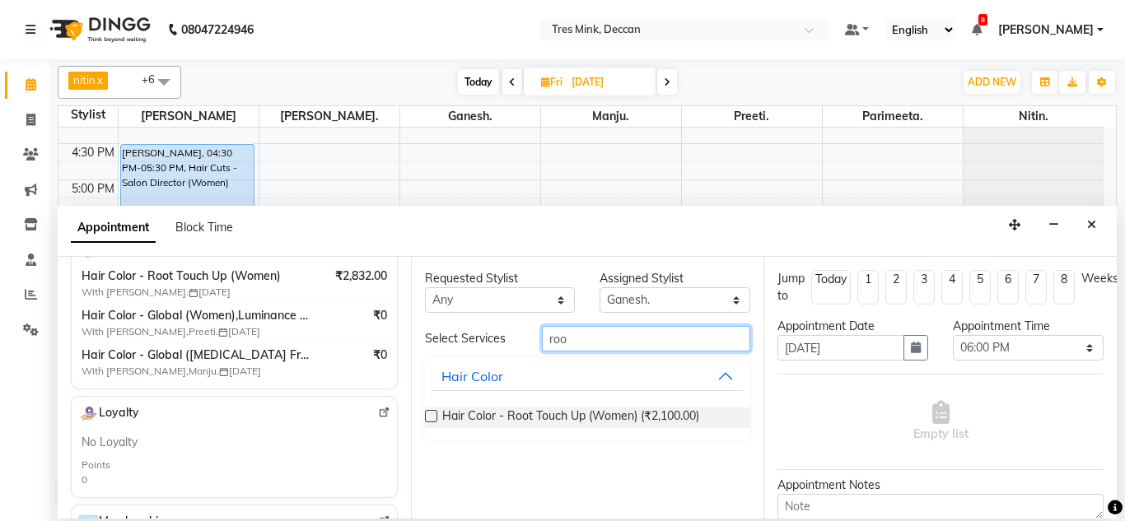
type input "roo"
click at [426, 418] on label at bounding box center [431, 416] width 12 height 12
click at [426, 418] on input "checkbox" at bounding box center [430, 417] width 11 height 11
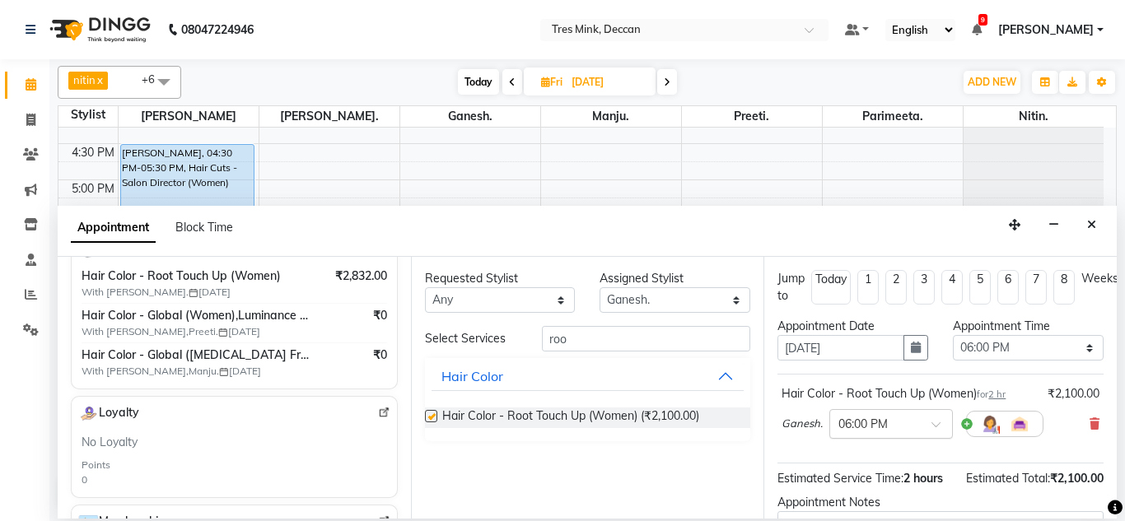
checkbox input "false"
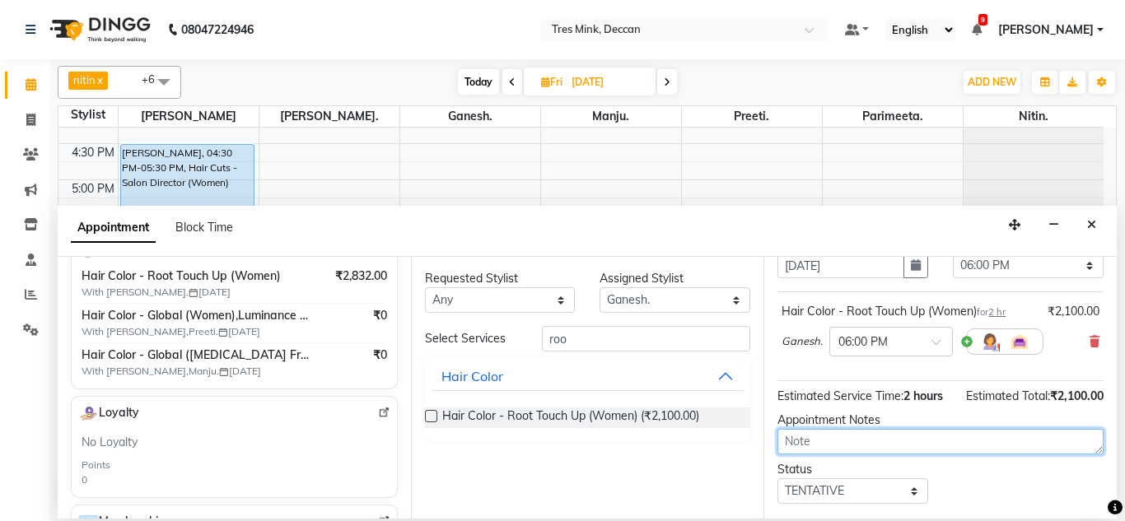
click at [784, 454] on textarea at bounding box center [940, 442] width 326 height 26
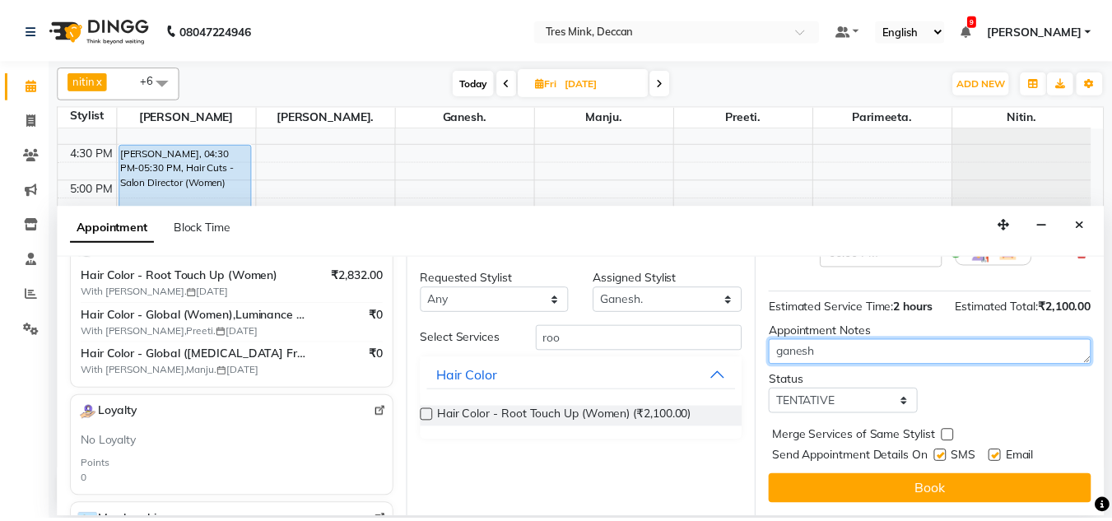
scroll to position [201, 0]
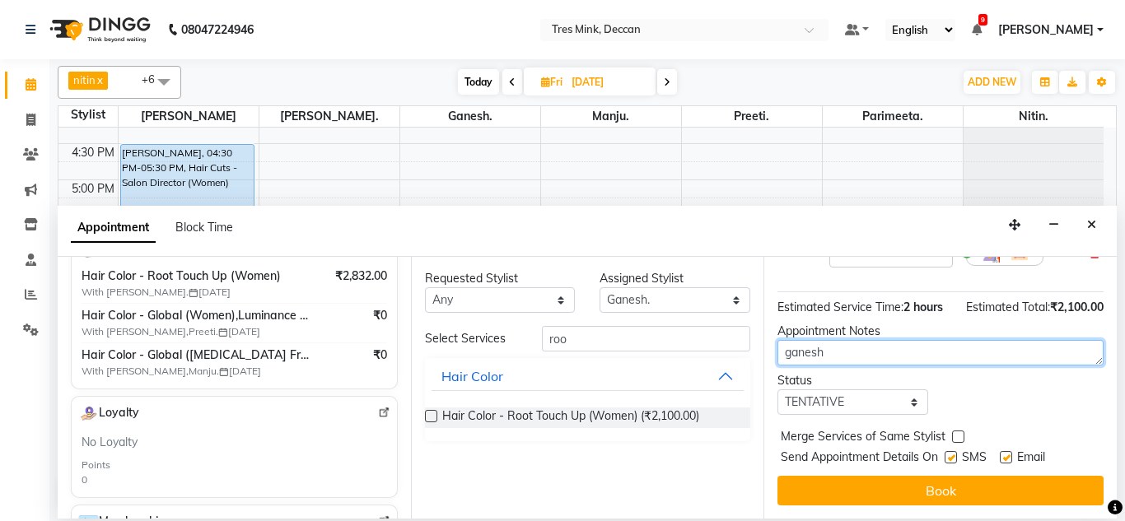
type textarea "ganesh"
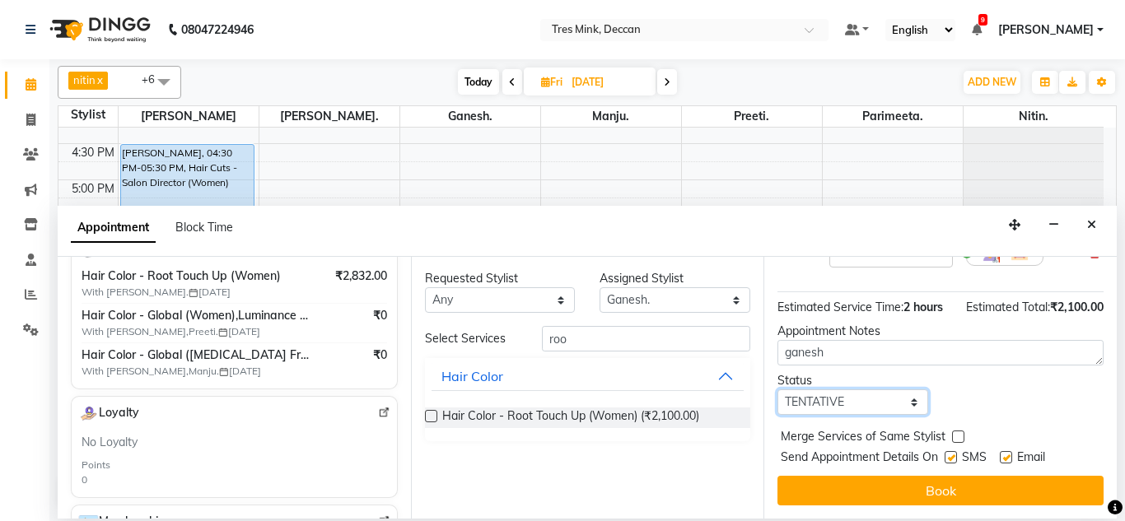
click at [805, 397] on select "Select TENTATIVE CONFIRM UPCOMING" at bounding box center [852, 402] width 151 height 26
select select "upcoming"
click at [777, 389] on select "Select TENTATIVE CONFIRM UPCOMING" at bounding box center [852, 402] width 151 height 26
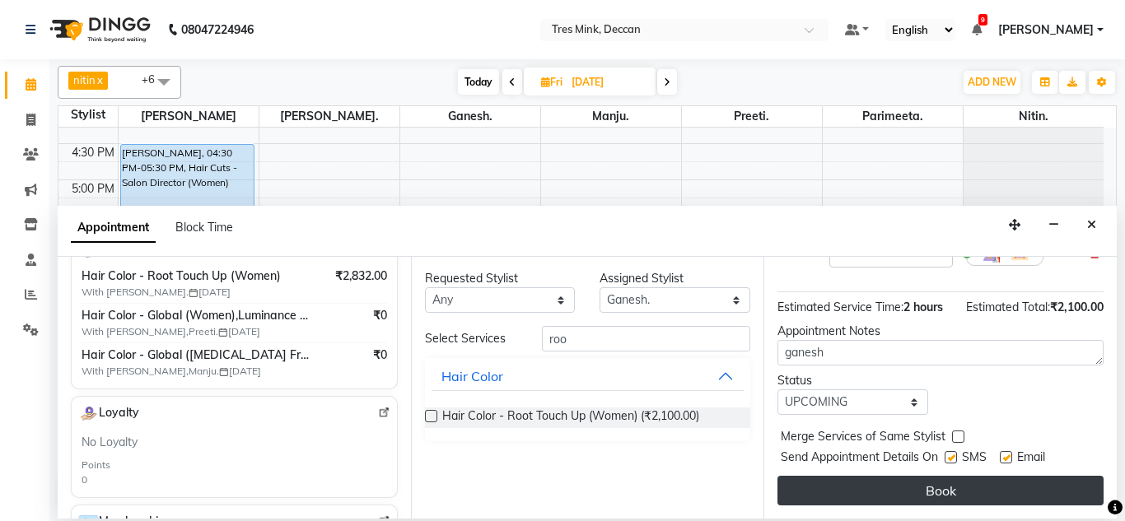
click at [814, 484] on button "Book" at bounding box center [940, 491] width 326 height 30
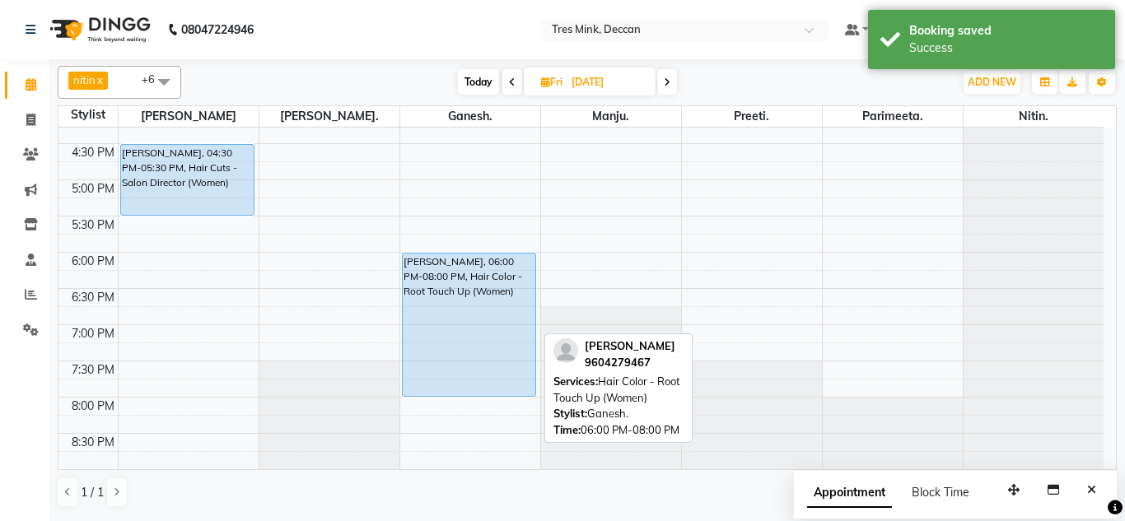
click at [447, 317] on div "[PERSON_NAME], 06:00 PM-08:00 PM, Hair Color - Root Touch Up (Women)" at bounding box center [469, 325] width 133 height 142
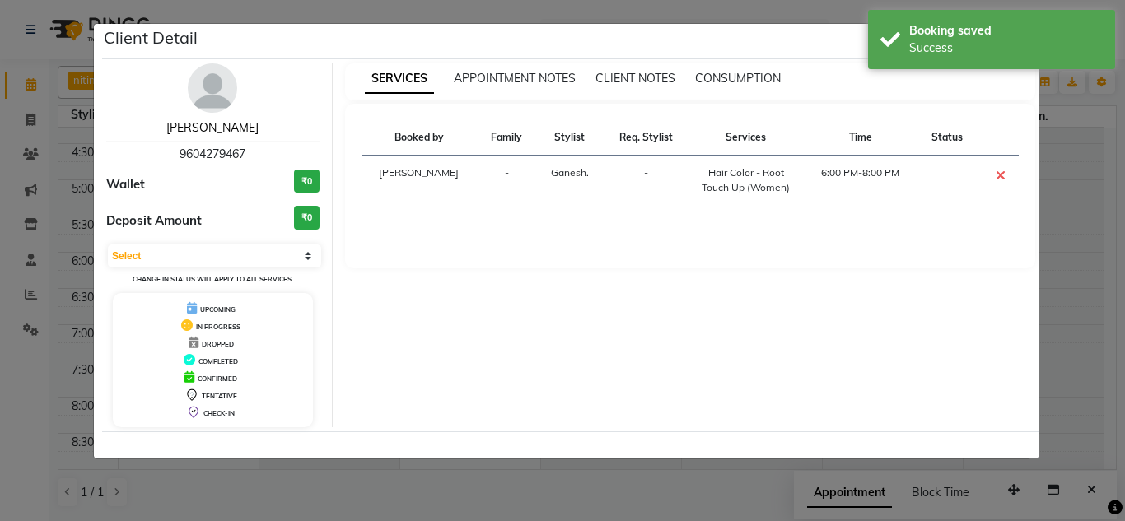
click at [201, 125] on link "[PERSON_NAME]" at bounding box center [212, 127] width 92 height 15
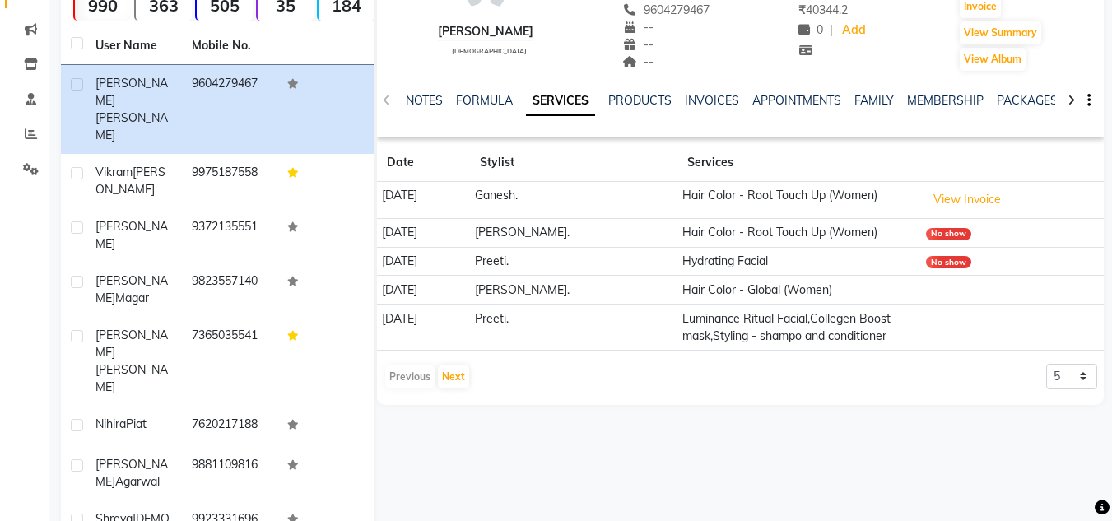
scroll to position [165, 0]
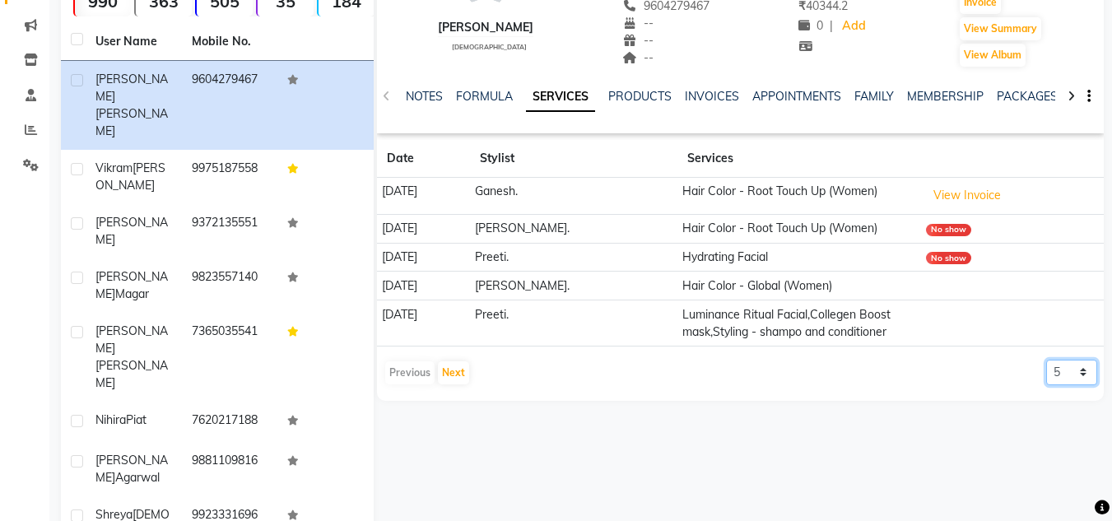
click at [1062, 377] on select "5 10 50 100 500" at bounding box center [1071, 373] width 51 height 26
click at [1046, 360] on select "5 10 50 100 500" at bounding box center [1071, 373] width 51 height 26
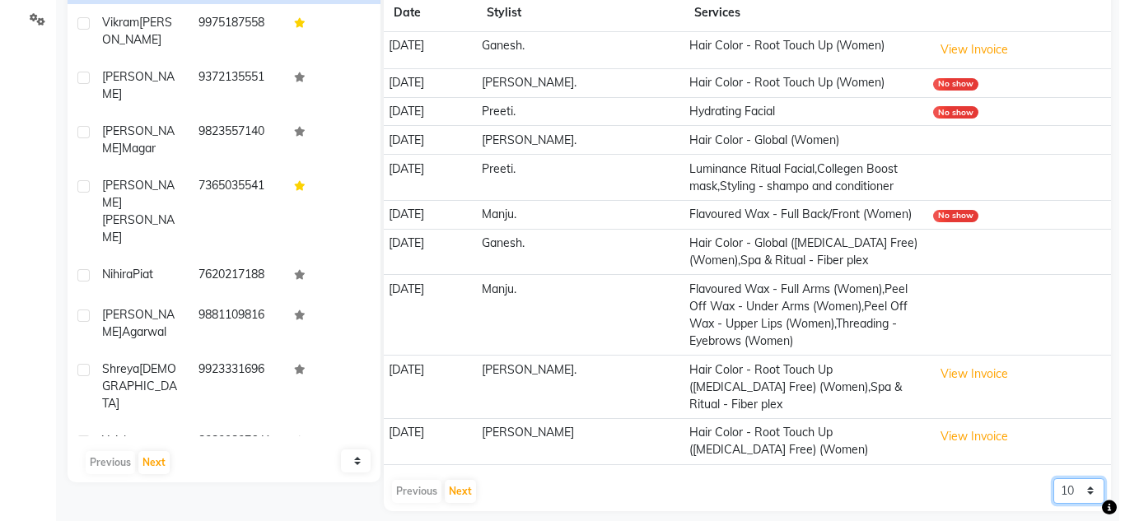
scroll to position [329, 0]
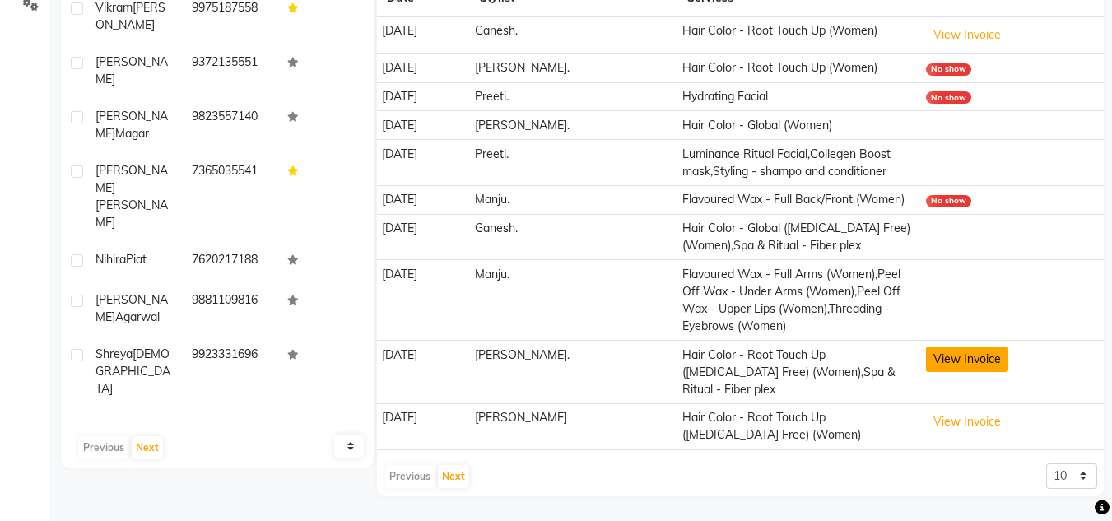
click at [968, 372] on button "View Invoice" at bounding box center [967, 360] width 82 height 26
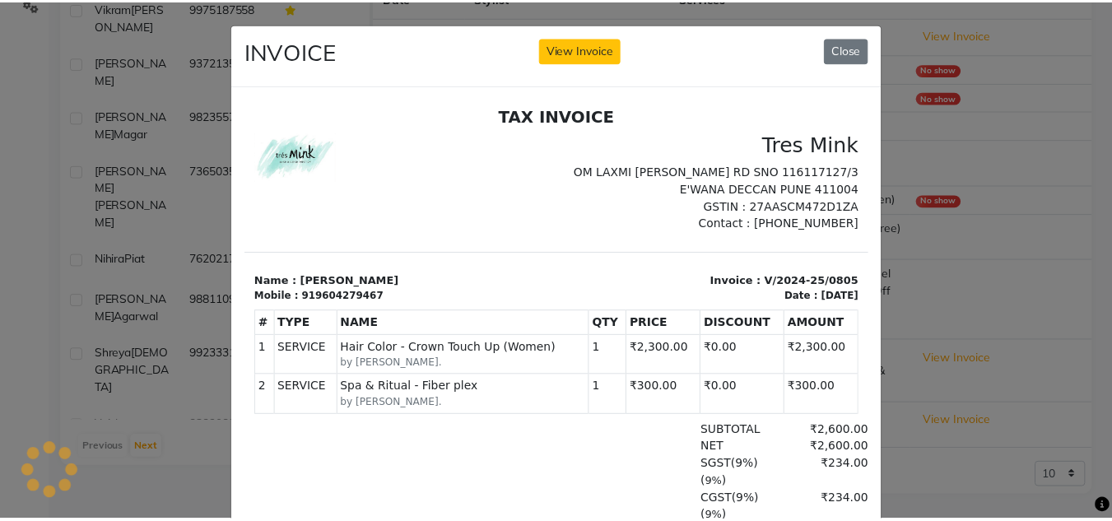
scroll to position [0, 0]
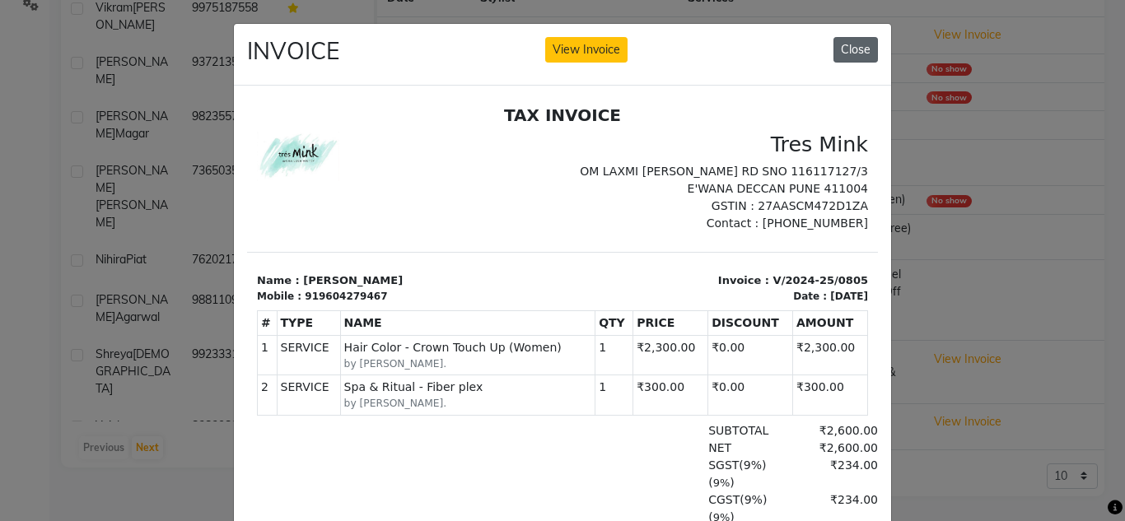
click at [854, 46] on button "Close" at bounding box center [855, 50] width 44 height 26
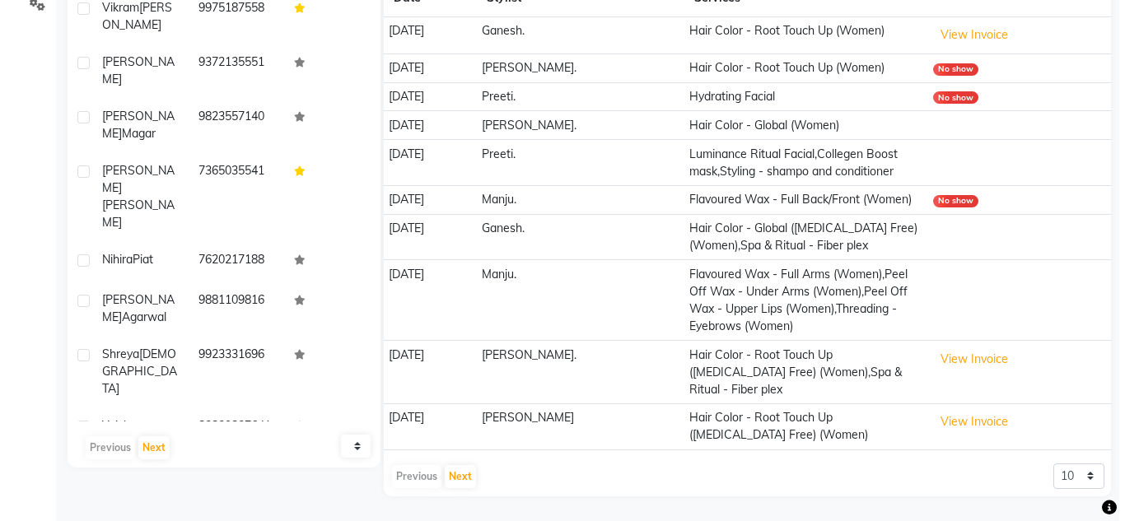
scroll to position [247, 0]
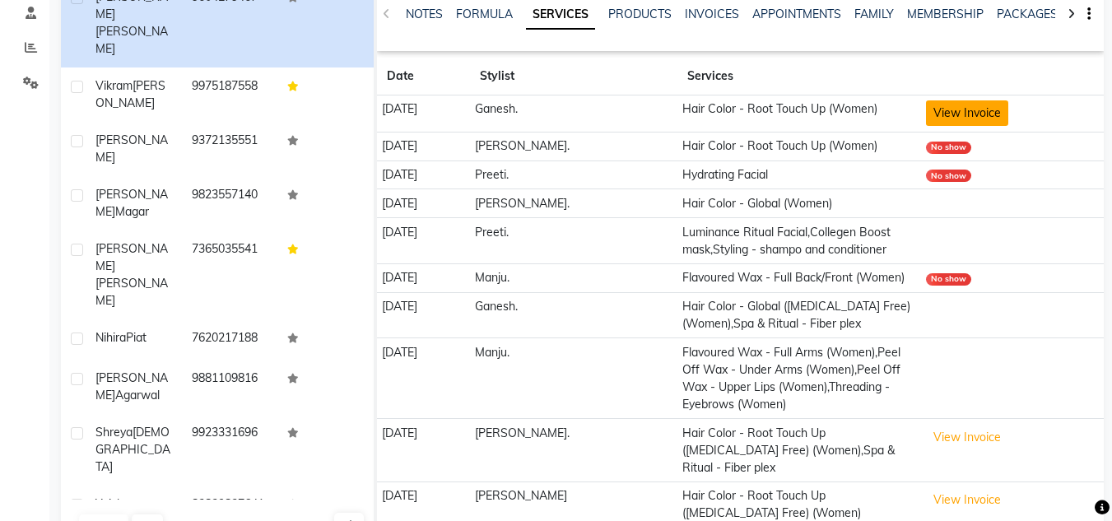
click at [999, 119] on button "View Invoice" at bounding box center [967, 113] width 82 height 26
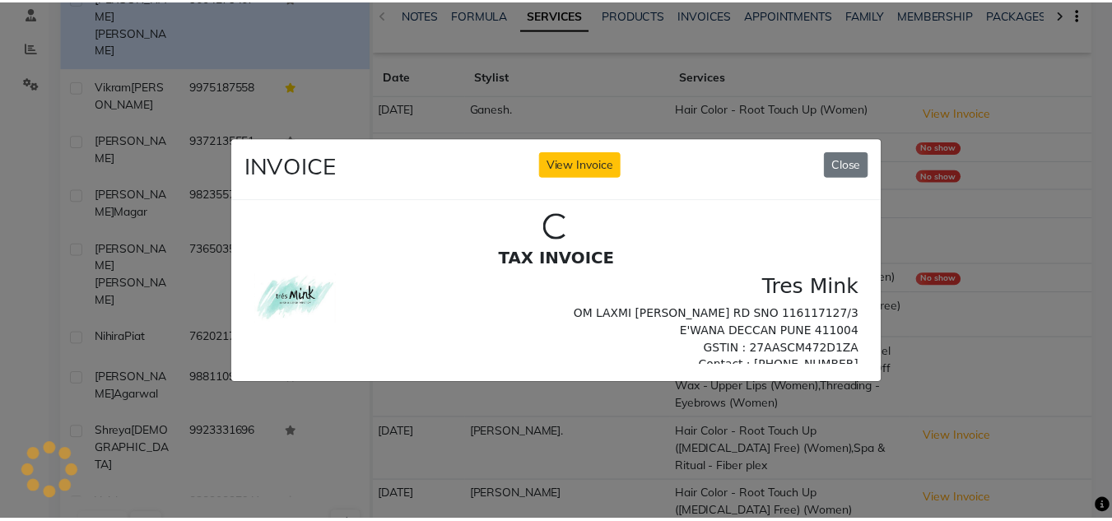
scroll to position [0, 0]
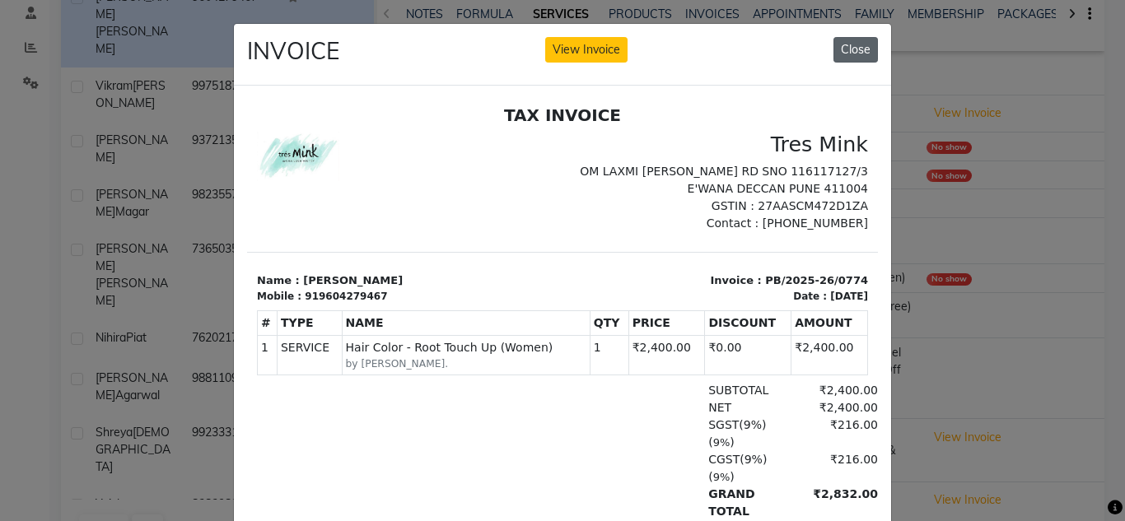
click at [836, 50] on button "Close" at bounding box center [855, 50] width 44 height 26
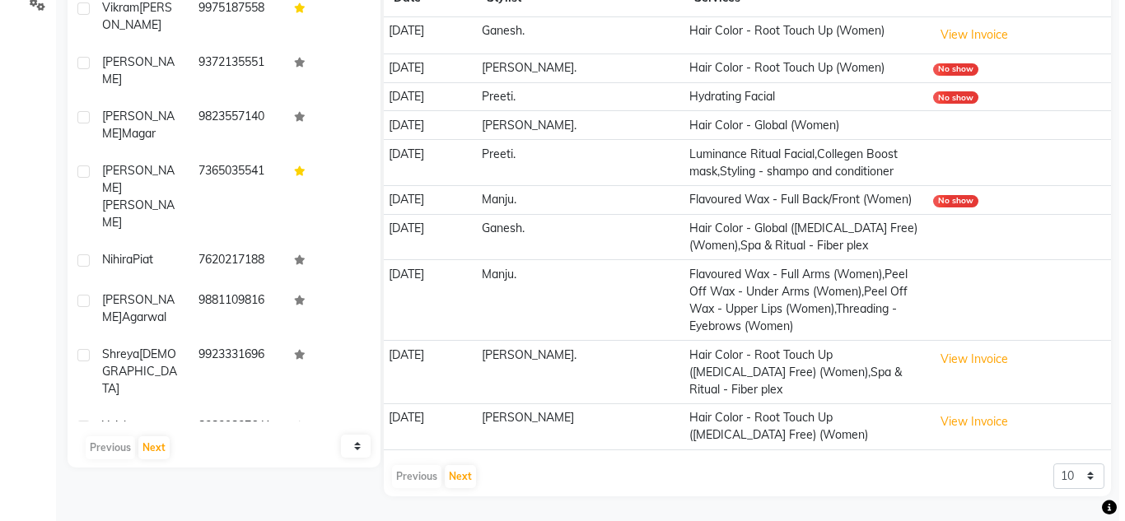
scroll to position [343, 0]
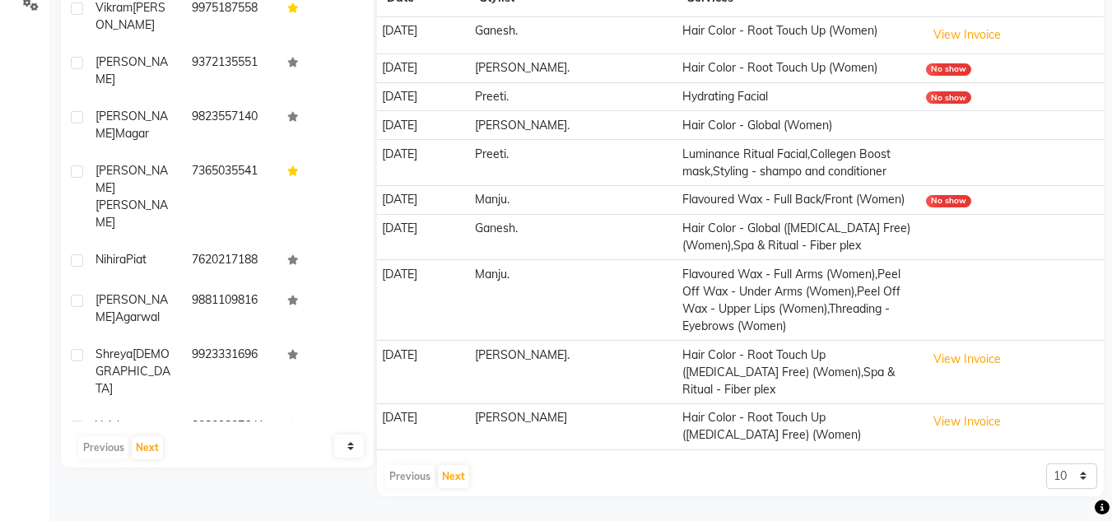
click at [877, 231] on td "Hair Color - Global ([MEDICAL_DATA] Free) (Women),Spa & Ritual - Fiber plex" at bounding box center [800, 237] width 244 height 46
click at [816, 242] on td "Hair Color - Global ([MEDICAL_DATA] Free) (Women),Spa & Ritual - Fiber plex" at bounding box center [800, 237] width 244 height 46
click at [813, 322] on td "Flavoured Wax - Full Arms (Women),Peel Off Wax - Under Arms (Women),Peel Off Wa…" at bounding box center [800, 300] width 244 height 81
click at [1001, 407] on td "View Invoice" at bounding box center [1012, 427] width 184 height 46
click at [996, 412] on button "View Invoice" at bounding box center [967, 422] width 82 height 26
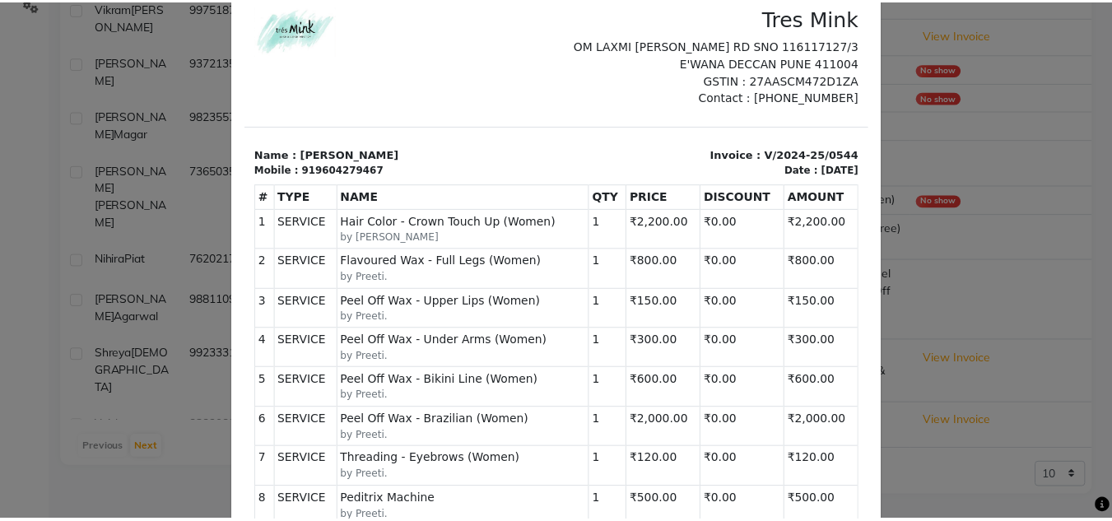
scroll to position [0, 0]
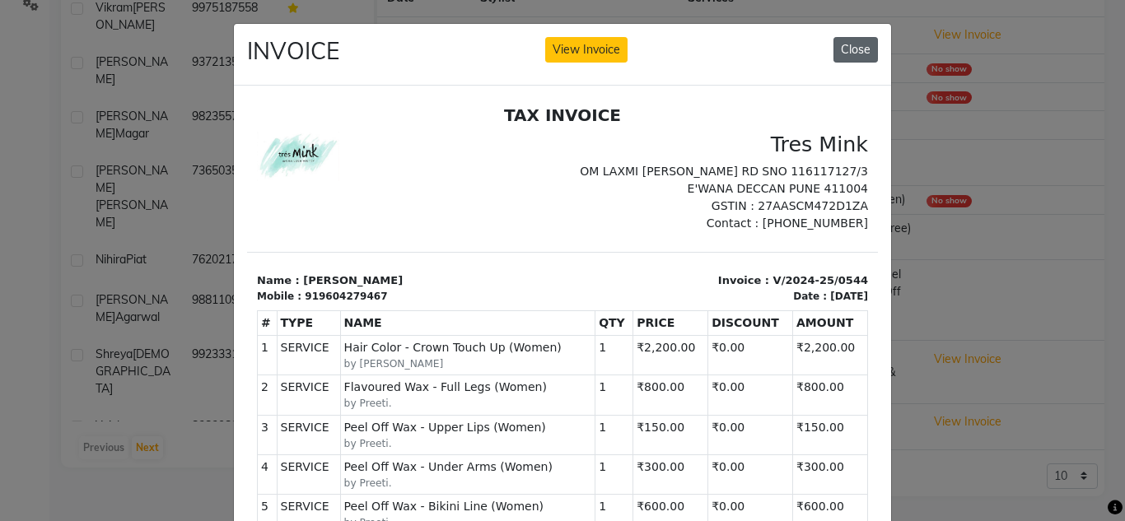
click at [842, 52] on button "Close" at bounding box center [855, 50] width 44 height 26
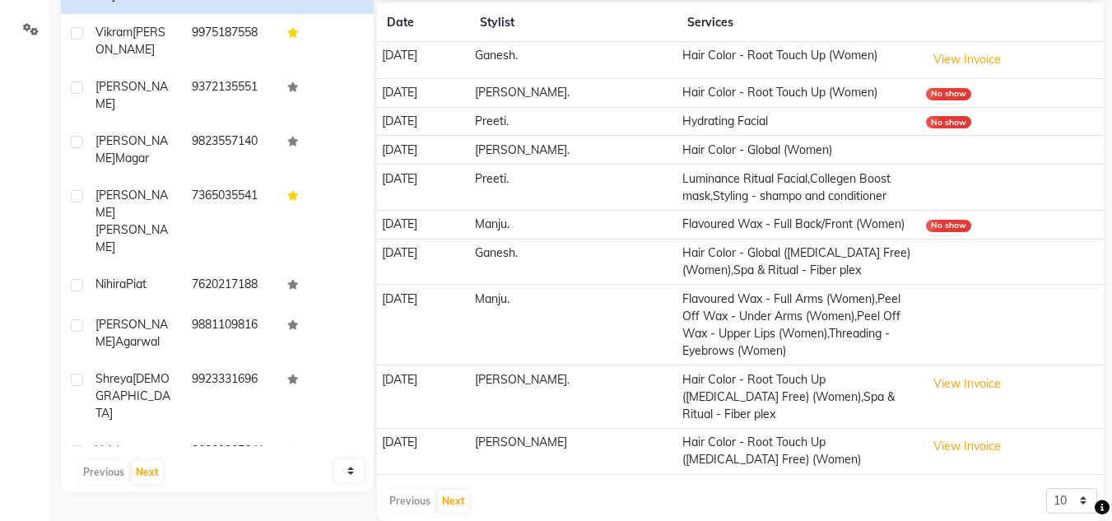
scroll to position [343, 0]
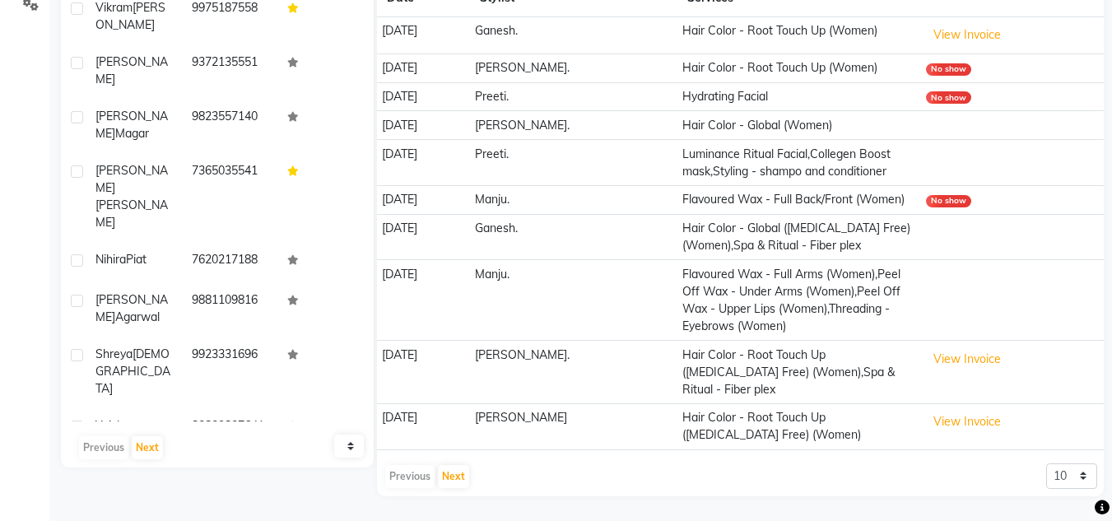
click at [839, 305] on td "Flavoured Wax - Full Arms (Women),Peel Off Wax - Under Arms (Women),Peel Off Wa…" at bounding box center [800, 300] width 244 height 81
click at [1057, 484] on select "5 10 50 100 500" at bounding box center [1071, 477] width 51 height 26
select select "50"
click at [1046, 464] on select "5 10 50 100 500" at bounding box center [1071, 477] width 51 height 26
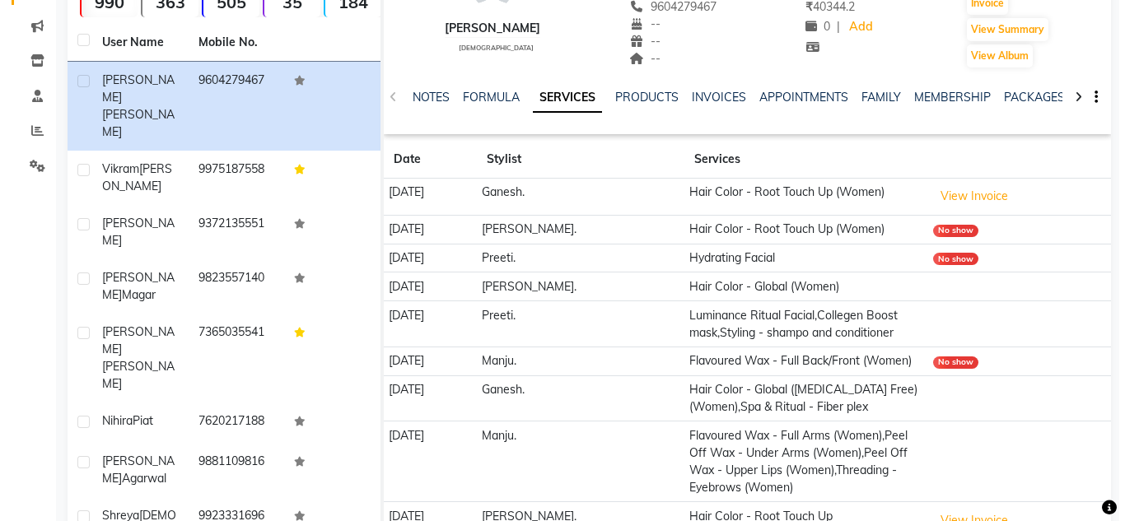
scroll to position [163, 0]
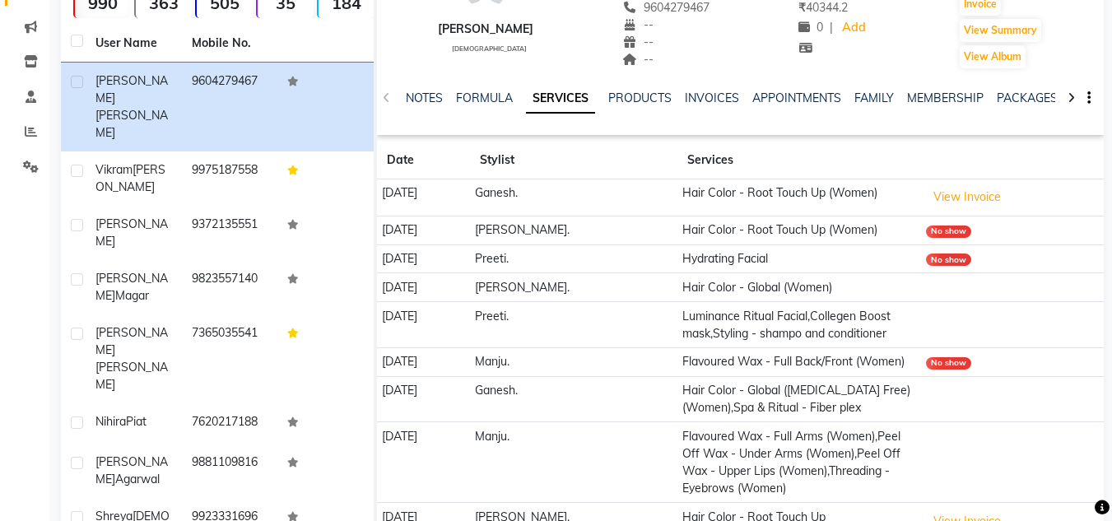
click at [819, 422] on td "Hair Color - Global ([MEDICAL_DATA] Free) (Women),Spa & Ritual - Fiber plex" at bounding box center [800, 399] width 244 height 46
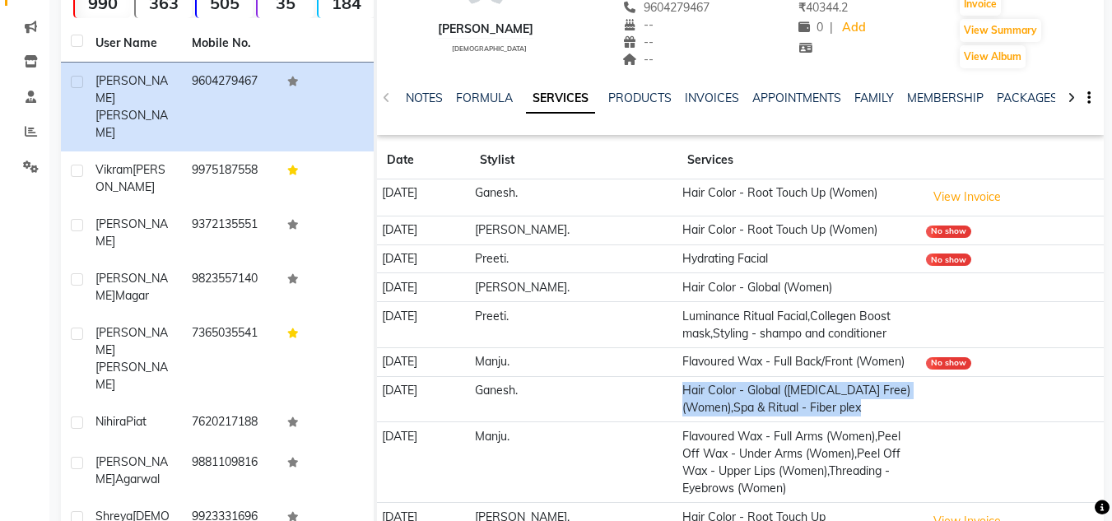
click at [819, 422] on td "Hair Color - Global ([MEDICAL_DATA] Free) (Women),Spa & Ritual - Fiber plex" at bounding box center [800, 399] width 244 height 46
click at [967, 195] on button "View Invoice" at bounding box center [967, 197] width 82 height 26
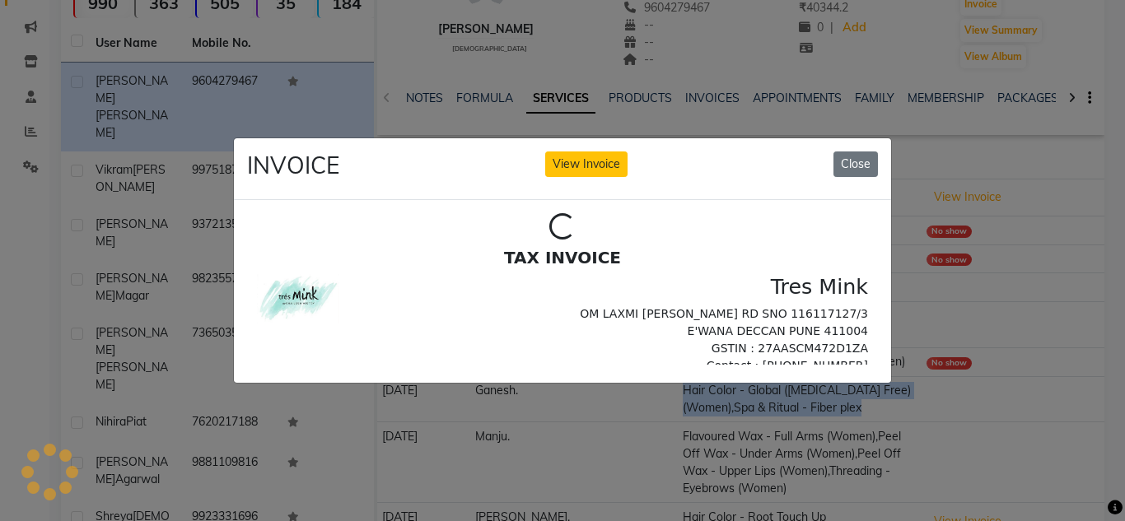
scroll to position [0, 0]
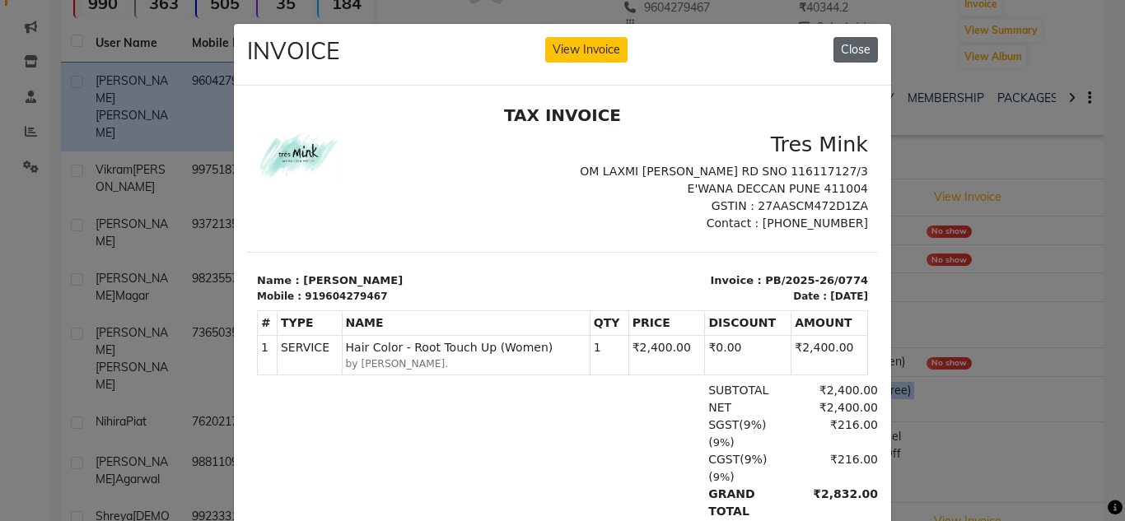
click at [843, 51] on button "Close" at bounding box center [855, 50] width 44 height 26
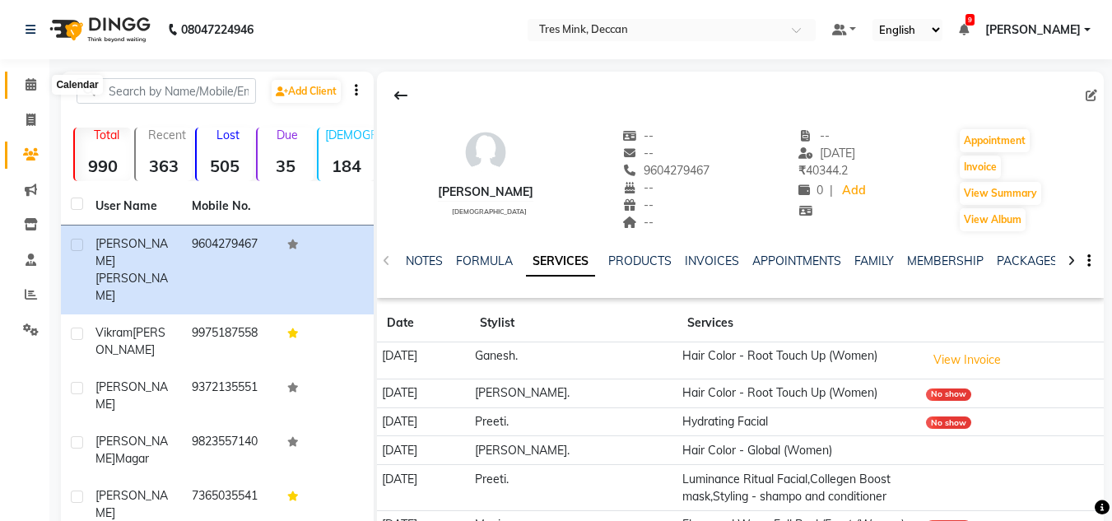
drag, startPoint x: 27, startPoint y: 80, endPoint x: 42, endPoint y: 86, distance: 16.2
click at [27, 80] on icon at bounding box center [31, 84] width 11 height 12
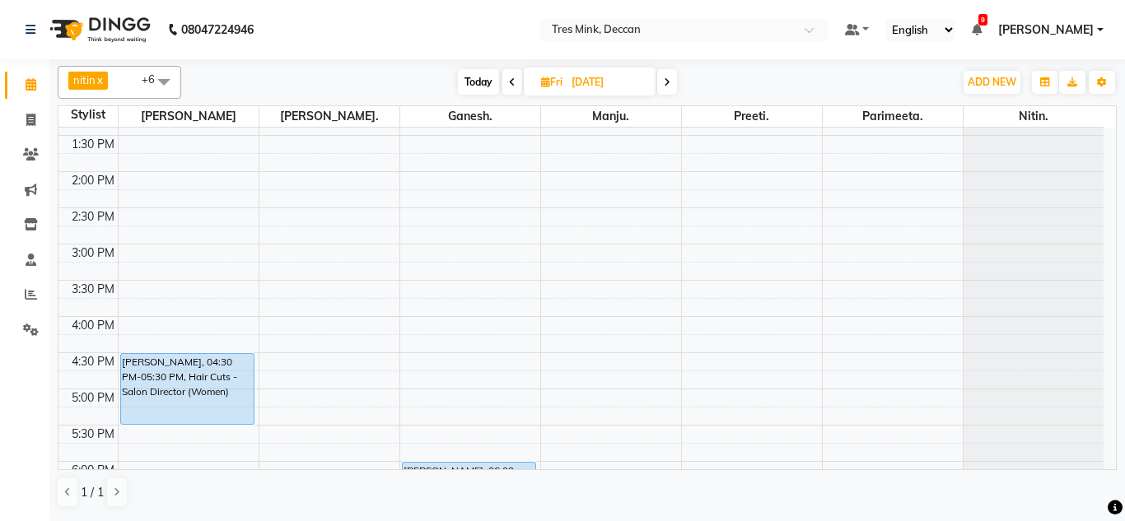
scroll to position [576, 0]
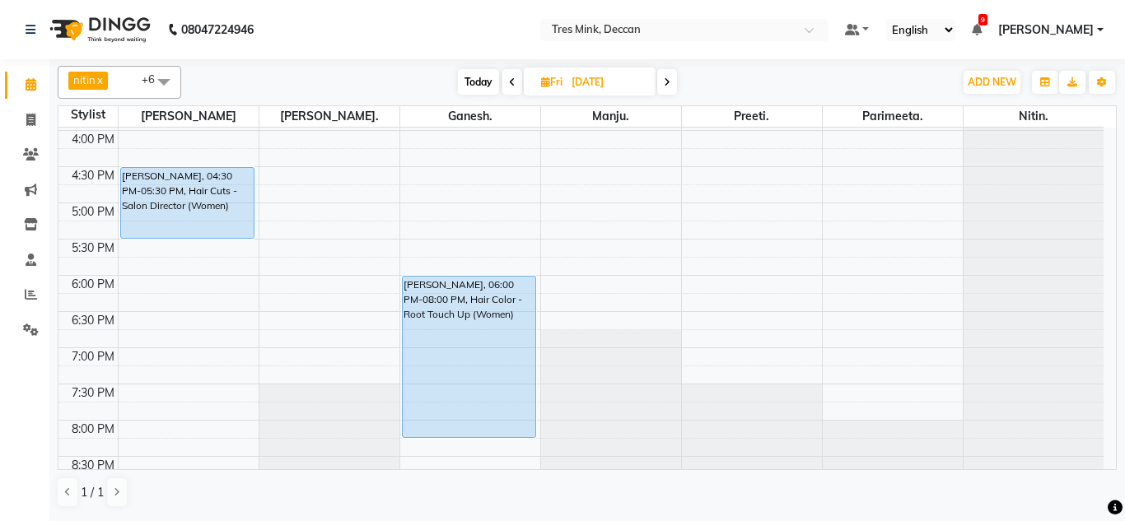
click at [474, 427] on div "[PERSON_NAME], 06:00 PM-08:00 PM, Hair Color - Root Touch Up (Women) [PERSON_NA…" at bounding box center [470, 21] width 140 height 941
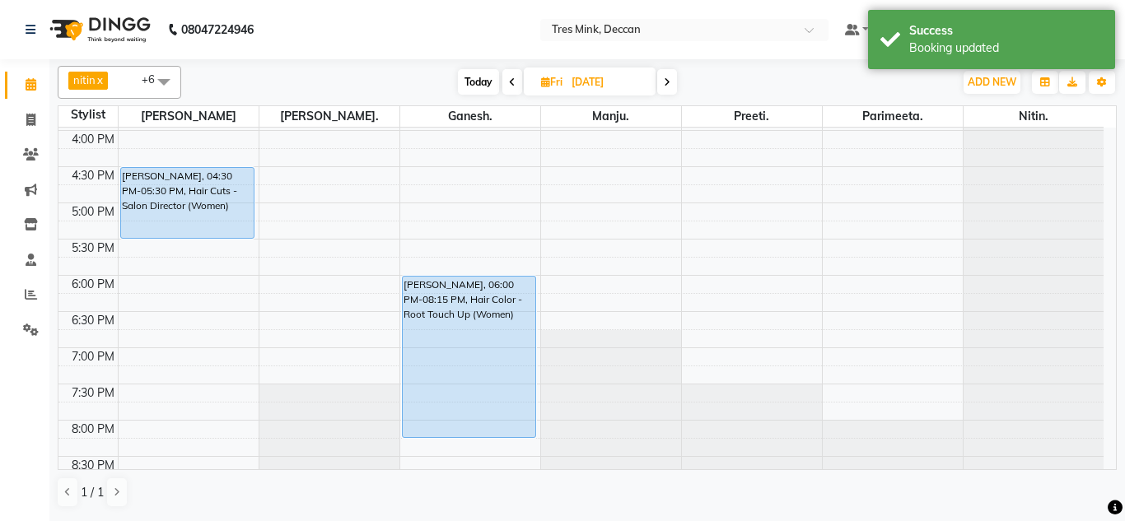
click at [667, 85] on icon at bounding box center [667, 82] width 7 height 10
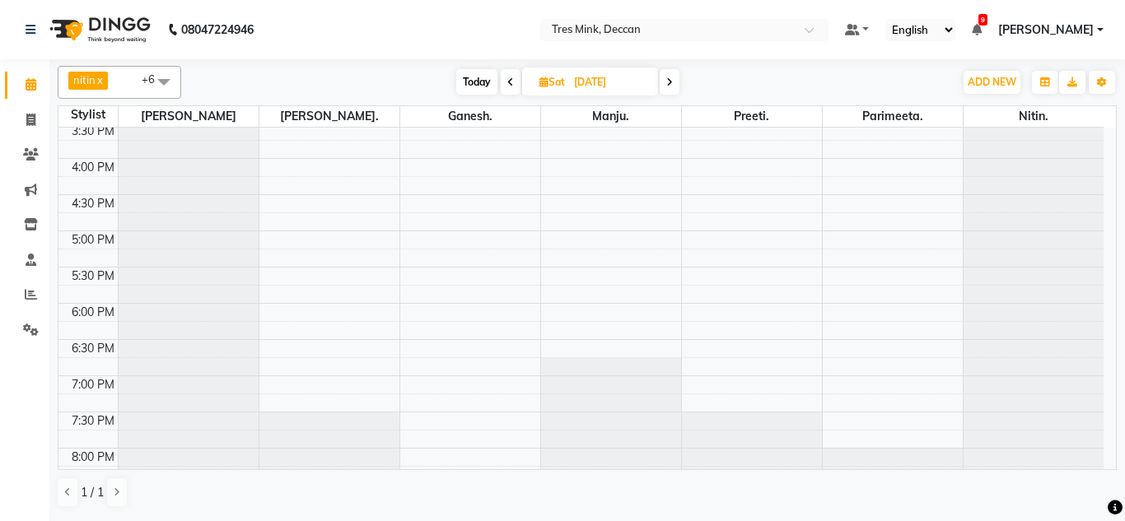
scroll to position [599, 0]
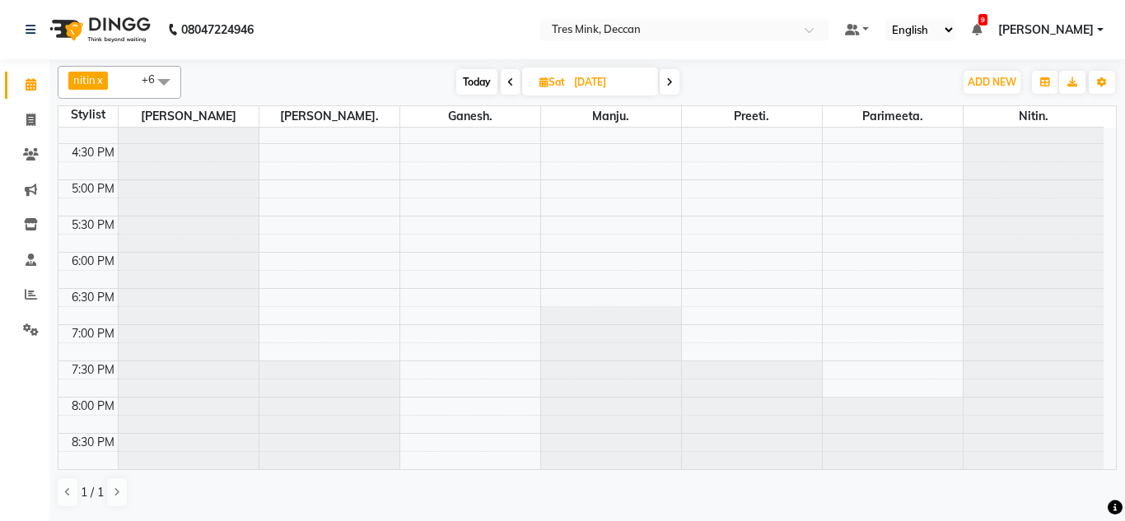
click at [673, 81] on icon at bounding box center [669, 82] width 7 height 10
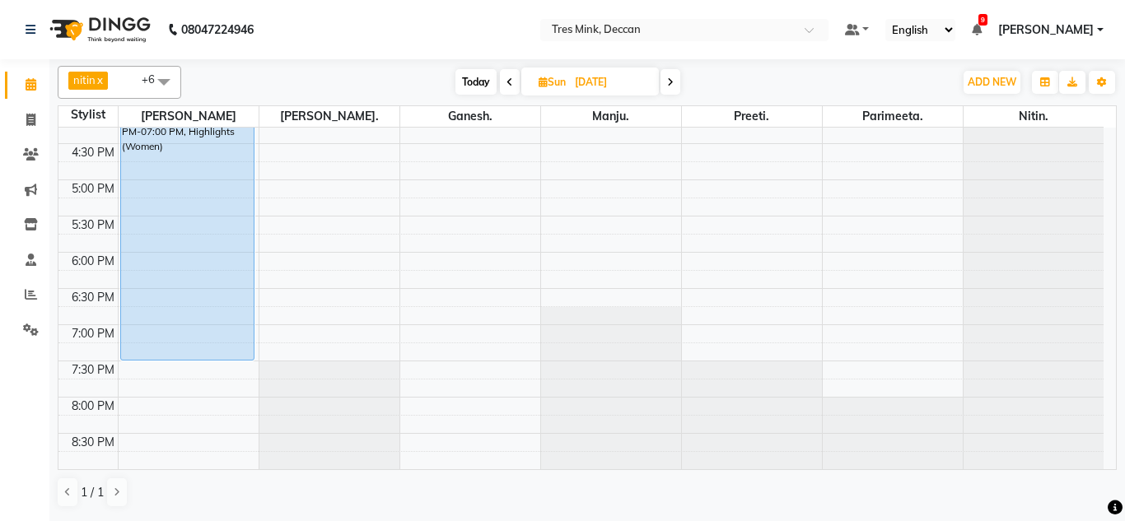
drag, startPoint x: 147, startPoint y: 323, endPoint x: 147, endPoint y: 358, distance: 35.4
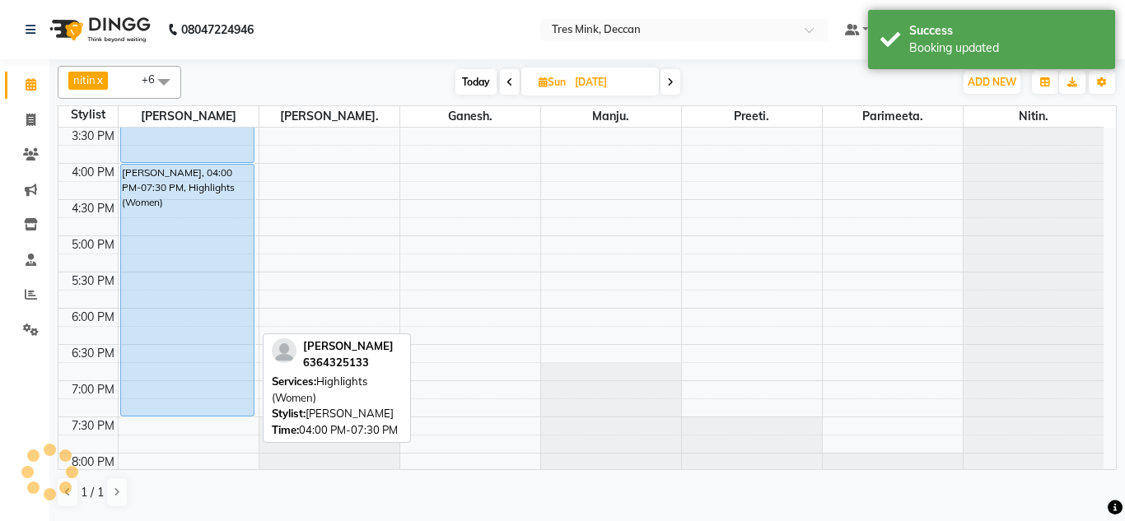
scroll to position [352, 0]
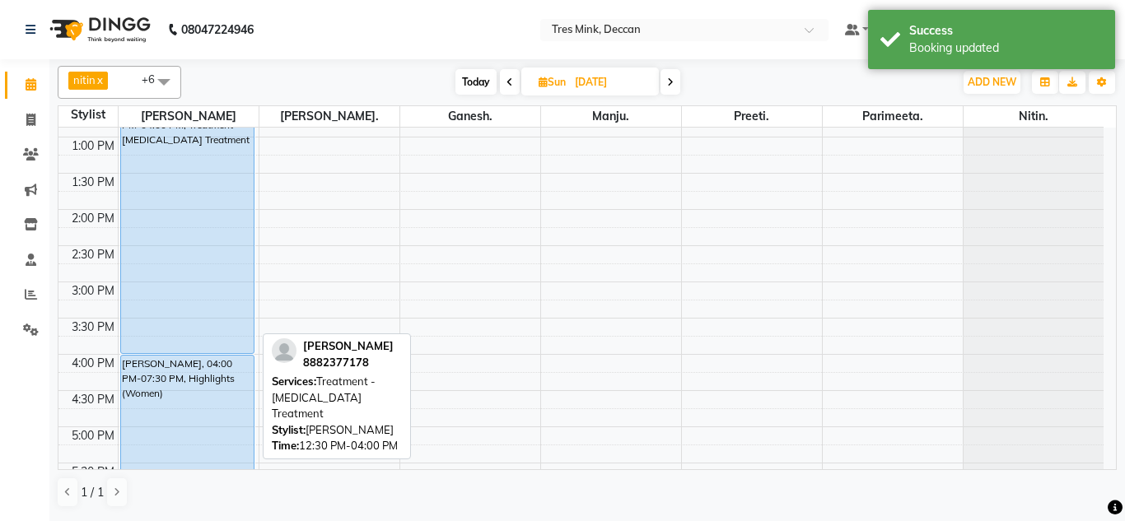
click at [217, 254] on div "[PERSON_NAME], 12:30 PM-04:00 PM, Treatment - [MEDICAL_DATA] Treatment" at bounding box center [187, 227] width 133 height 251
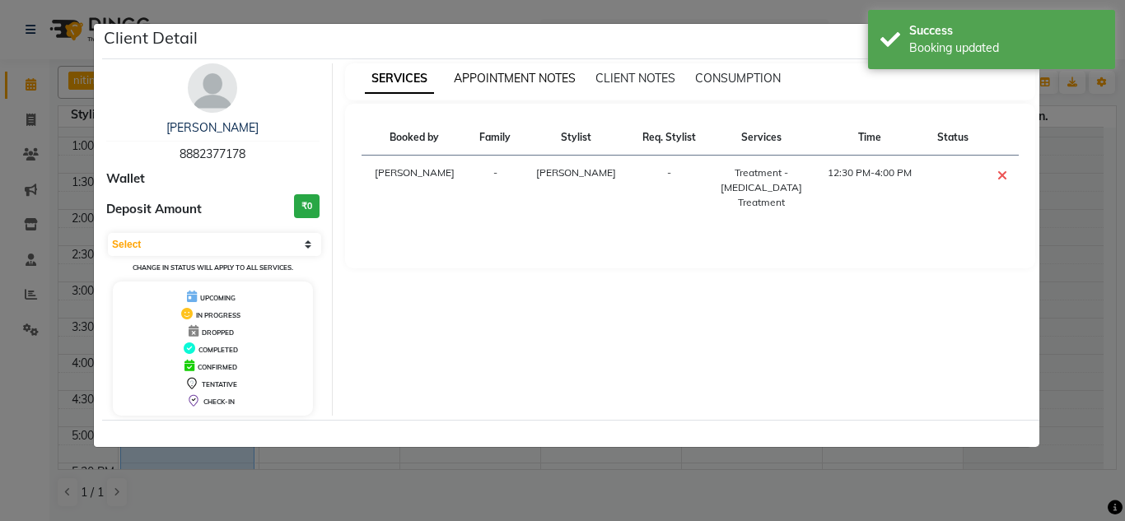
click at [520, 77] on span "APPOINTMENT NOTES" at bounding box center [515, 78] width 122 height 15
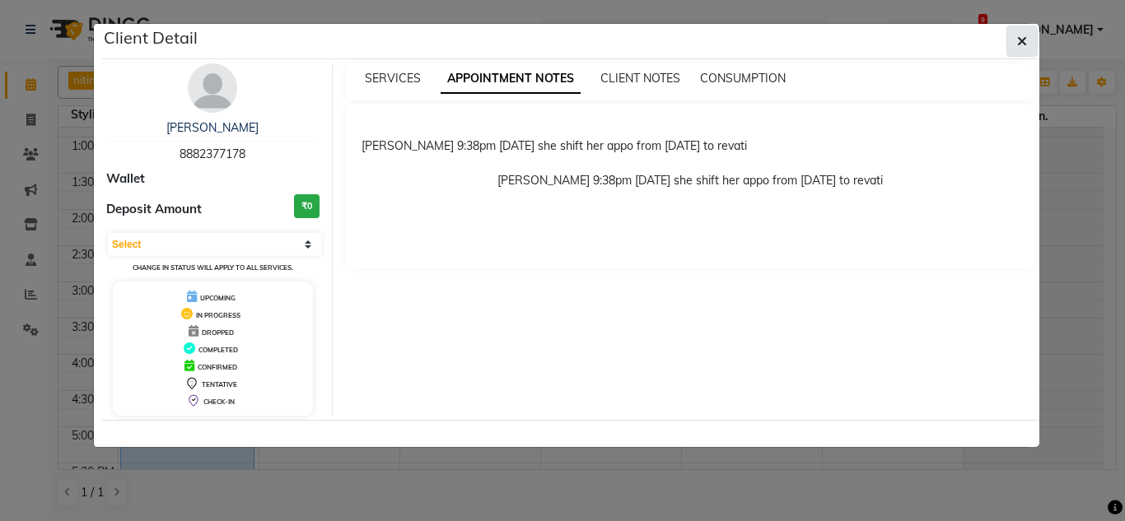
click at [1022, 31] on button "button" at bounding box center [1021, 41] width 31 height 31
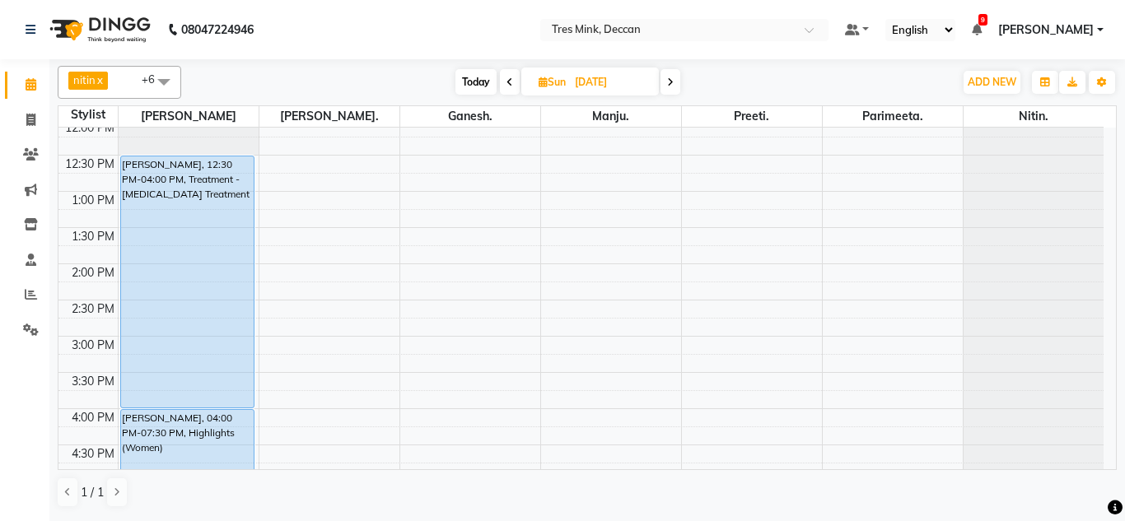
scroll to position [576, 0]
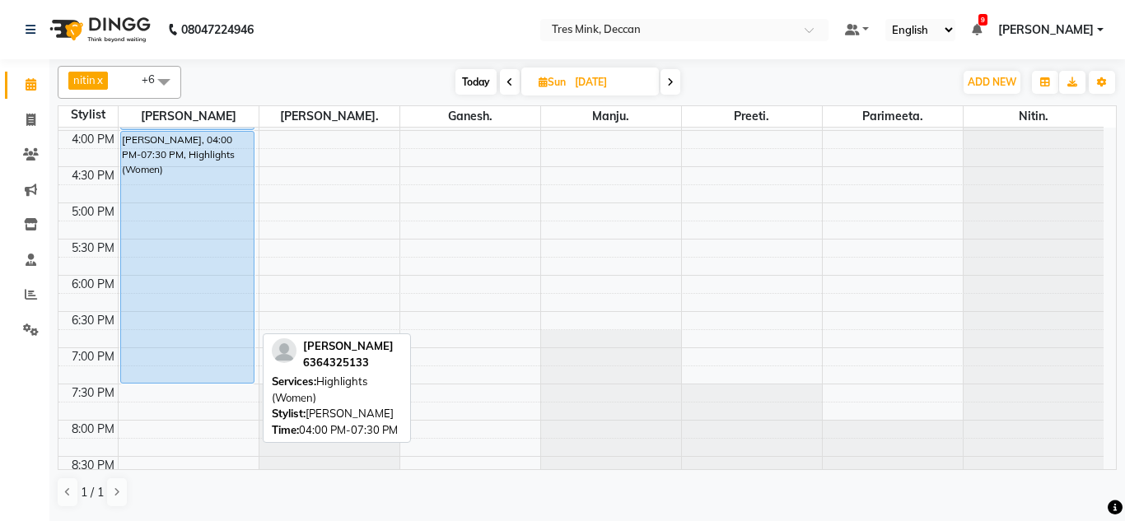
click at [178, 296] on div "[PERSON_NAME], 04:00 PM-07:30 PM, Highlights (Women)" at bounding box center [187, 257] width 133 height 251
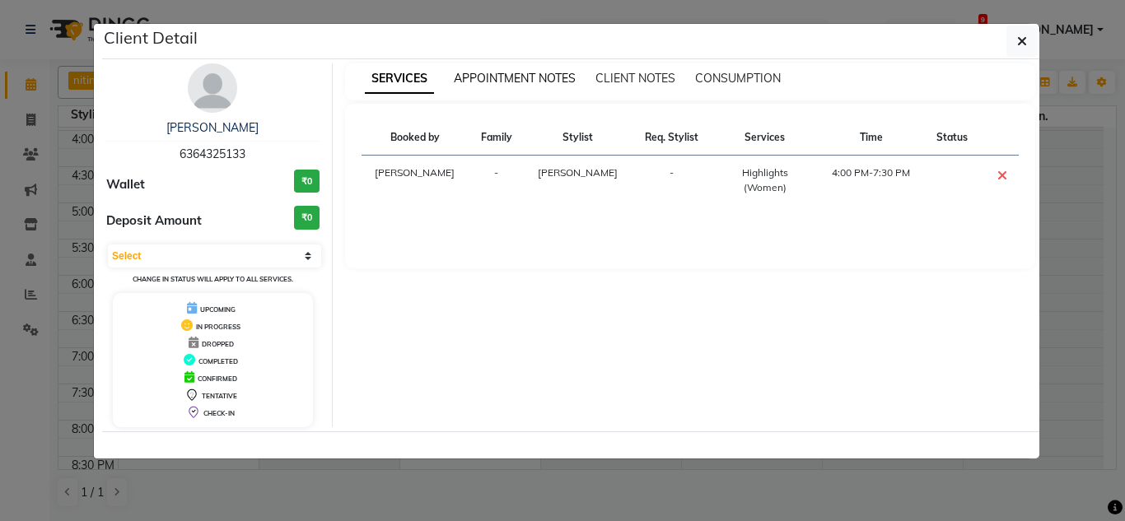
click at [501, 82] on span "APPOINTMENT NOTES" at bounding box center [515, 78] width 122 height 15
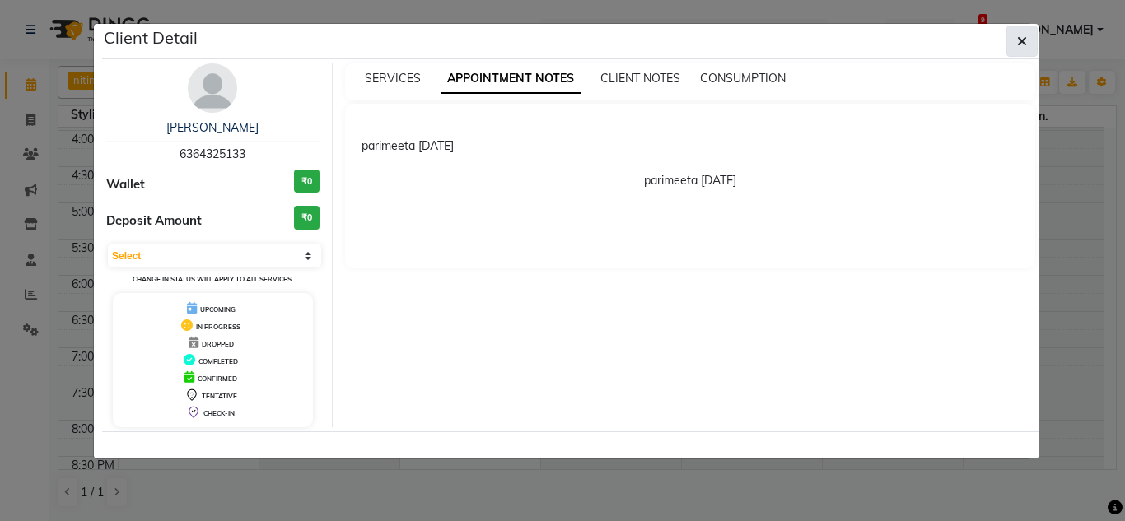
click at [1021, 34] on span "button" at bounding box center [1022, 41] width 10 height 16
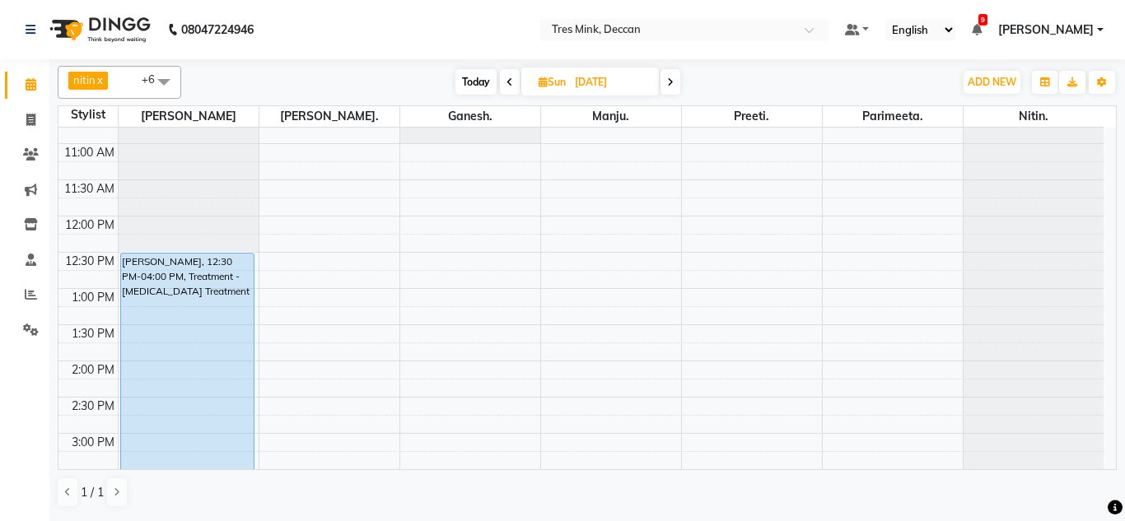
scroll to position [165, 0]
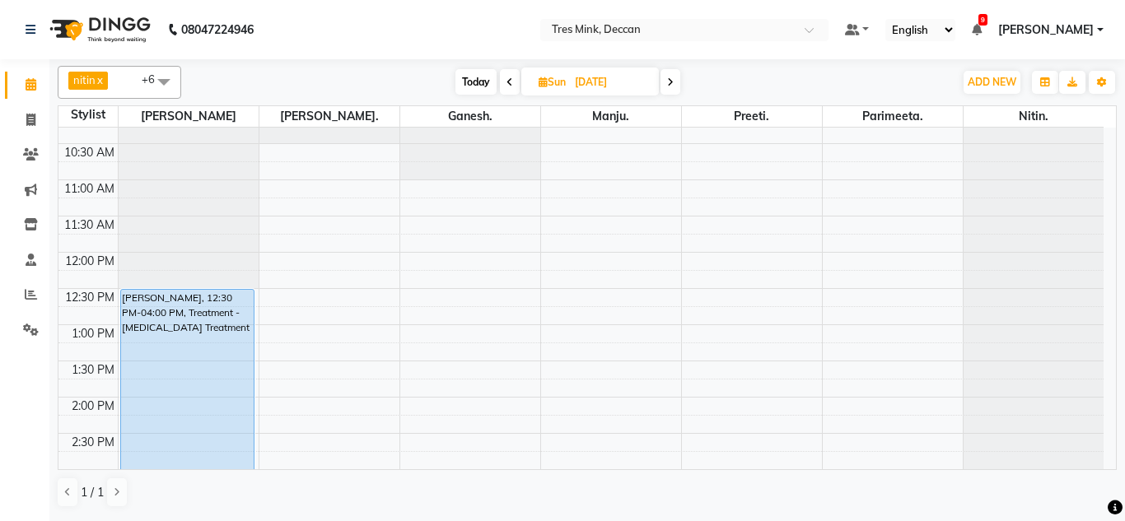
click at [672, 82] on icon at bounding box center [670, 82] width 7 height 10
type input "[DATE]"
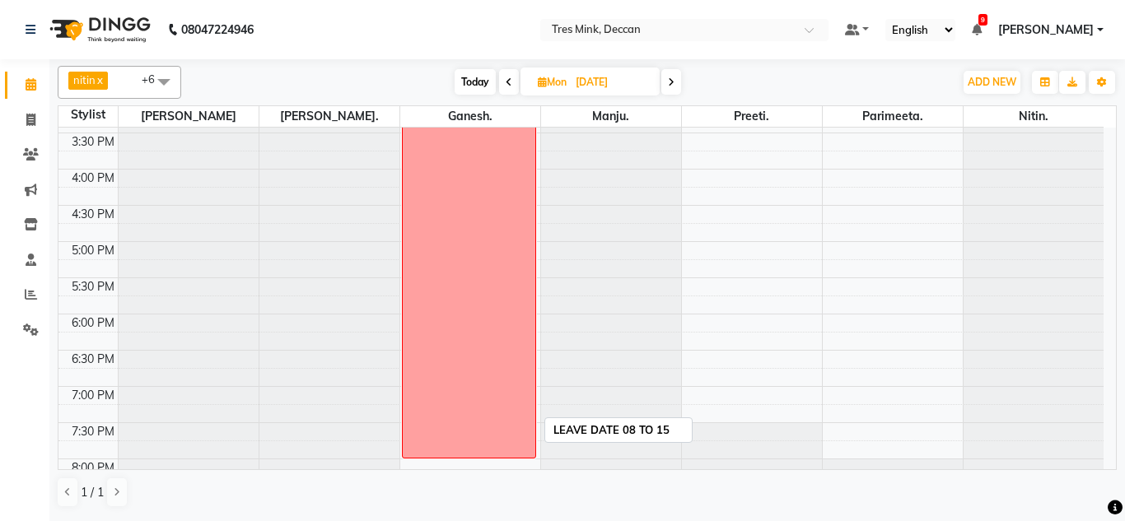
scroll to position [455, 0]
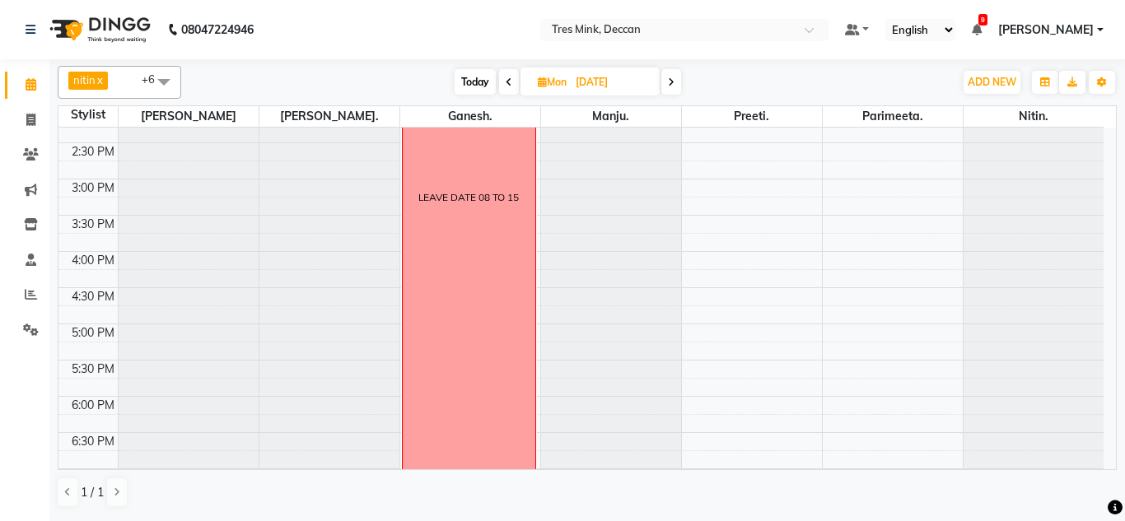
click at [553, 86] on span "Mon" at bounding box center [552, 82] width 37 height 12
select select "9"
select select "2025"
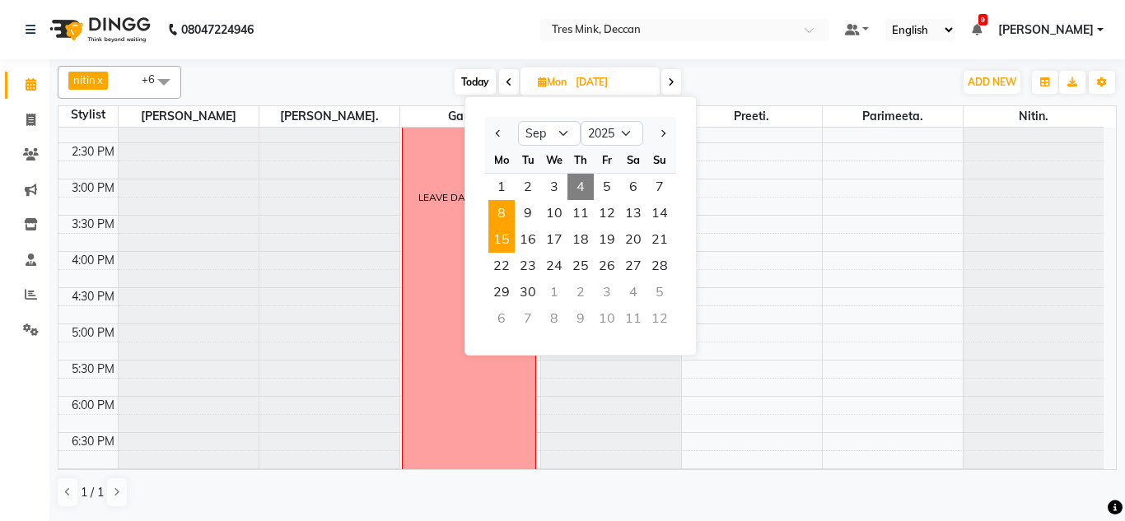
click at [506, 237] on span "15" at bounding box center [501, 239] width 26 height 26
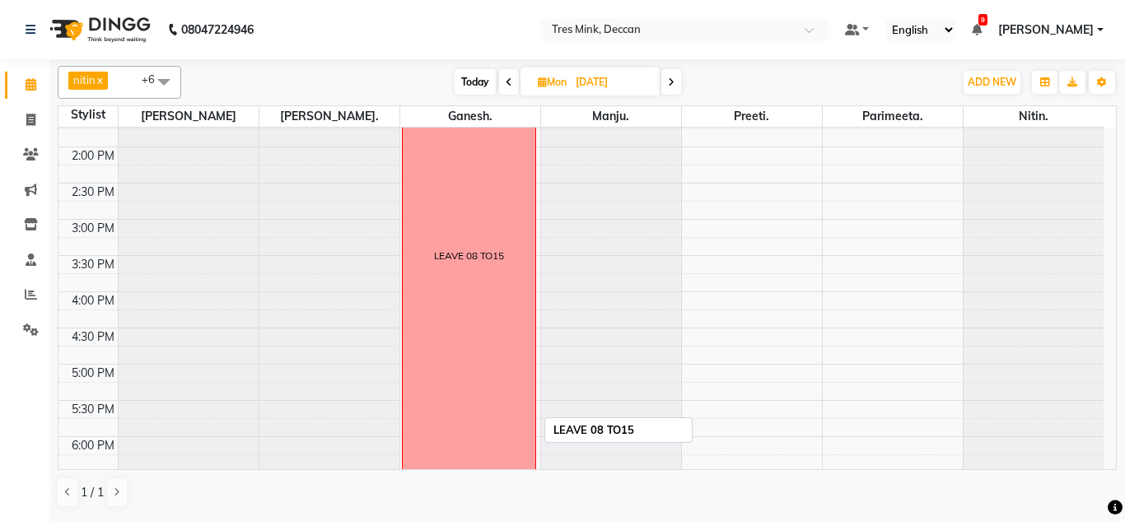
scroll to position [538, 0]
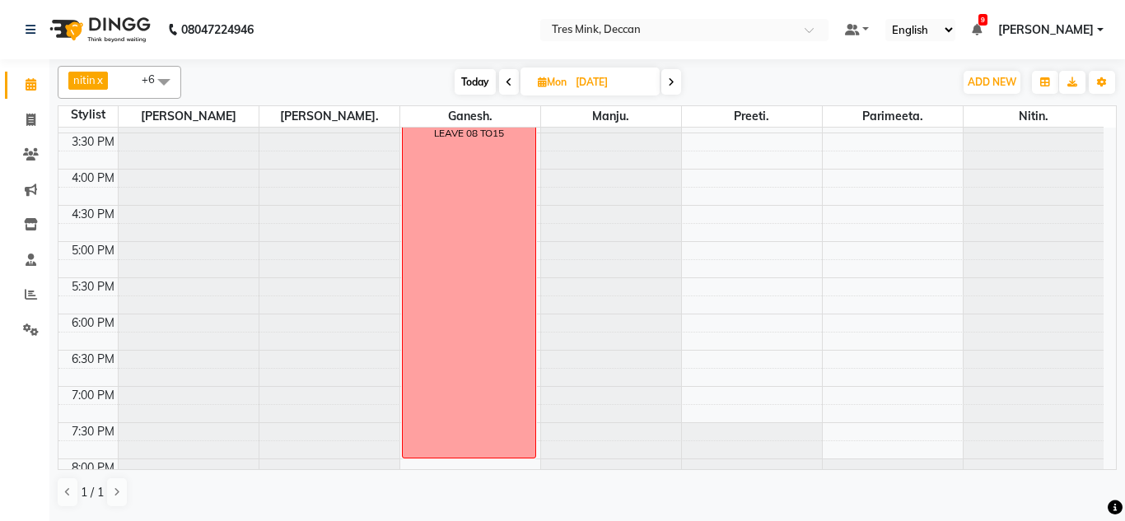
click at [664, 76] on span at bounding box center [671, 82] width 20 height 26
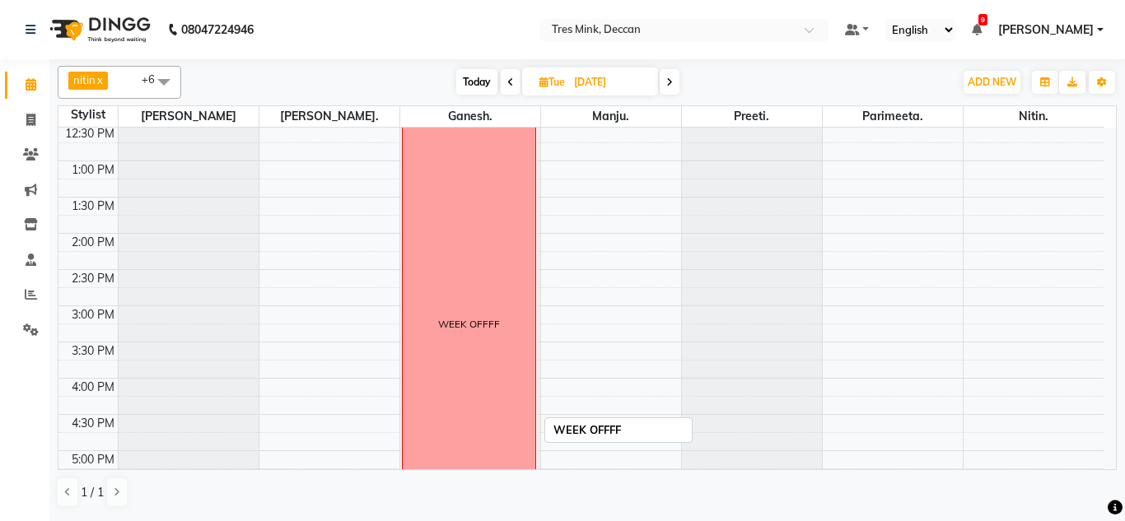
scroll to position [329, 0]
click at [672, 77] on icon at bounding box center [669, 82] width 7 height 10
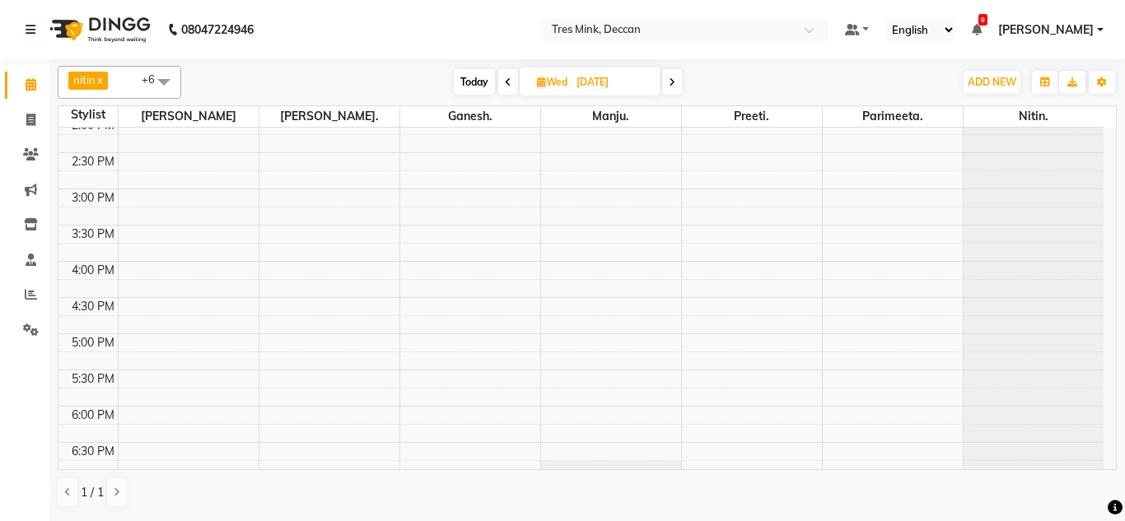
scroll to position [494, 0]
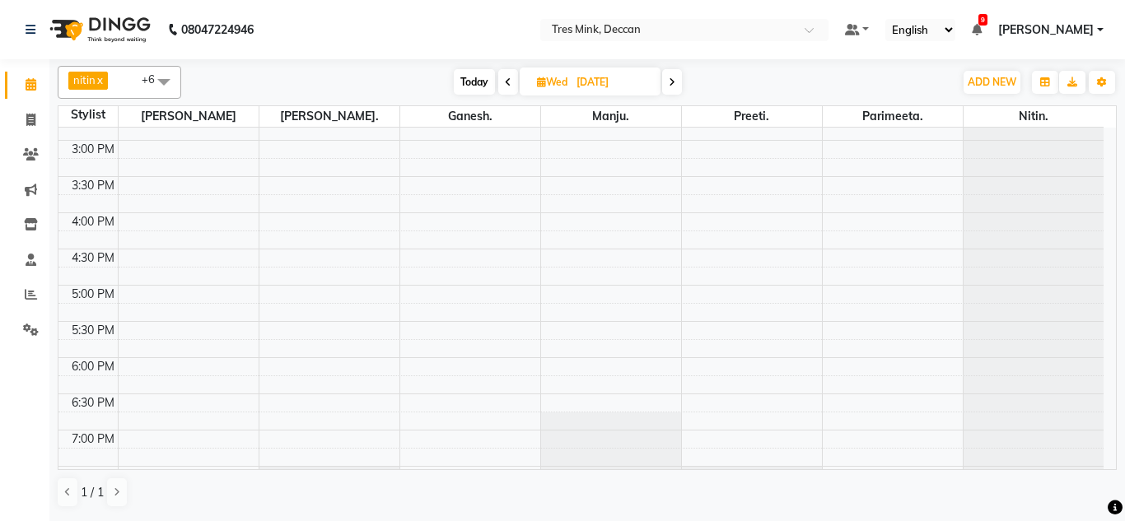
click at [477, 82] on span "Today" at bounding box center [474, 82] width 41 height 26
type input "[DATE]"
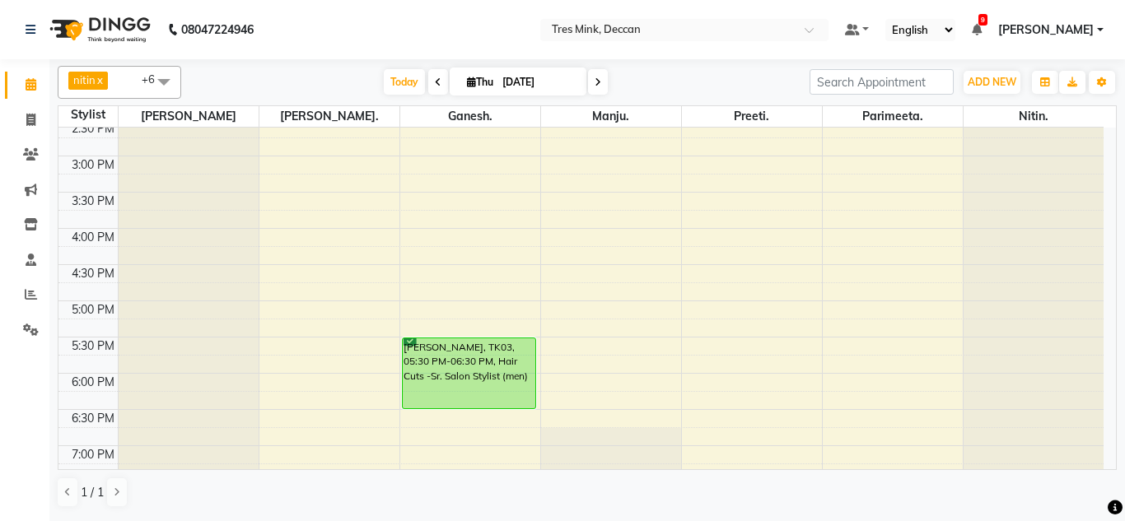
scroll to position [599, 0]
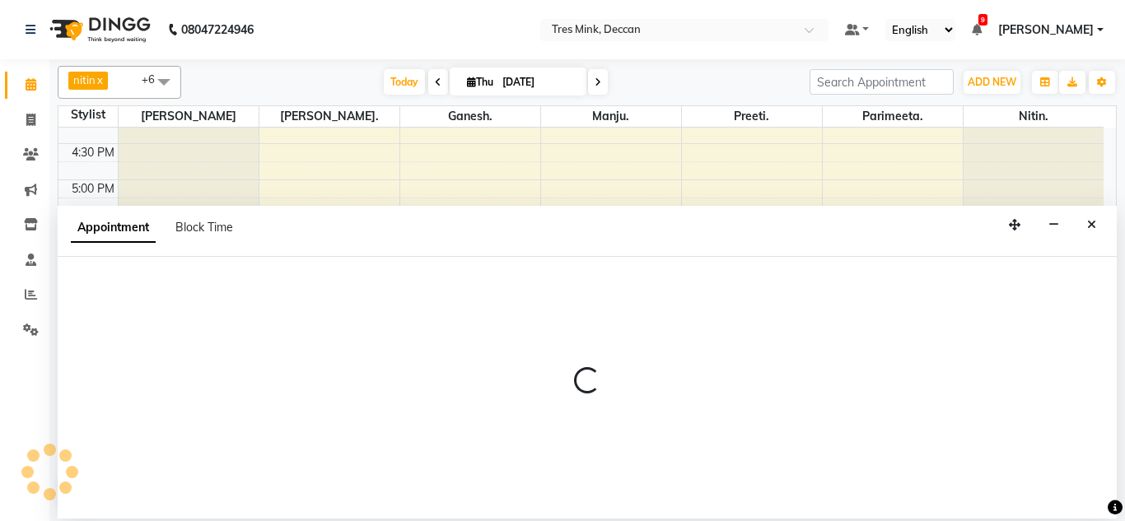
select select "59501"
select select "1125"
select select "tentative"
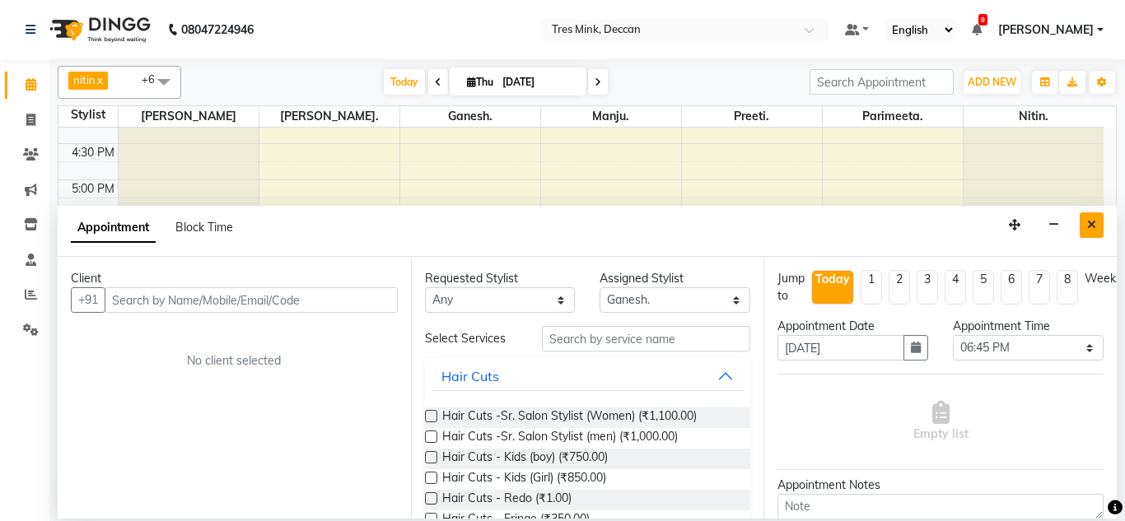
click at [1085, 226] on button "Close" at bounding box center [1091, 225] width 24 height 26
